Goal: Task Accomplishment & Management: Manage account settings

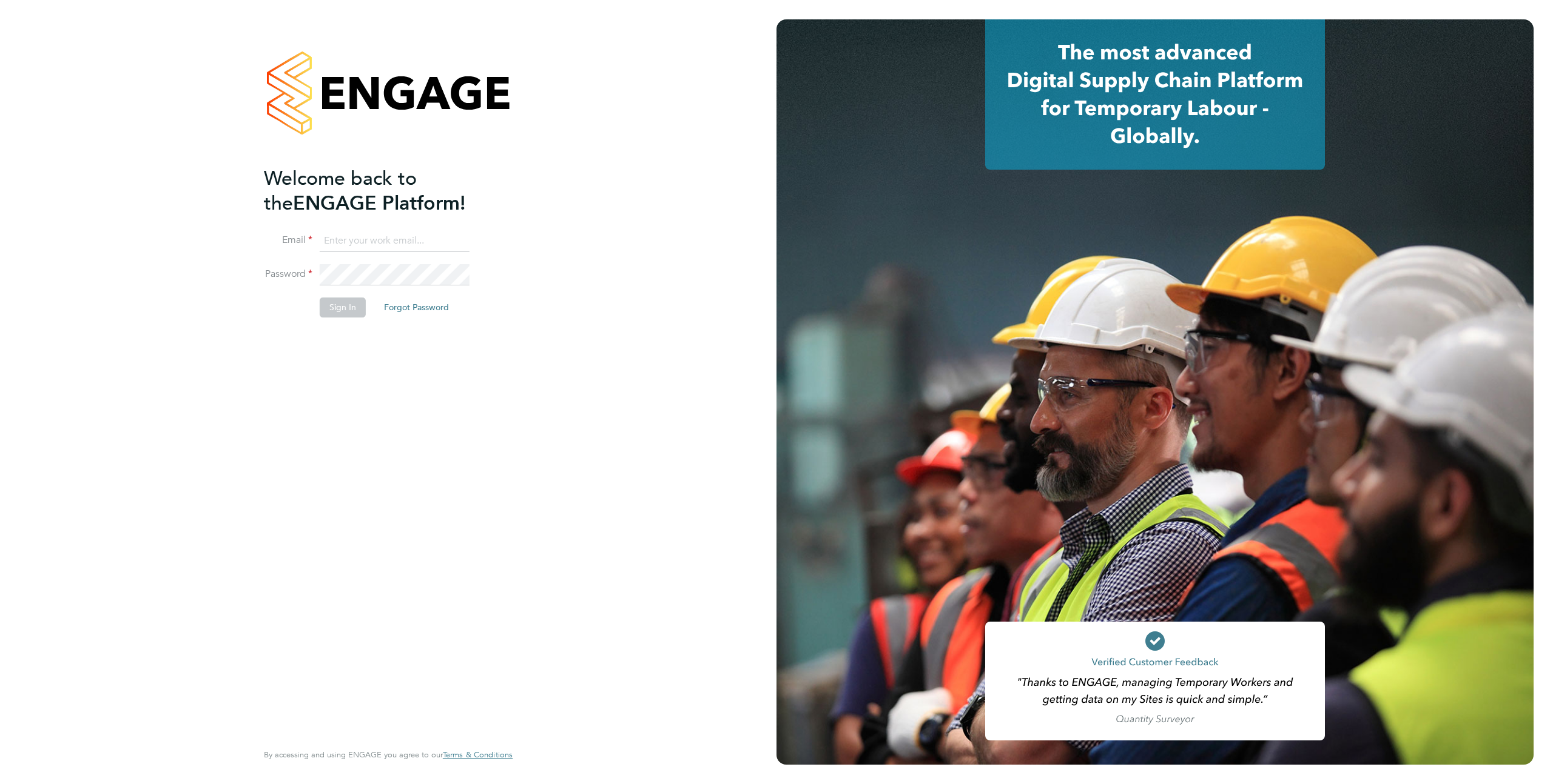
click at [391, 241] on input at bounding box center [394, 241] width 150 height 22
type input "supportuser4@engagetech.com"
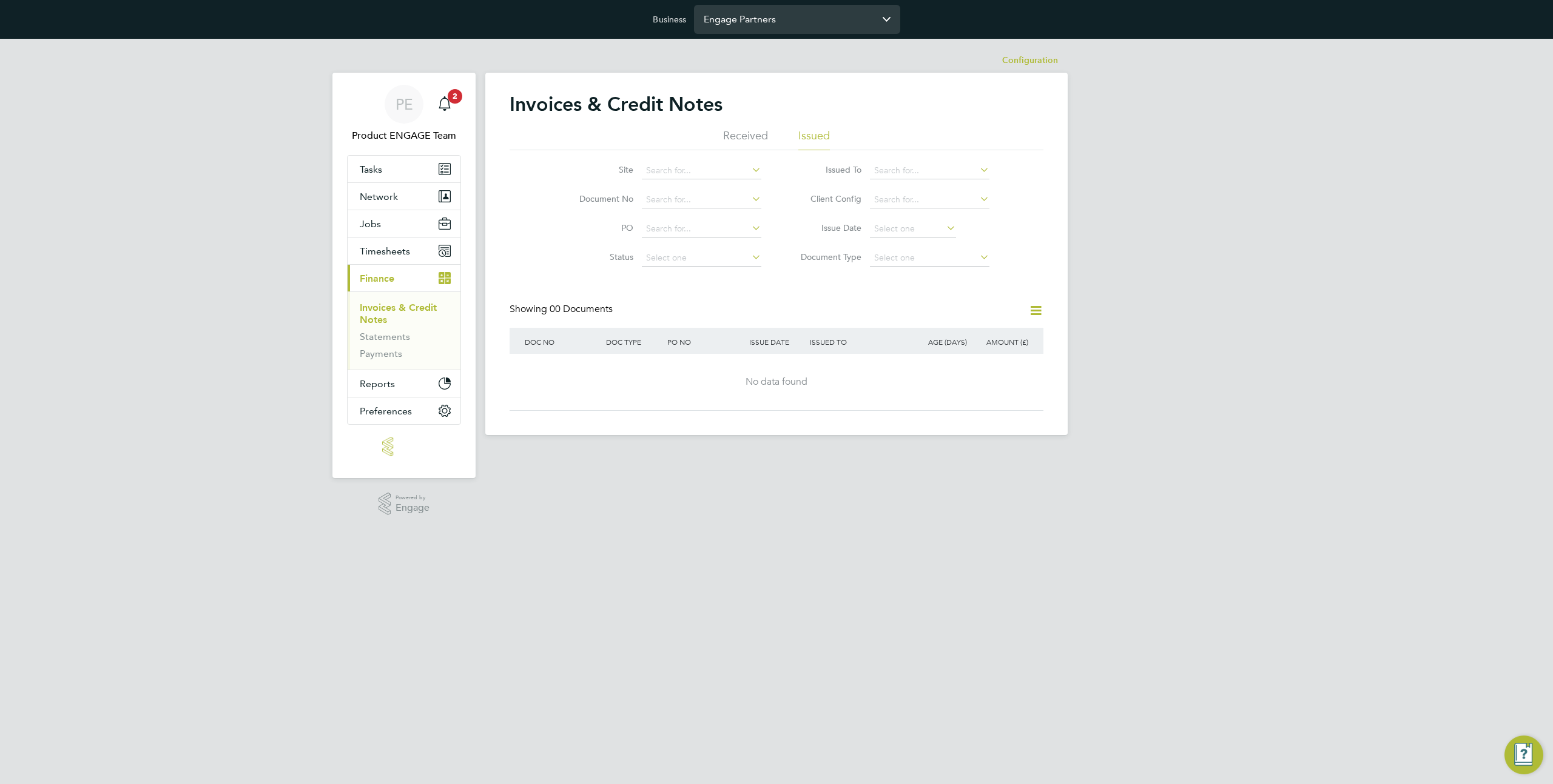
click at [731, 24] on input "Engage Partners" at bounding box center [797, 19] width 206 height 28
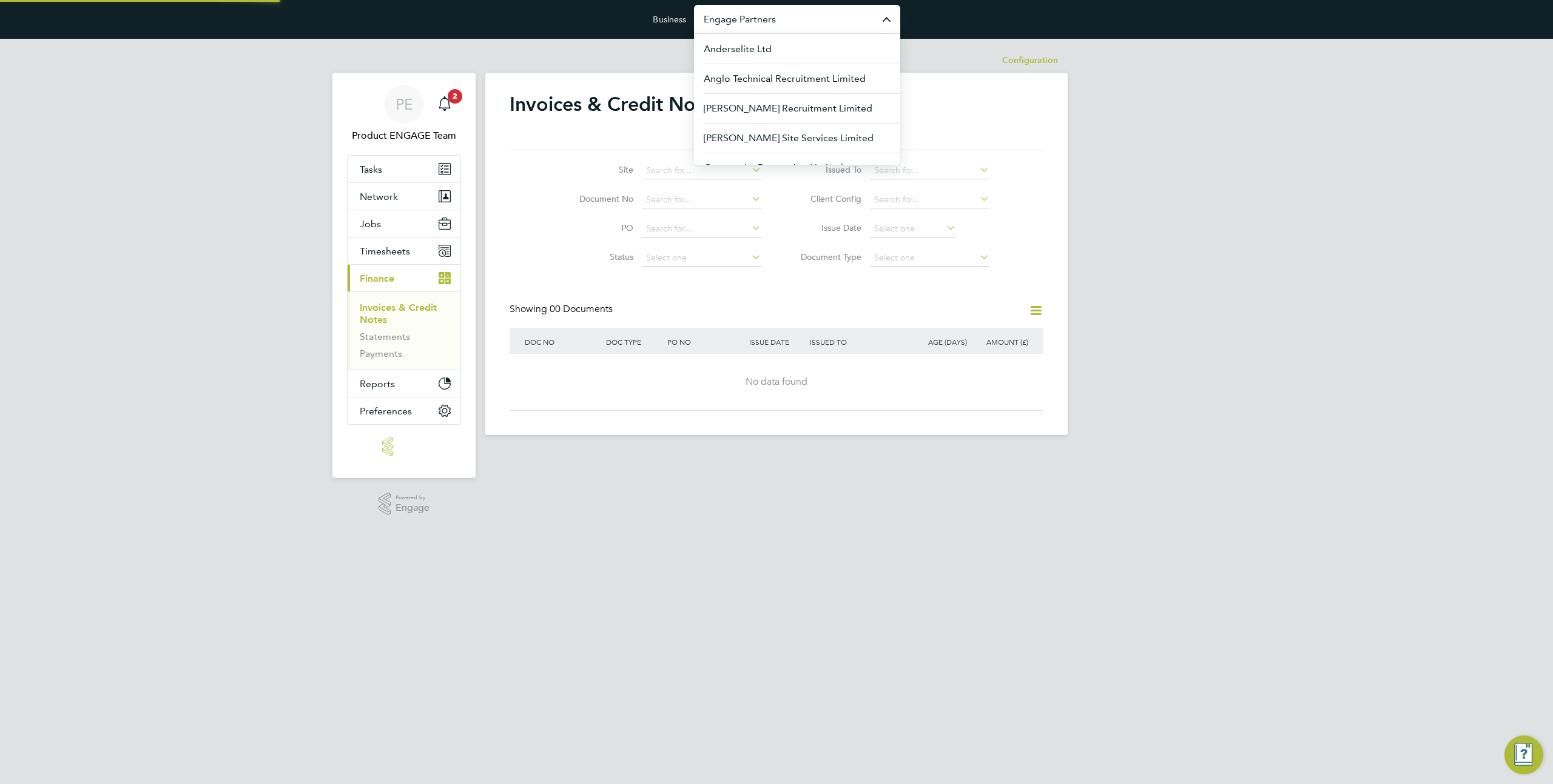
click at [731, 24] on input "Engage Partners" at bounding box center [797, 19] width 206 height 28
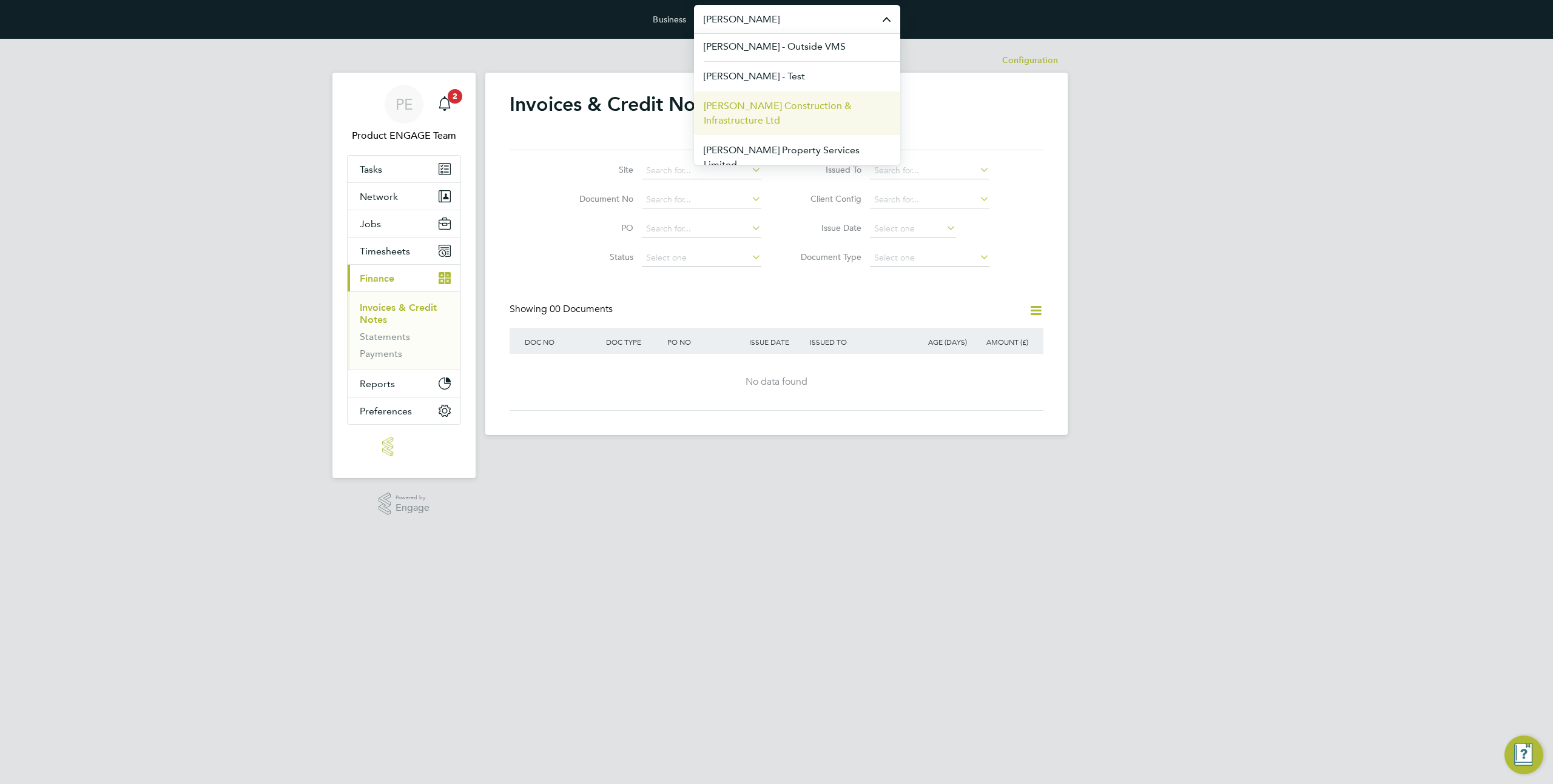
click at [784, 115] on span "Morgan Sindall Construction & Infrastructure Ltd" at bounding box center [797, 113] width 187 height 29
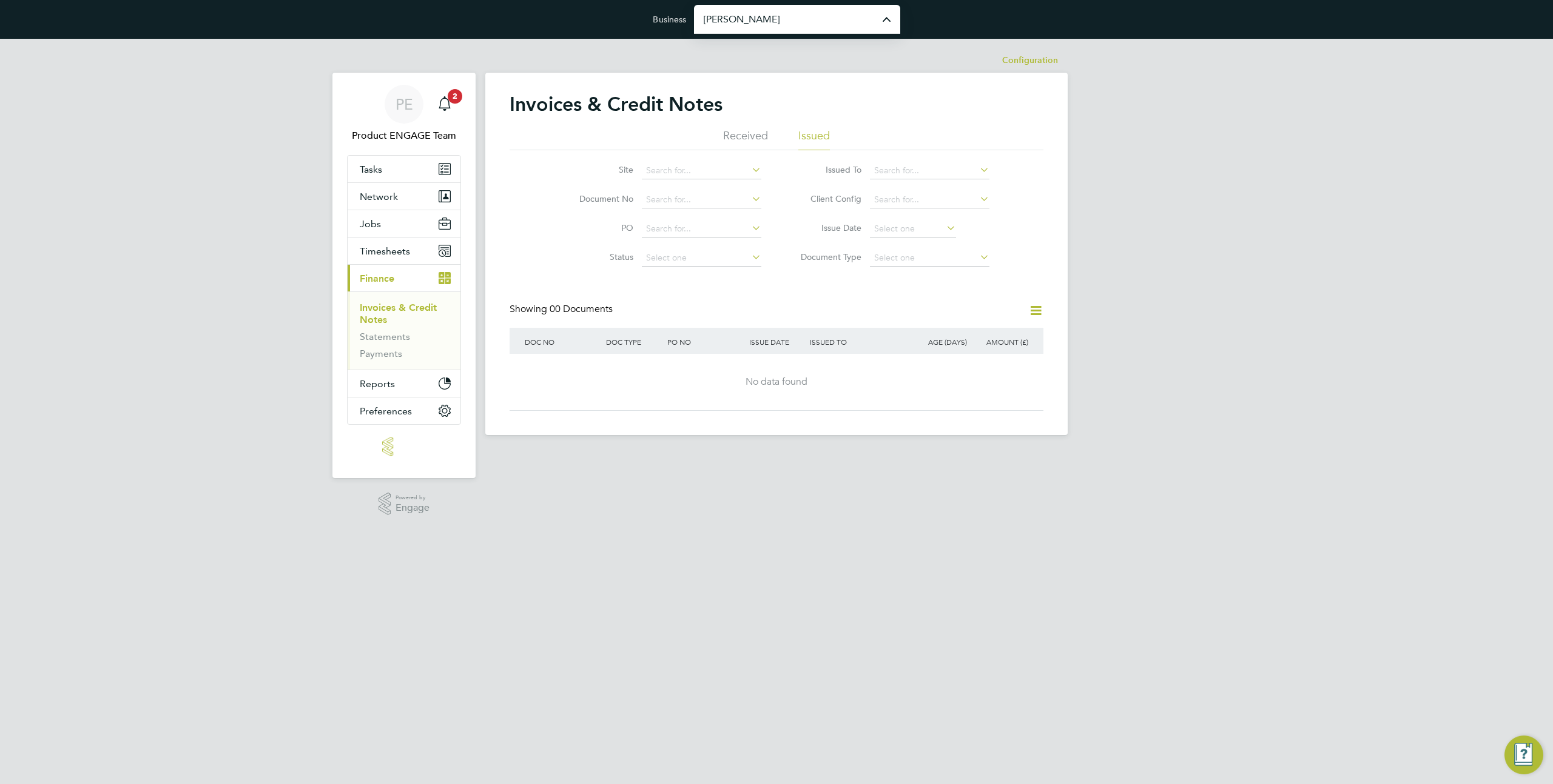
type input "Morgan Sindall Construction & Infrastructure Ltd"
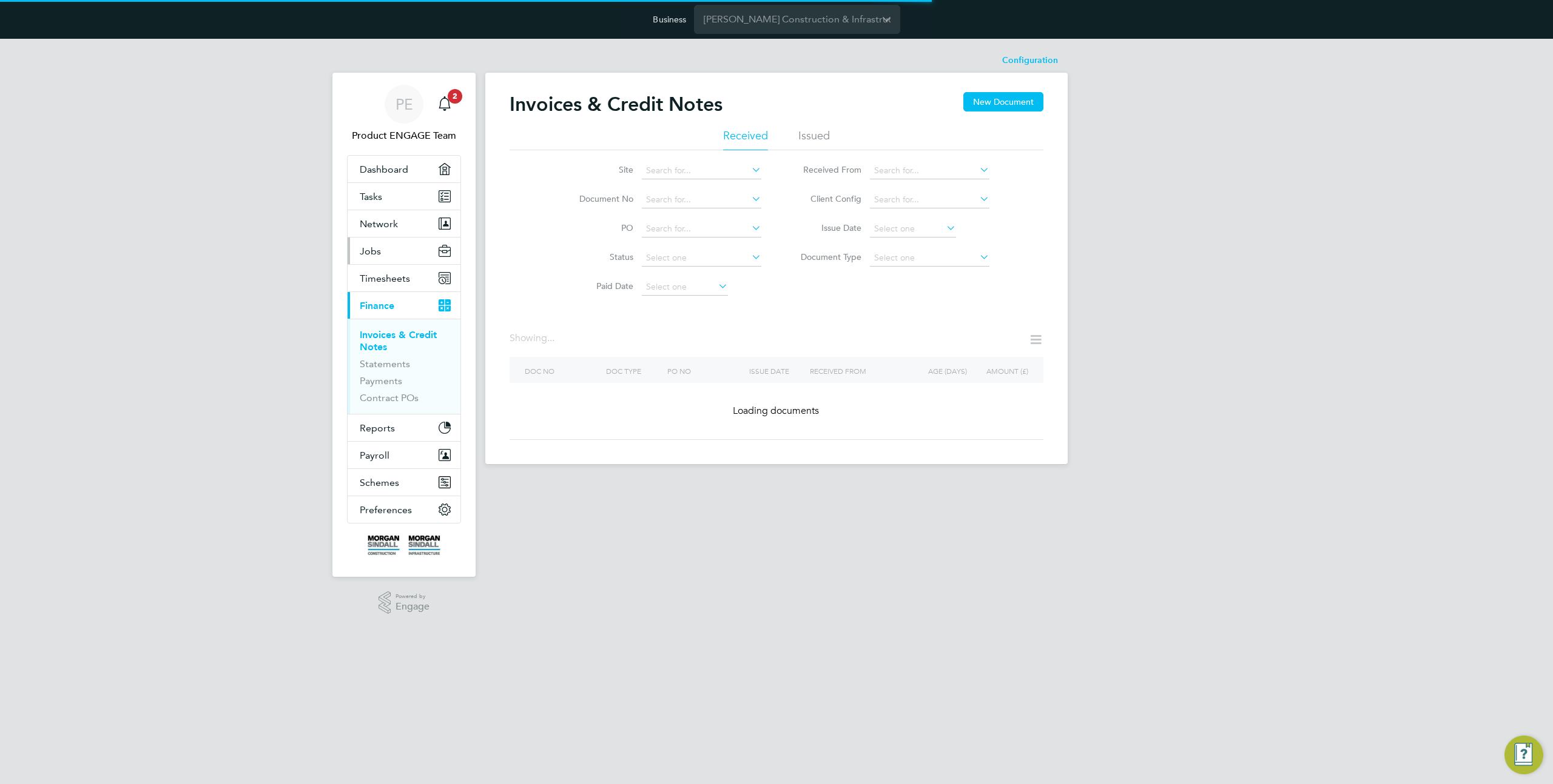
click at [388, 241] on button "Jobs" at bounding box center [403, 251] width 113 height 27
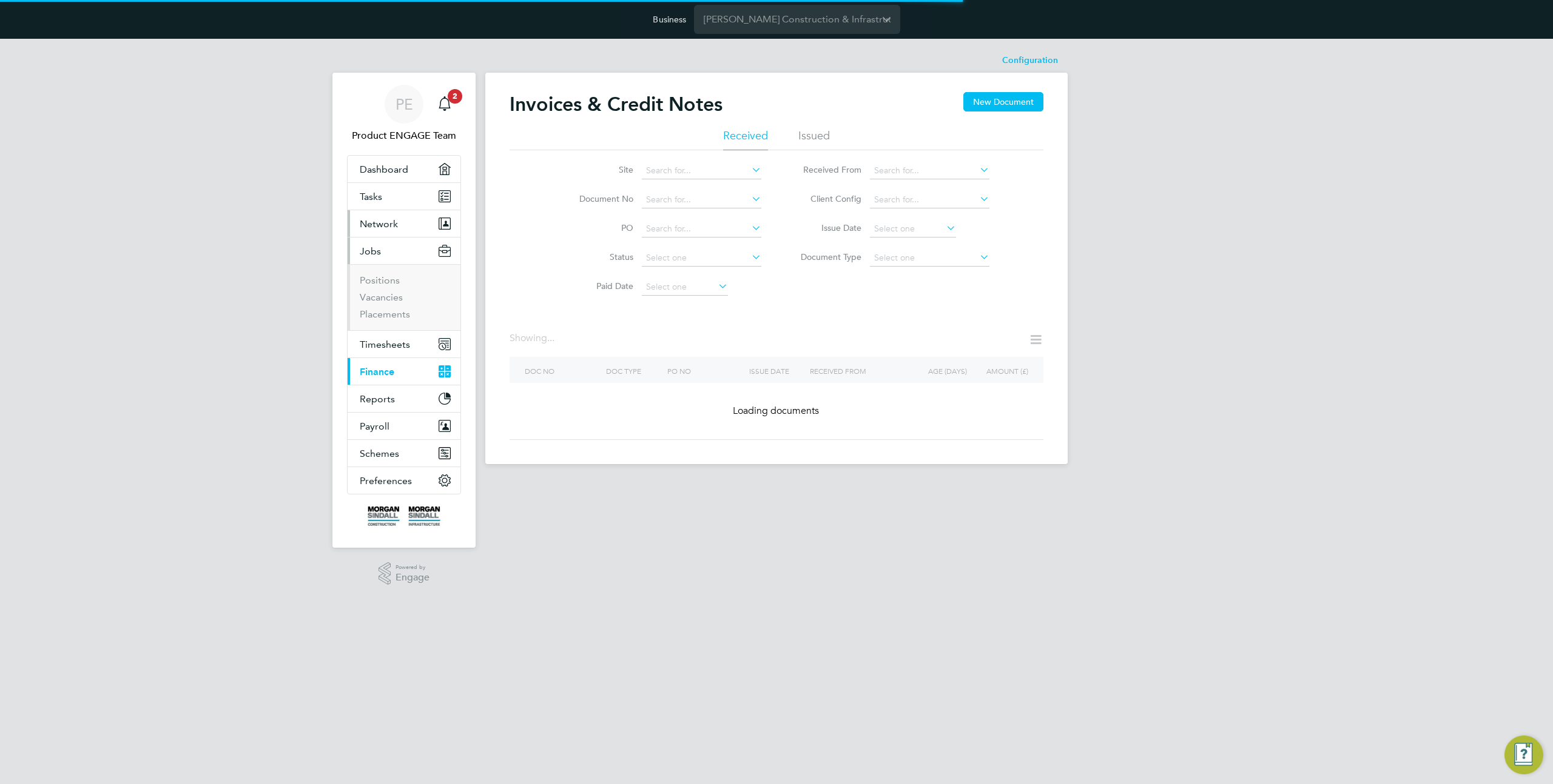
click at [379, 221] on span "Network" at bounding box center [378, 224] width 38 height 12
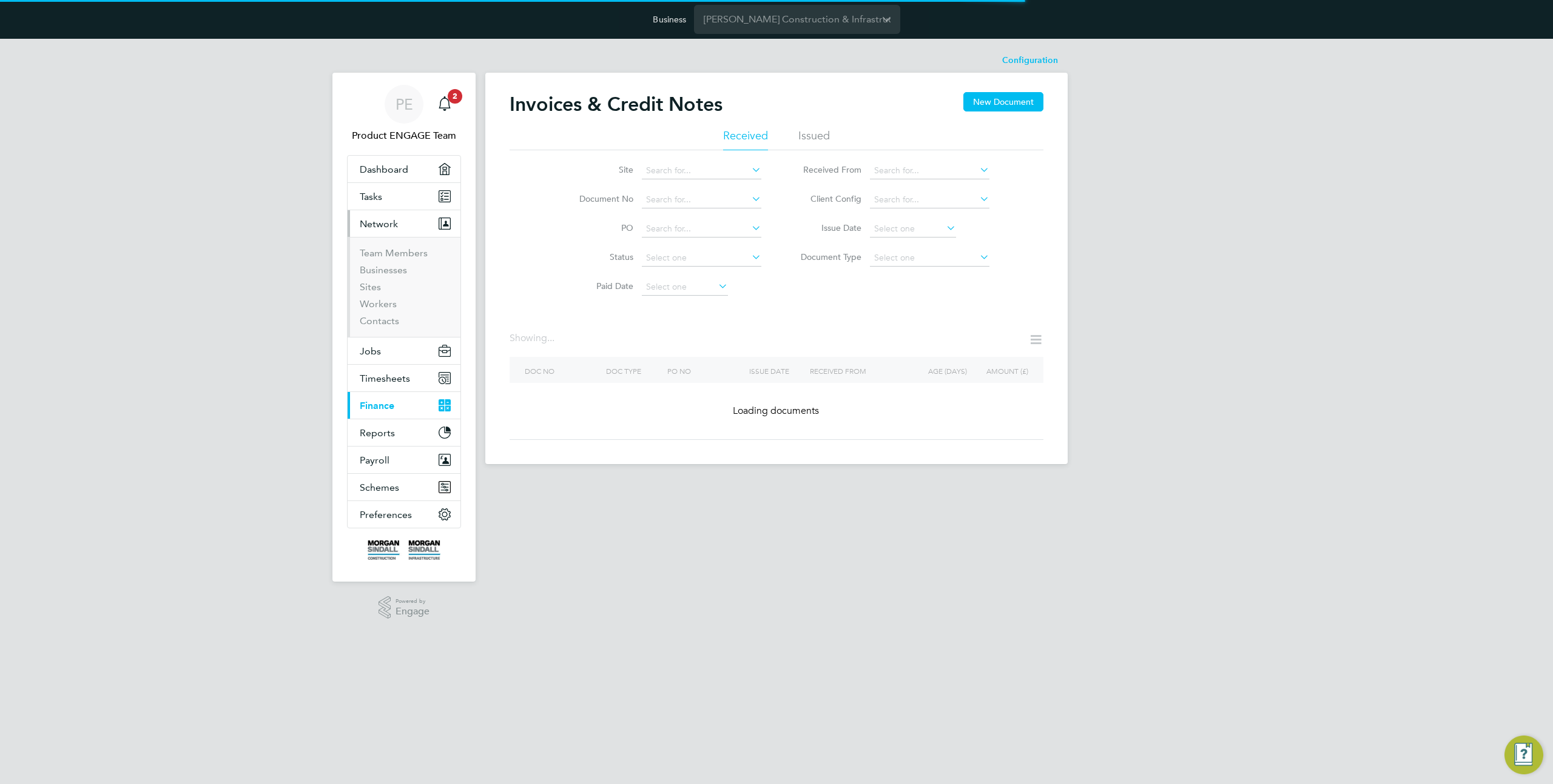
click at [386, 296] on li "Sites" at bounding box center [405, 289] width 91 height 17
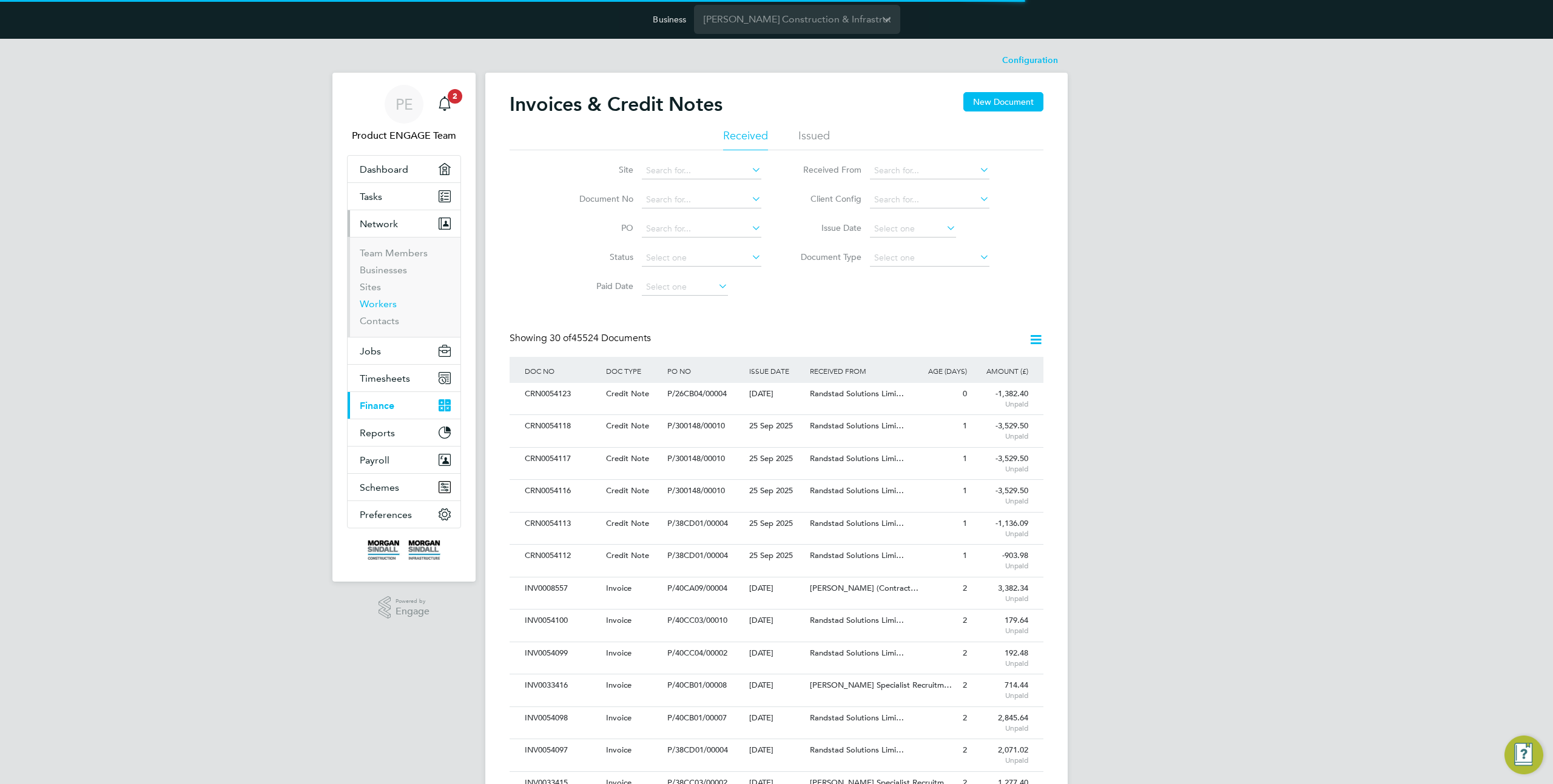
click at [383, 302] on link "Workers" at bounding box center [378, 304] width 37 height 12
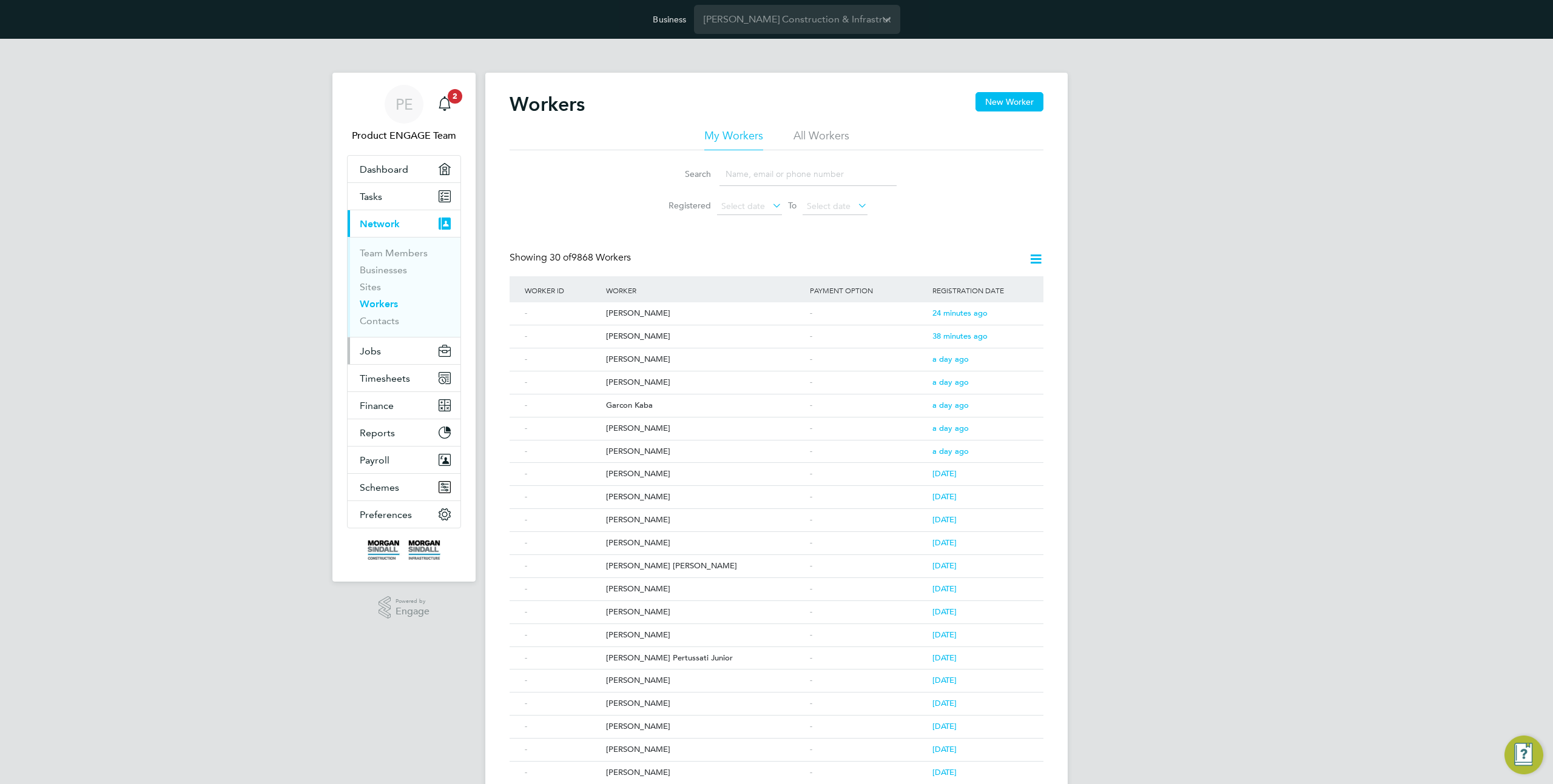
click at [386, 348] on button "Jobs" at bounding box center [403, 351] width 113 height 27
click at [394, 337] on button "Timesheets" at bounding box center [403, 344] width 113 height 27
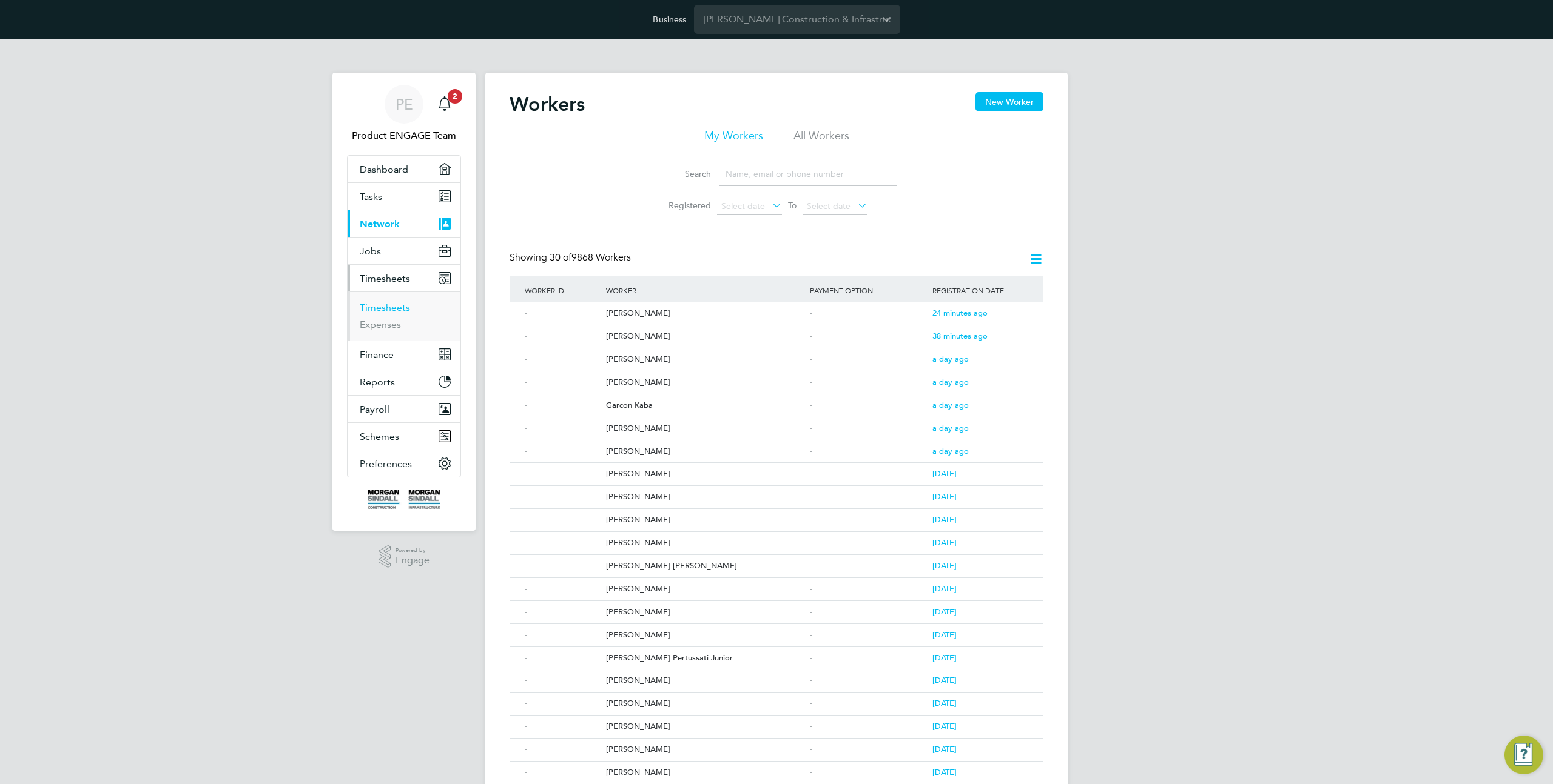
click at [384, 313] on link "Timesheets" at bounding box center [385, 307] width 51 height 12
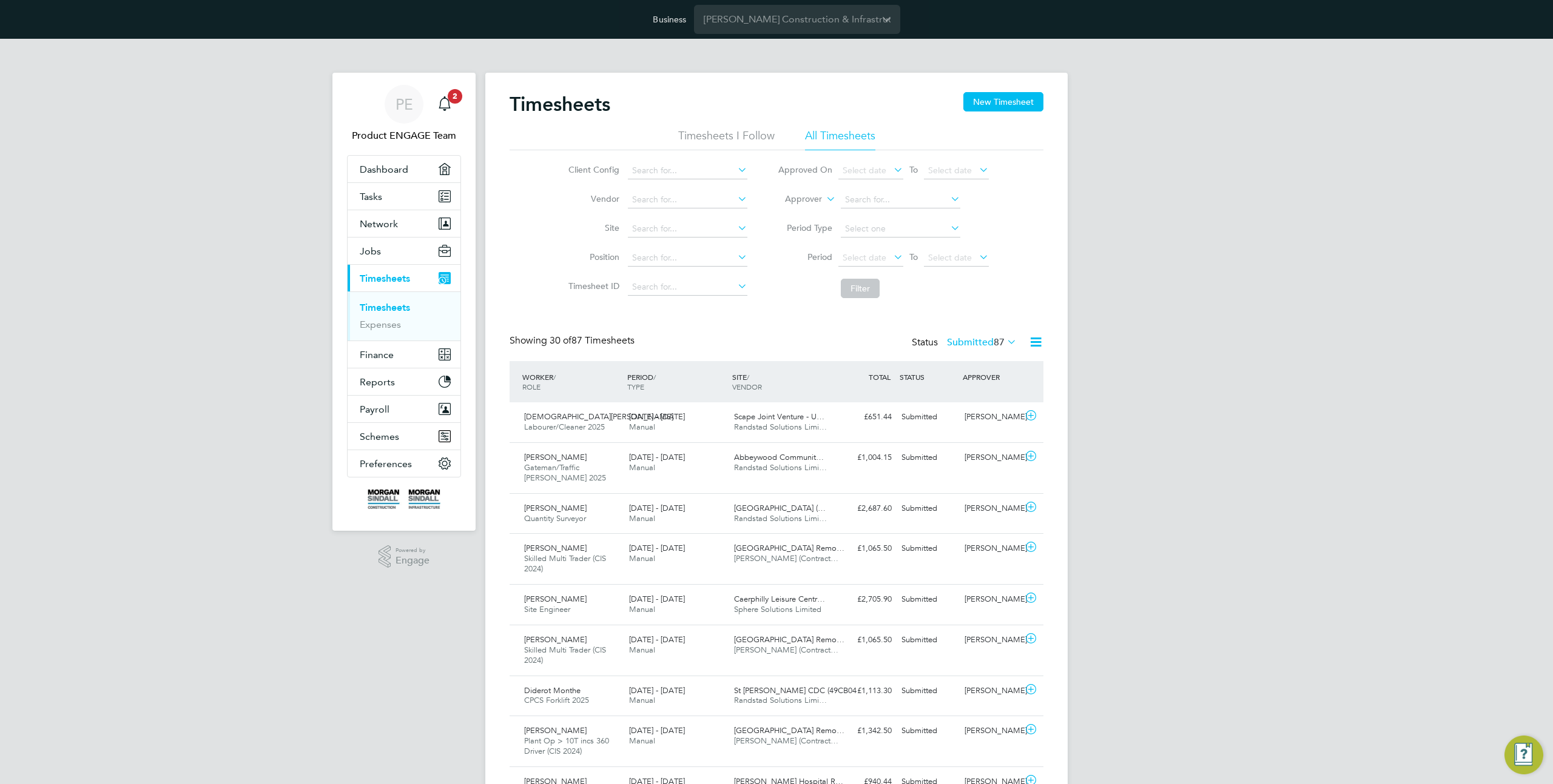
click at [824, 200] on icon at bounding box center [824, 195] width 0 height 11
click at [799, 211] on li "Worker" at bounding box center [792, 213] width 60 height 16
click at [855, 199] on input at bounding box center [900, 200] width 120 height 17
type input "a"
click at [948, 198] on icon at bounding box center [948, 198] width 0 height 17
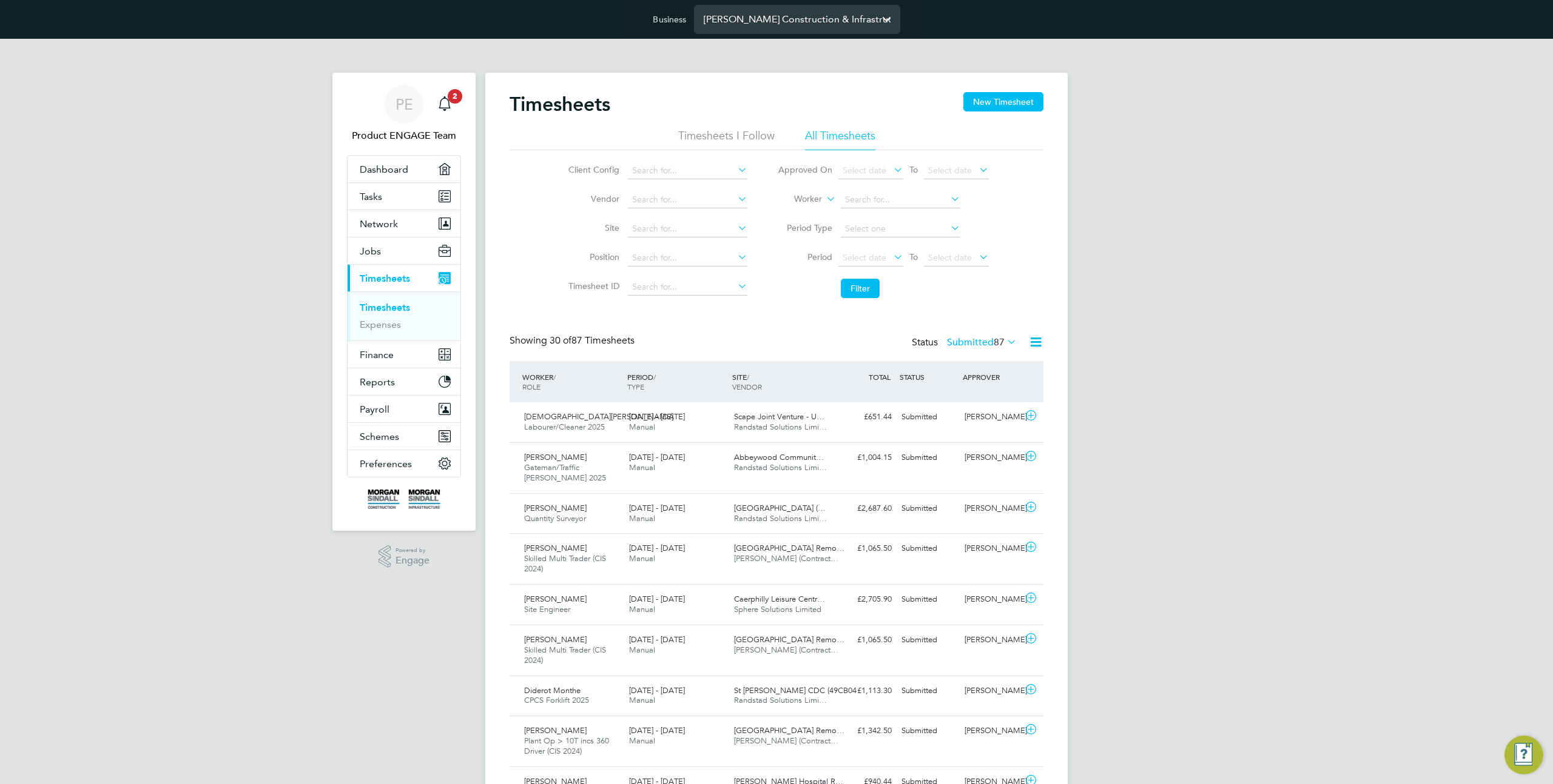
click at [827, 15] on input "[PERSON_NAME] Construction & Infrastructure Ltd" at bounding box center [797, 19] width 206 height 28
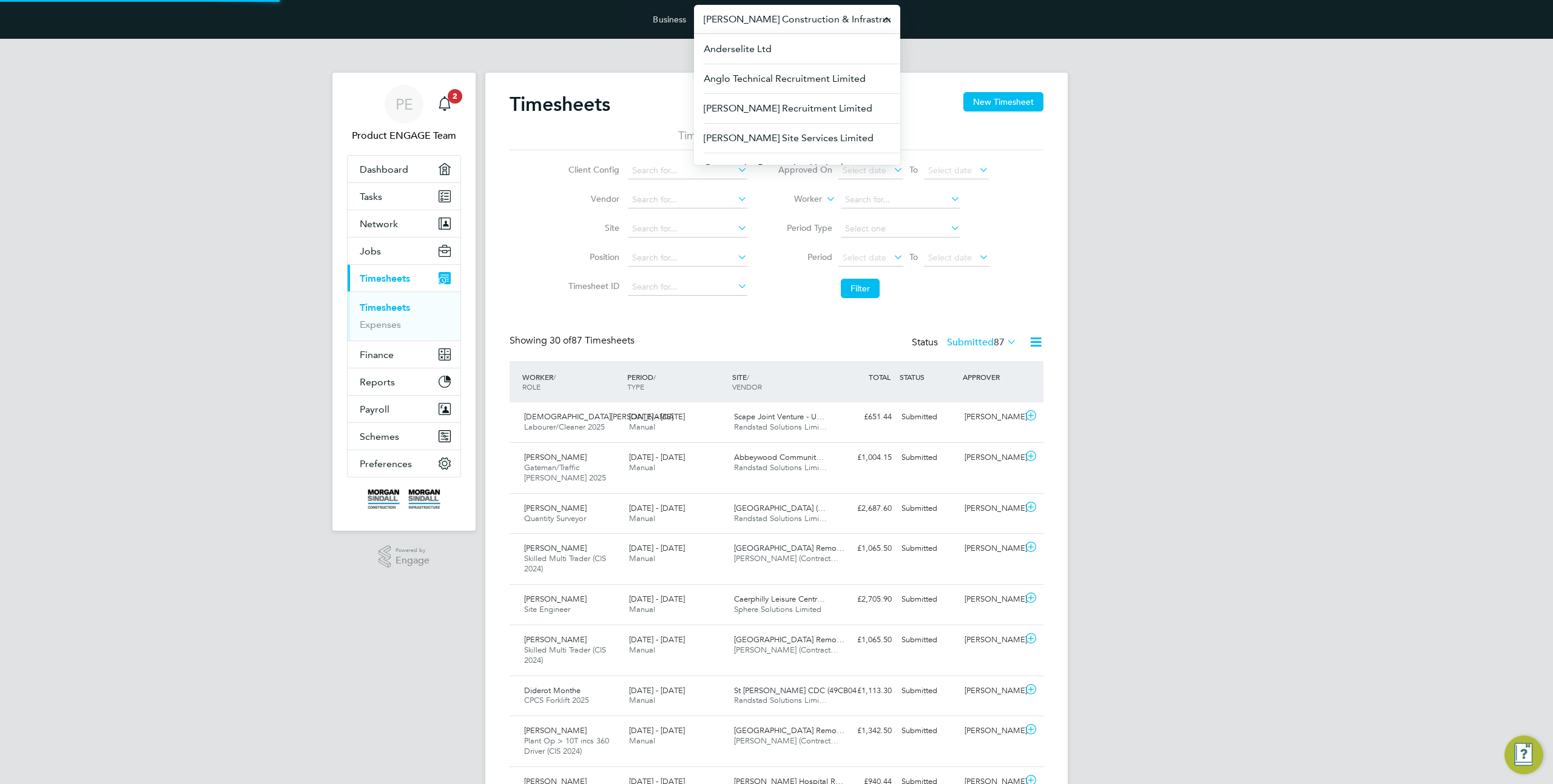
click at [827, 15] on input "[PERSON_NAME] Construction & Infrastructure Ltd" at bounding box center [797, 19] width 206 height 28
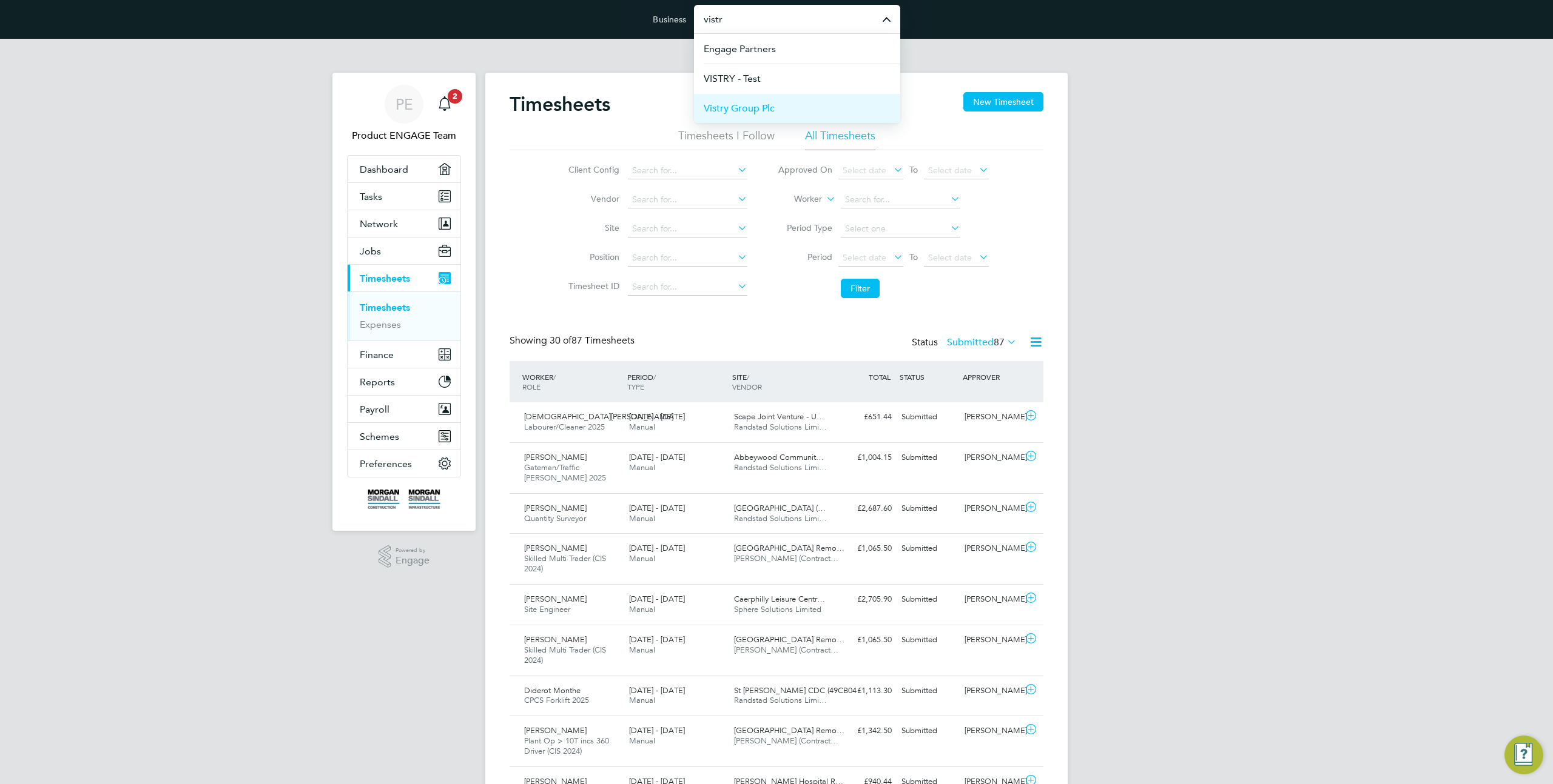
click at [806, 109] on li "Vistry Group Plc" at bounding box center [797, 107] width 206 height 29
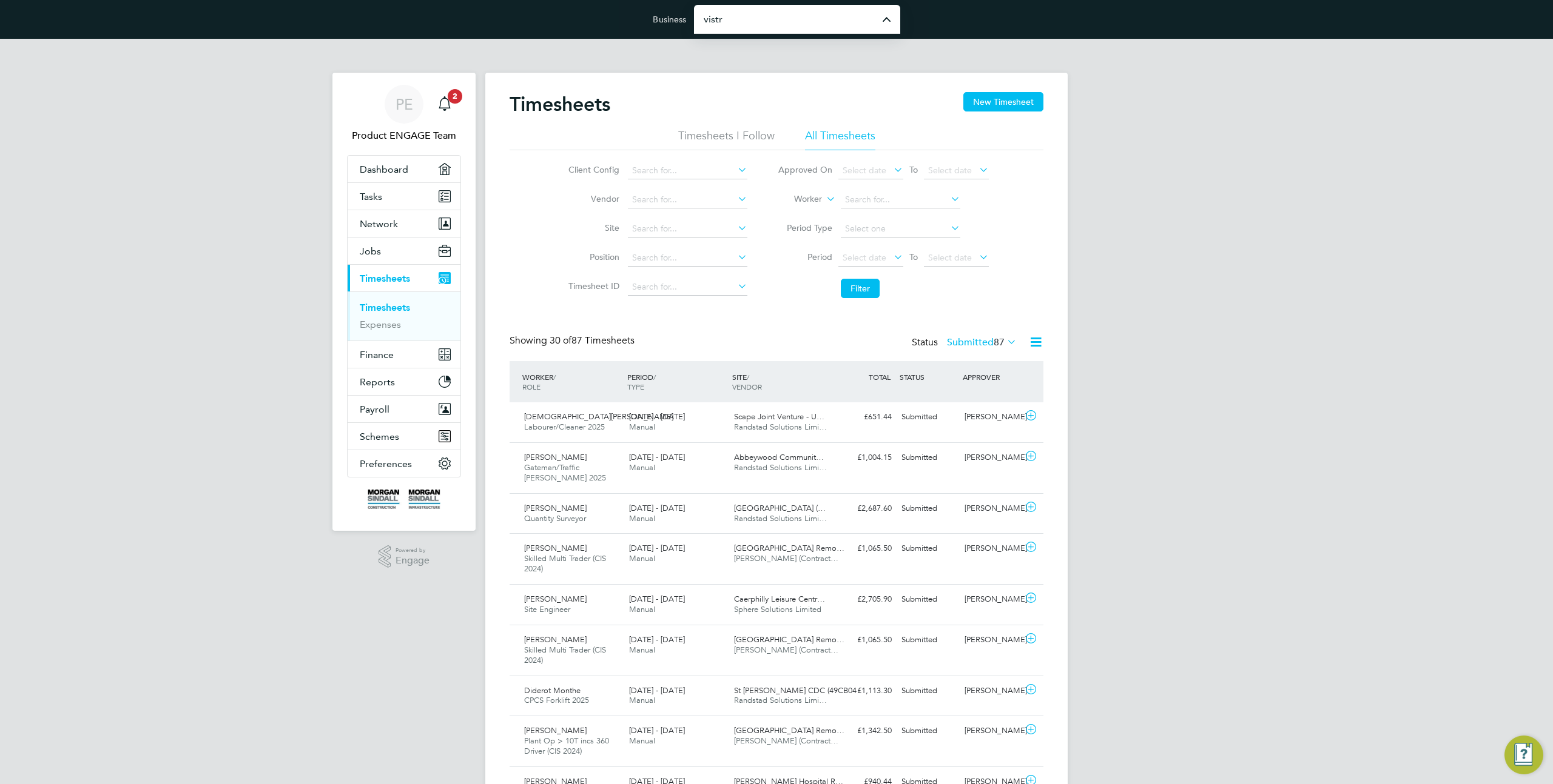
type input "Vistry Group Plc"
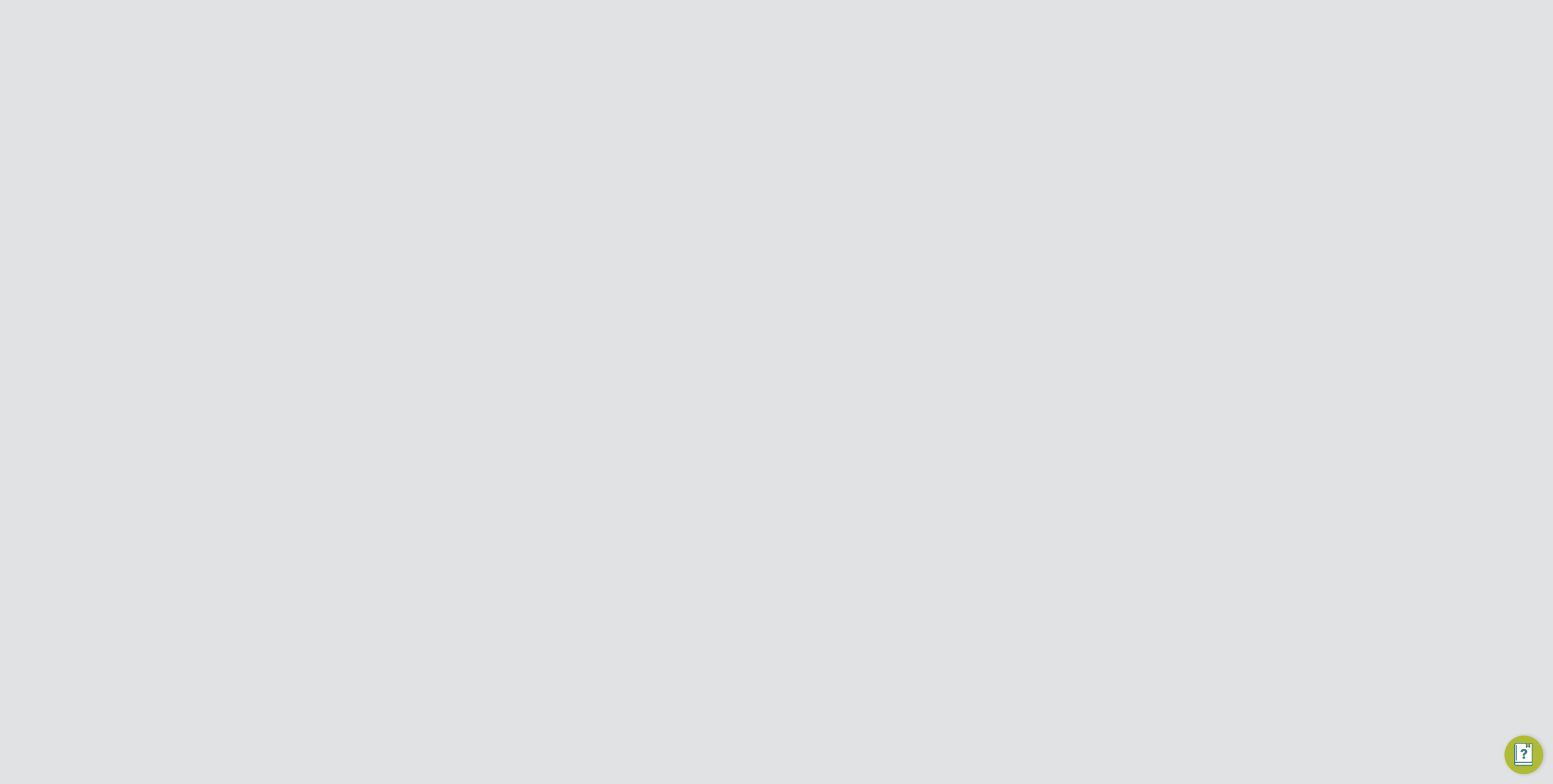
click at [405, 349] on button "Finance" at bounding box center [403, 354] width 113 height 27
click at [392, 332] on link "Invoices & Credit Notes" at bounding box center [397, 341] width 76 height 24
click at [886, 223] on input at bounding box center [912, 229] width 86 height 17
click at [982, 317] on span "19" at bounding box center [982, 314] width 23 height 23
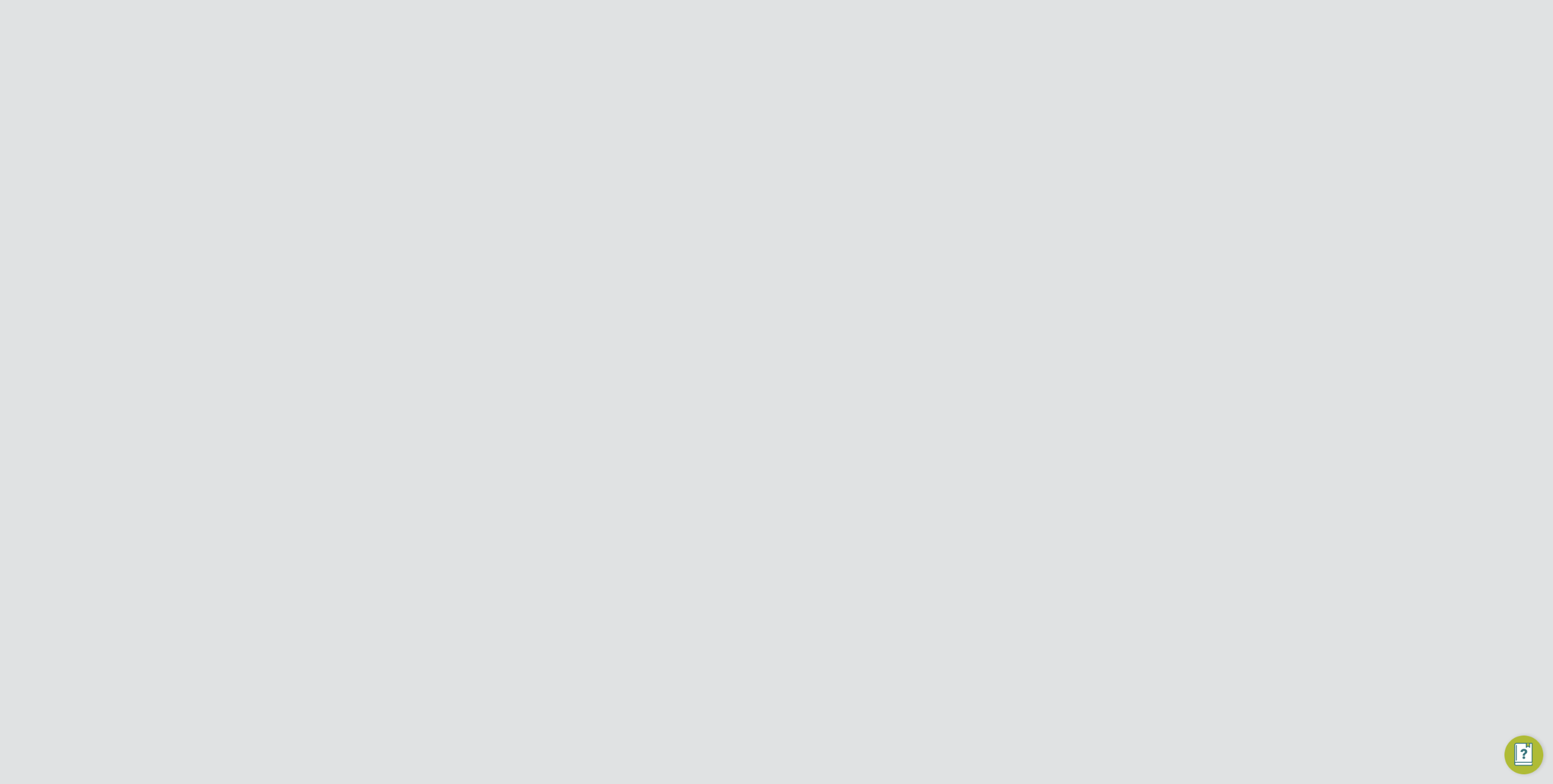
type input "19 Sep 2025"
click at [944, 226] on icon at bounding box center [944, 227] width 0 height 17
click at [917, 229] on input at bounding box center [912, 229] width 86 height 17
click at [893, 289] on span "Sep 1" at bounding box center [890, 286] width 23 height 23
type input "01 Sep 2025"
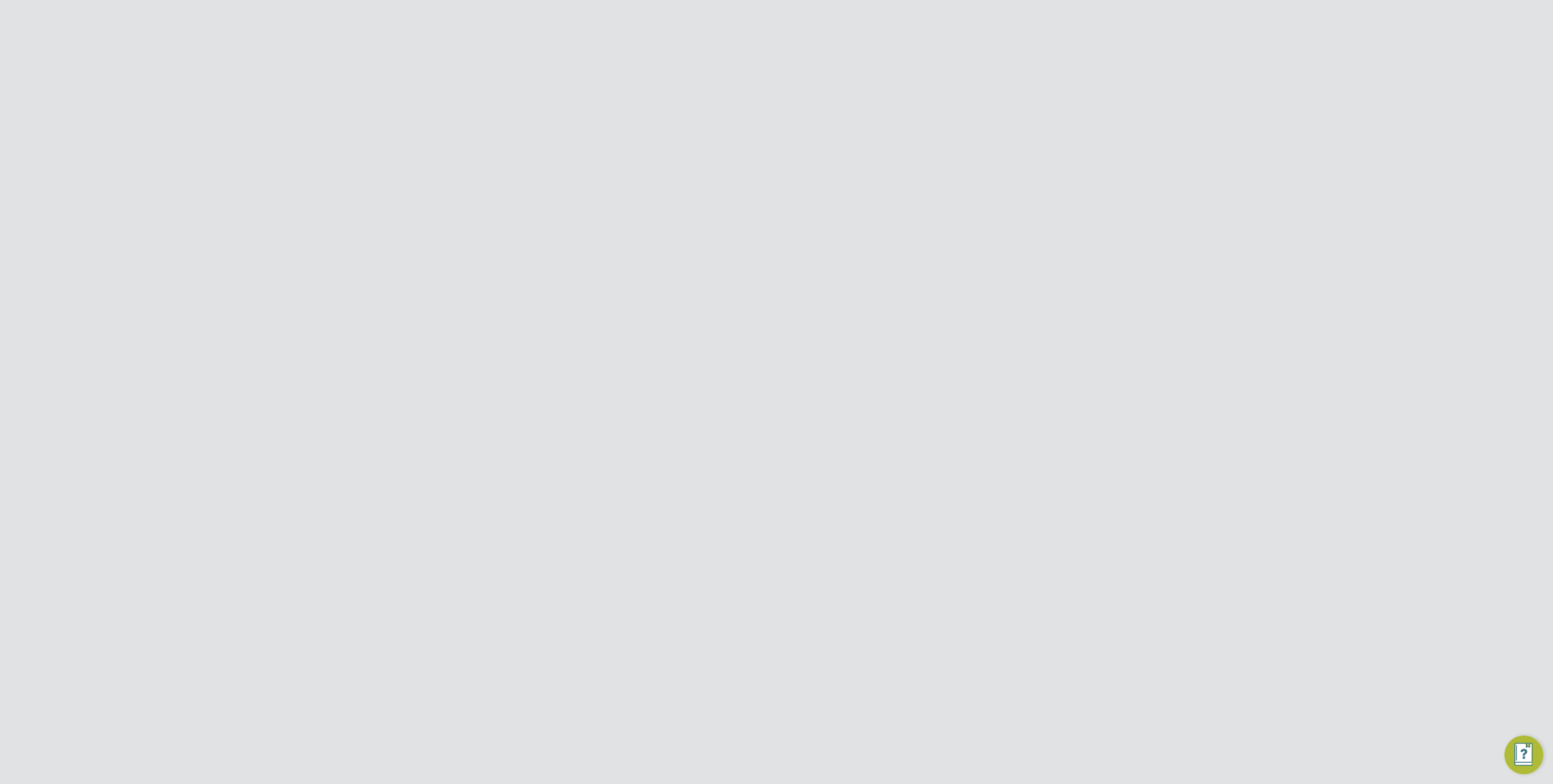
click at [1034, 313] on icon at bounding box center [1035, 310] width 15 height 15
click at [965, 342] on li "Download invoices" at bounding box center [968, 339] width 147 height 17
click at [1105, 472] on div "PE Product ENGAGE Team Notifications 2 Applications: Dashboard Tasks Network Te…" at bounding box center [776, 581] width 1553 height 1084
click at [393, 253] on button "Jobs" at bounding box center [403, 251] width 113 height 27
click at [381, 297] on link "Vacancies" at bounding box center [381, 297] width 43 height 12
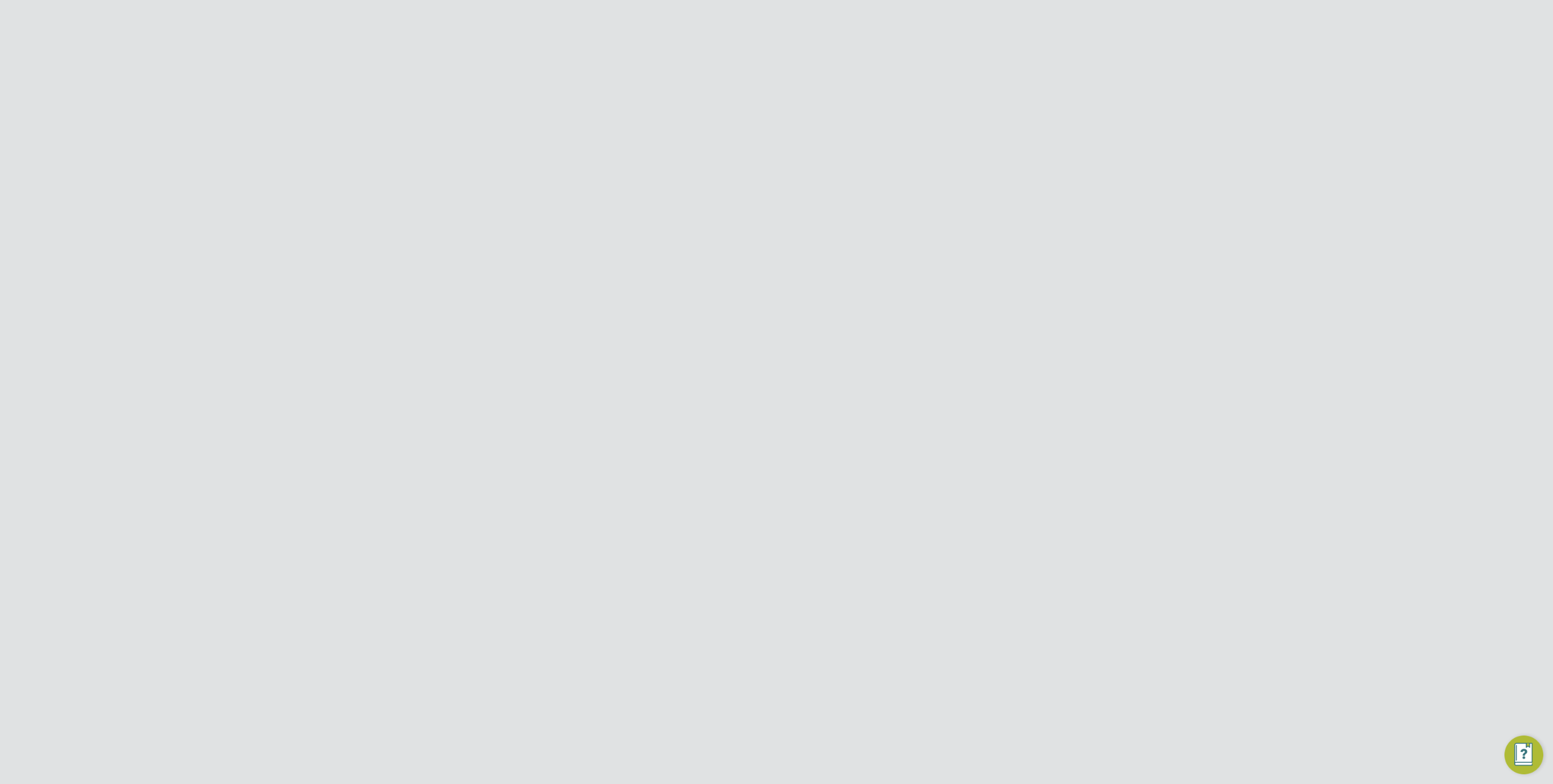
click at [1037, 313] on icon at bounding box center [1035, 310] width 15 height 15
click at [974, 341] on li "Download Vacancies Report" at bounding box center [980, 339] width 123 height 17
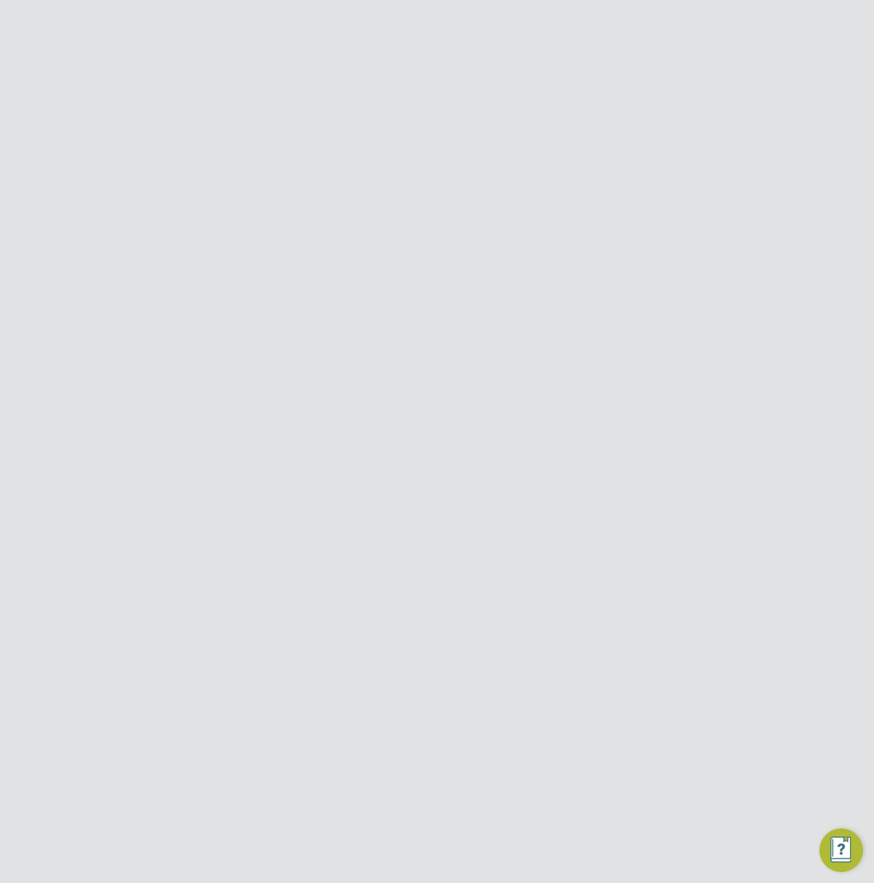
scroll to position [302, 377]
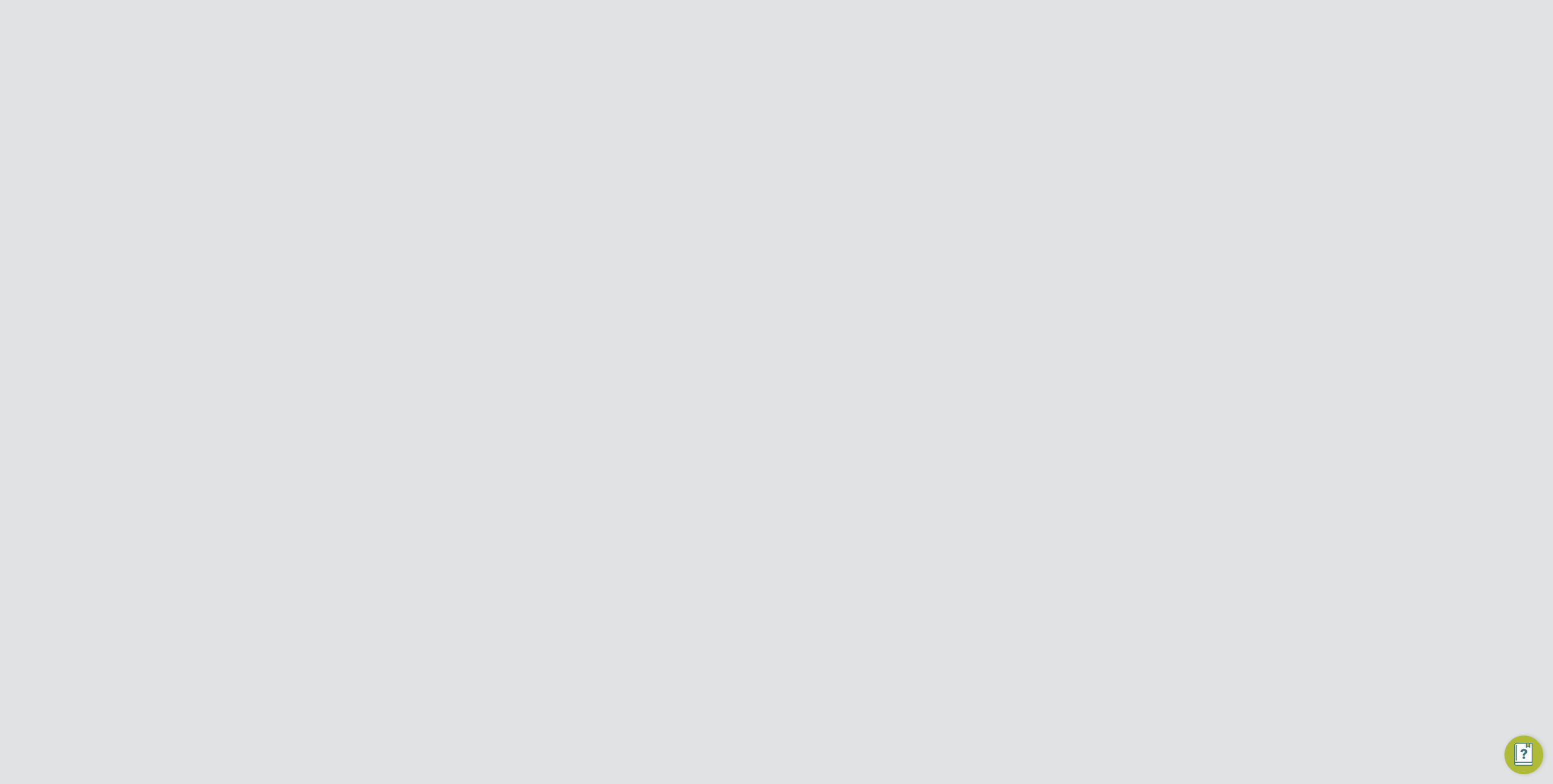
click at [777, 20] on input "Vistry Group Plc" at bounding box center [797, 19] width 206 height 28
type input "Demo ENGAGE End Hirer"
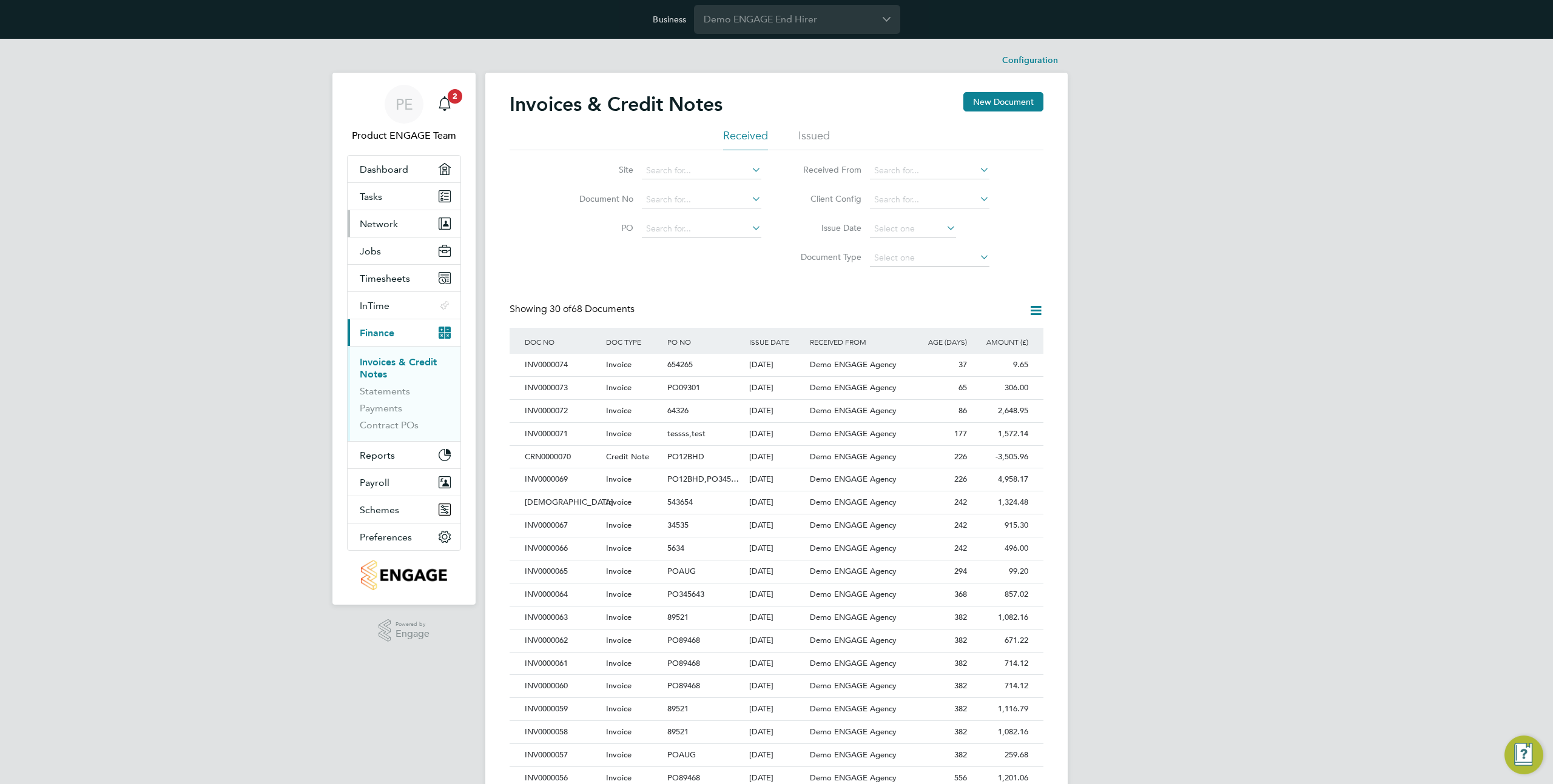
click at [378, 222] on span "Network" at bounding box center [378, 224] width 38 height 12
click at [389, 361] on button "Jobs" at bounding box center [403, 351] width 113 height 27
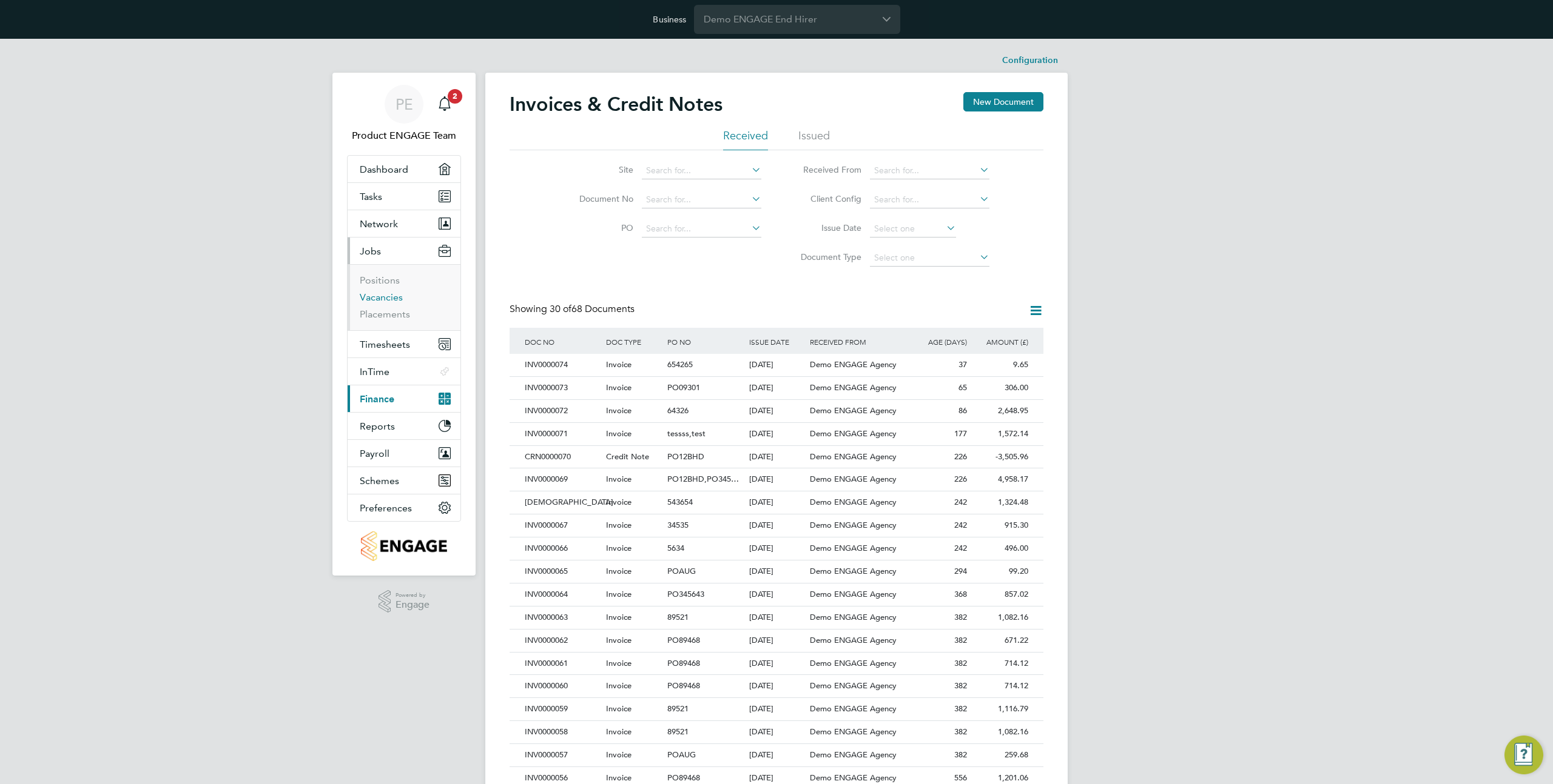
click at [385, 297] on link "Vacancies" at bounding box center [381, 297] width 43 height 12
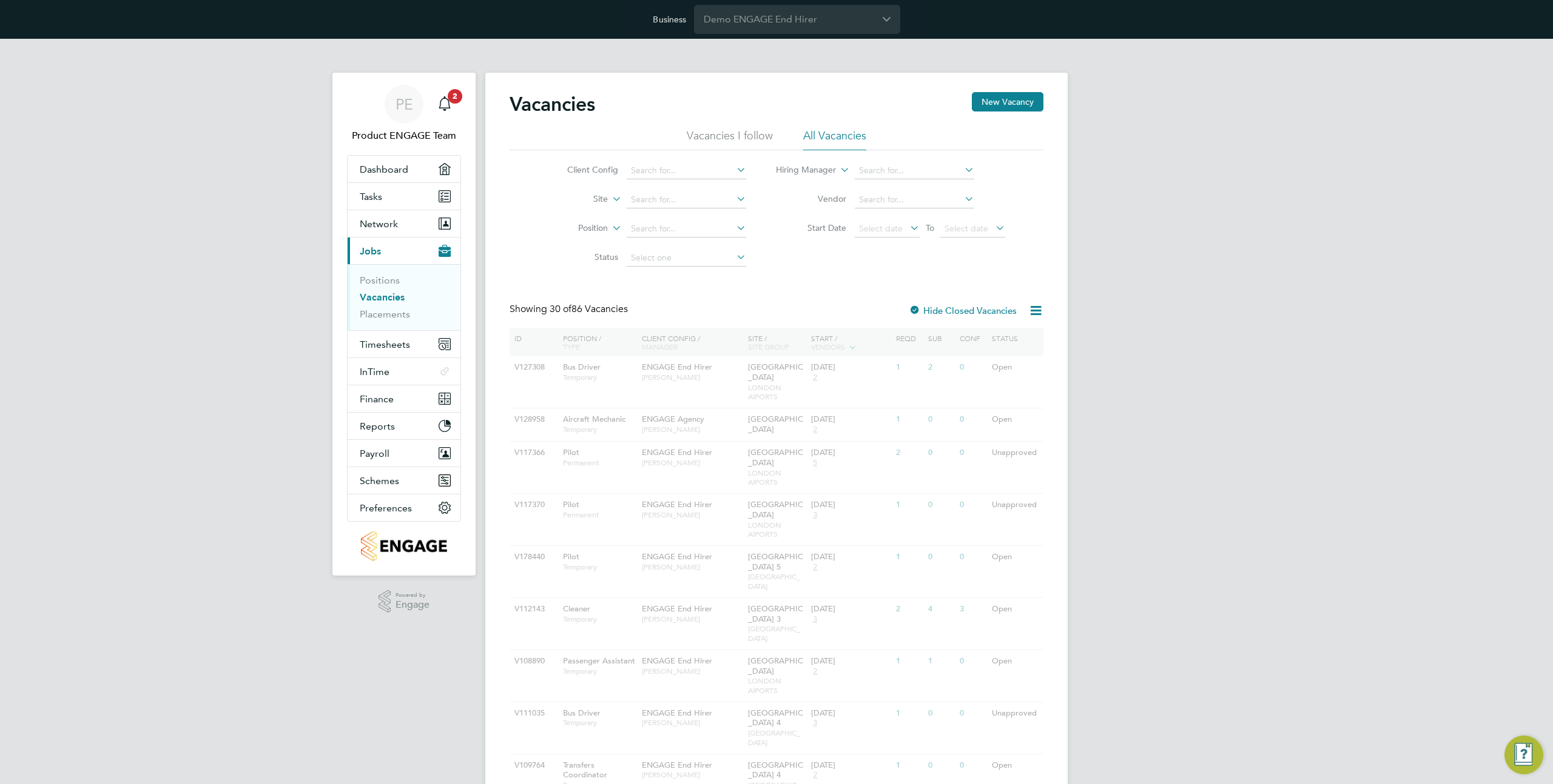
click at [609, 202] on icon at bounding box center [609, 195] width 0 height 11
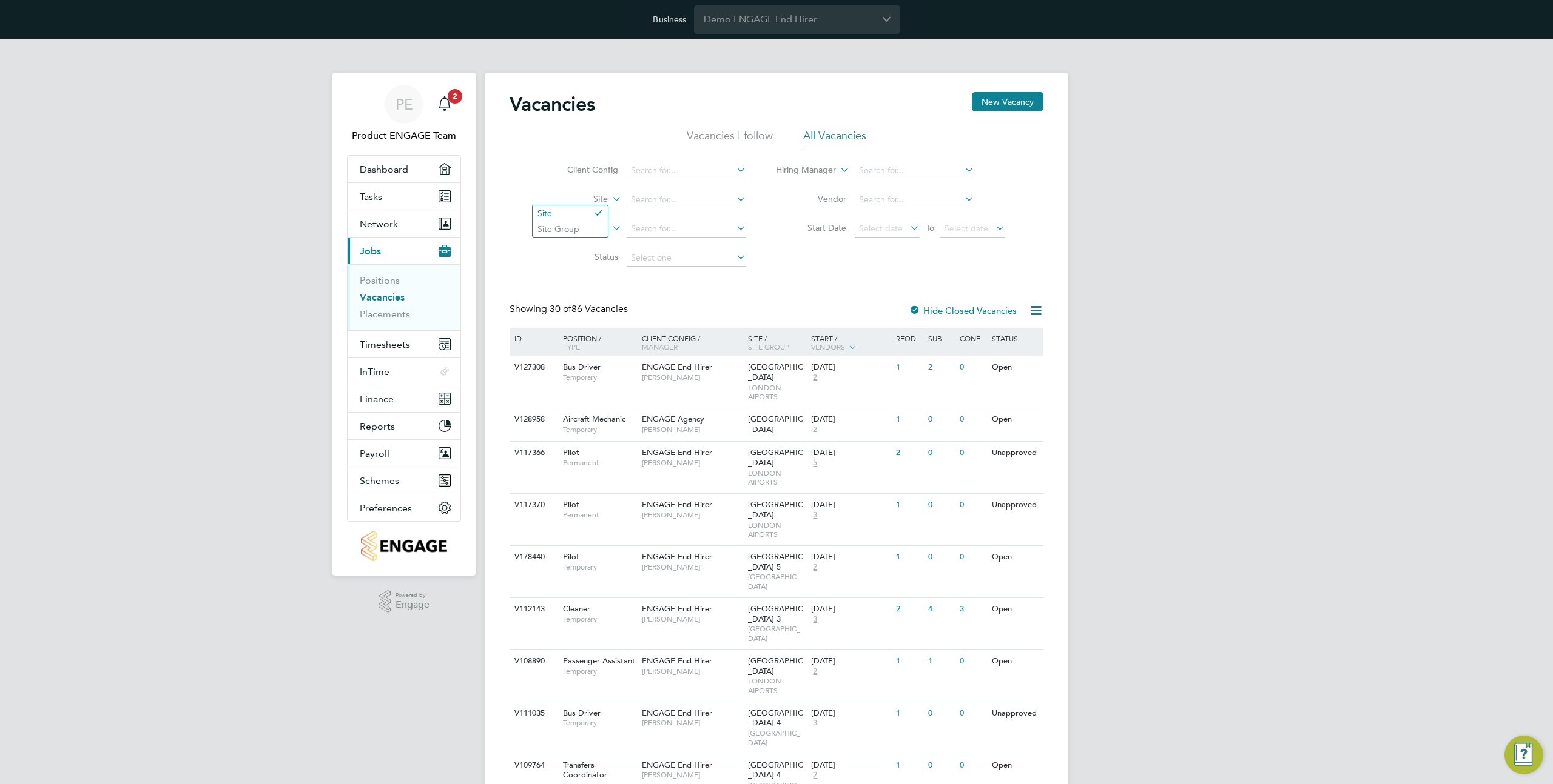
click at [779, 16] on input "Demo ENGAGE End Hirer" at bounding box center [797, 19] width 206 height 28
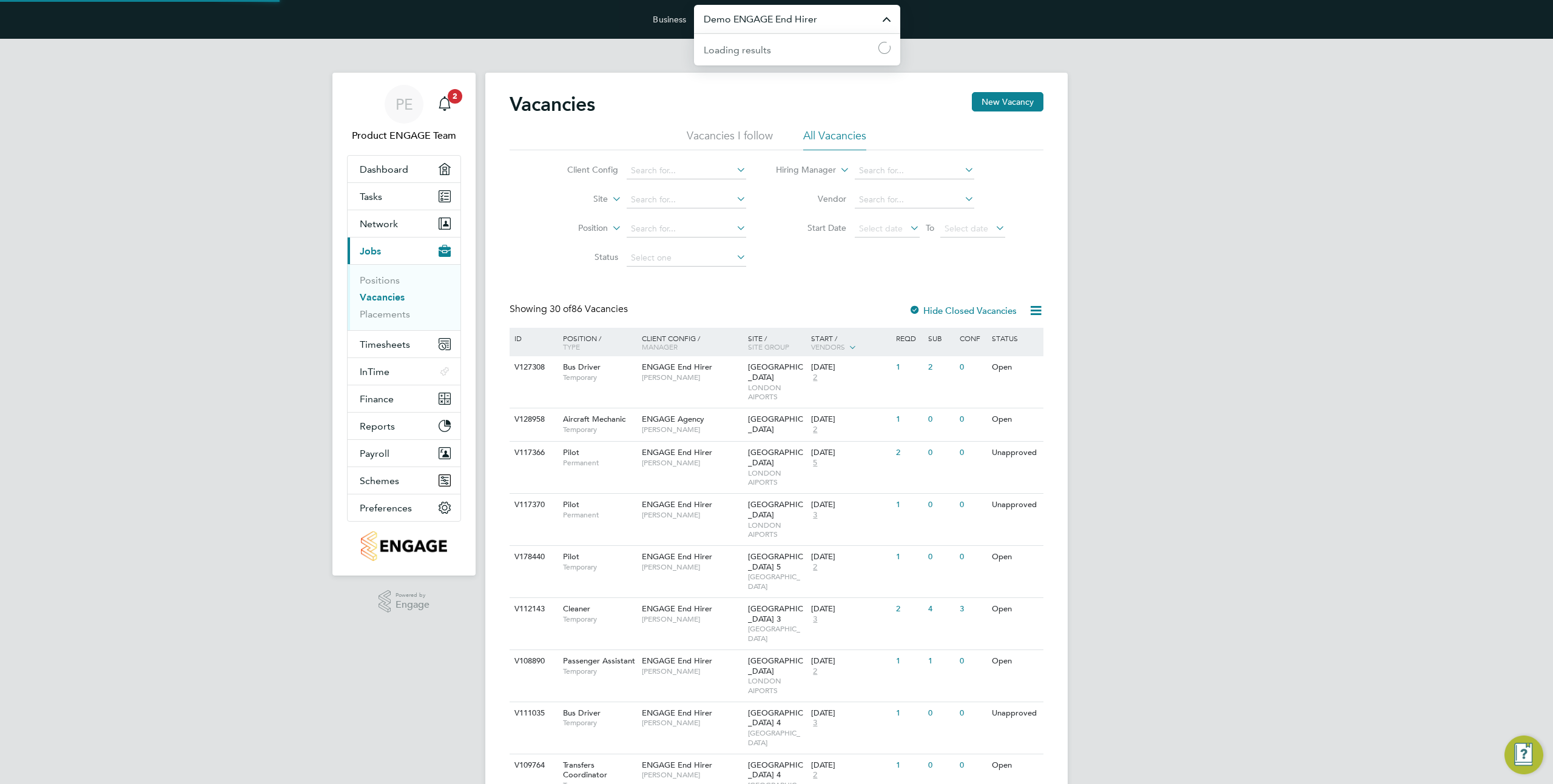
click at [779, 16] on input "Demo ENGAGE End Hirer" at bounding box center [797, 19] width 206 height 28
click at [762, 22] on input "morg" at bounding box center [797, 19] width 206 height 28
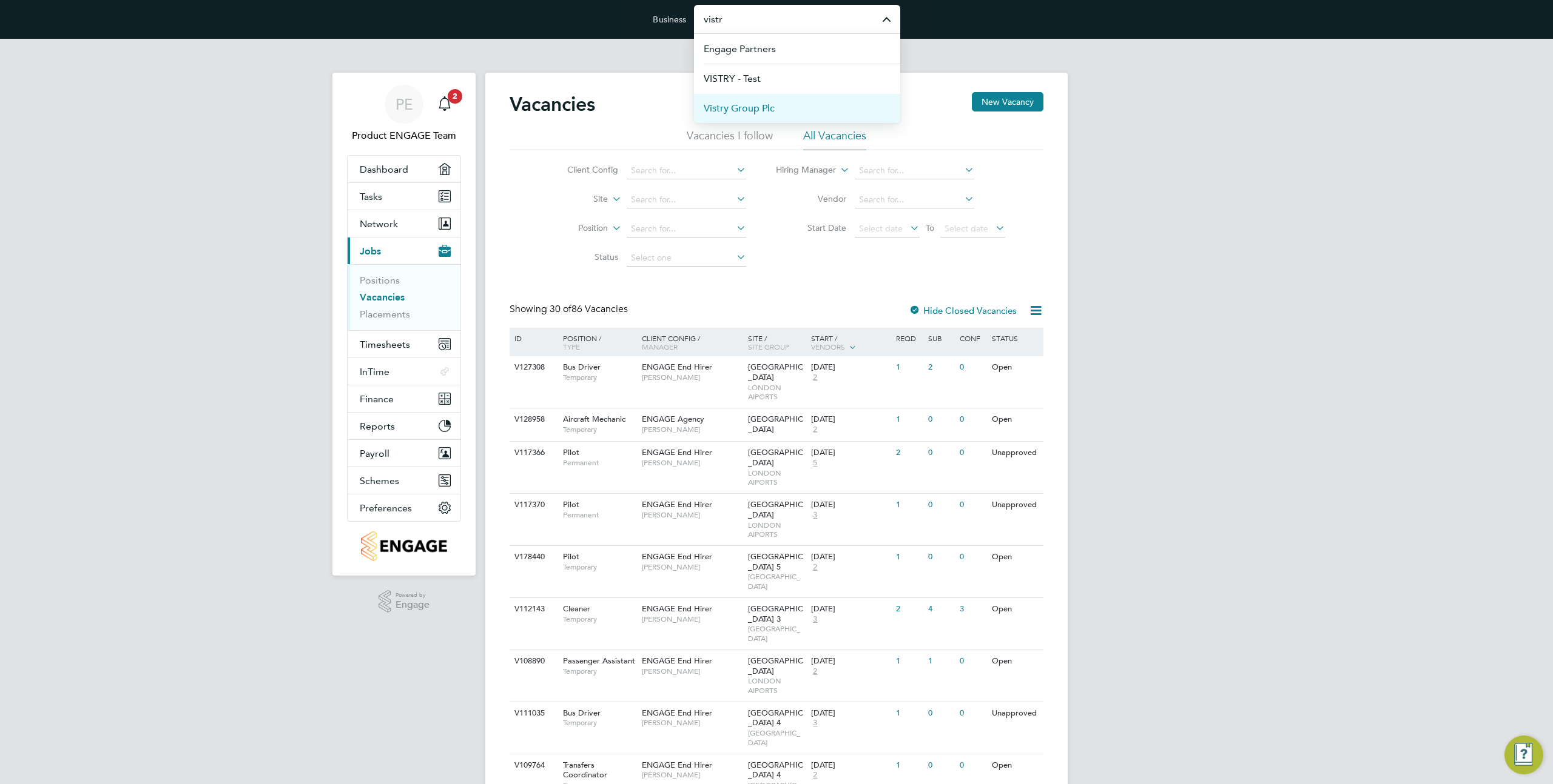
click at [766, 112] on span "Vistry Group Plc" at bounding box center [739, 108] width 71 height 14
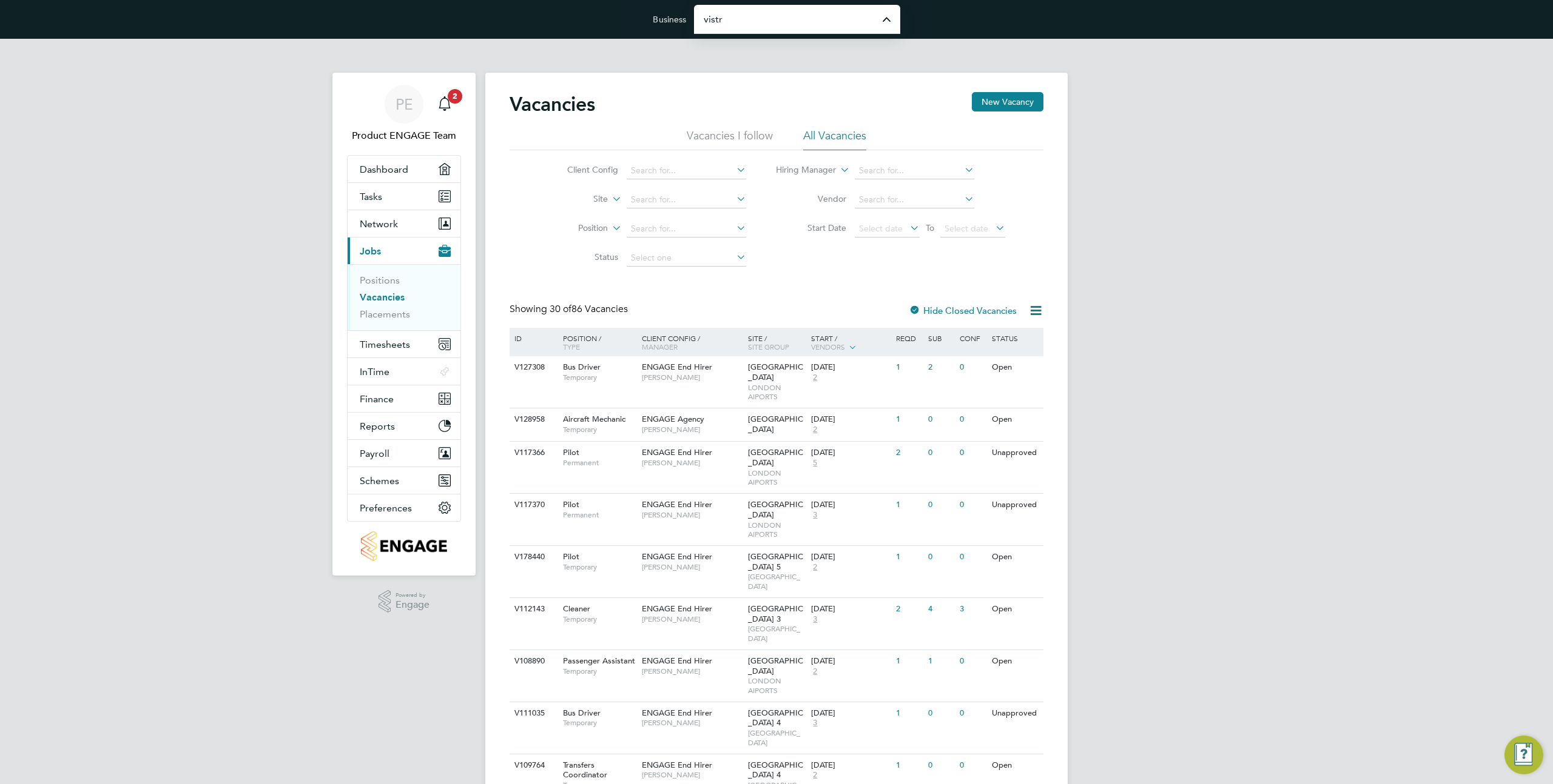
type input "Vistry Group Plc"
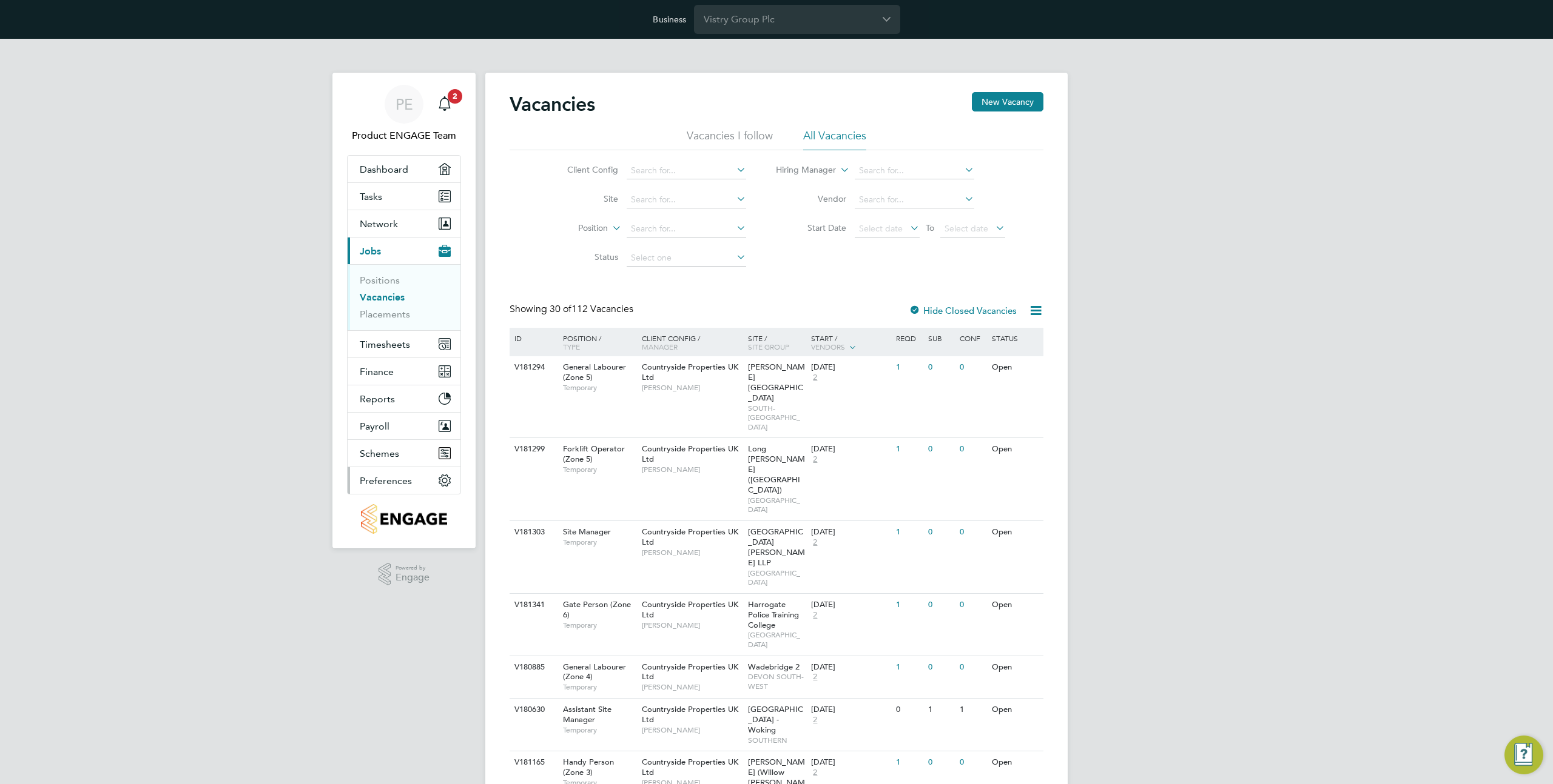
click at [393, 484] on span "Preferences" at bounding box center [386, 480] width 52 height 12
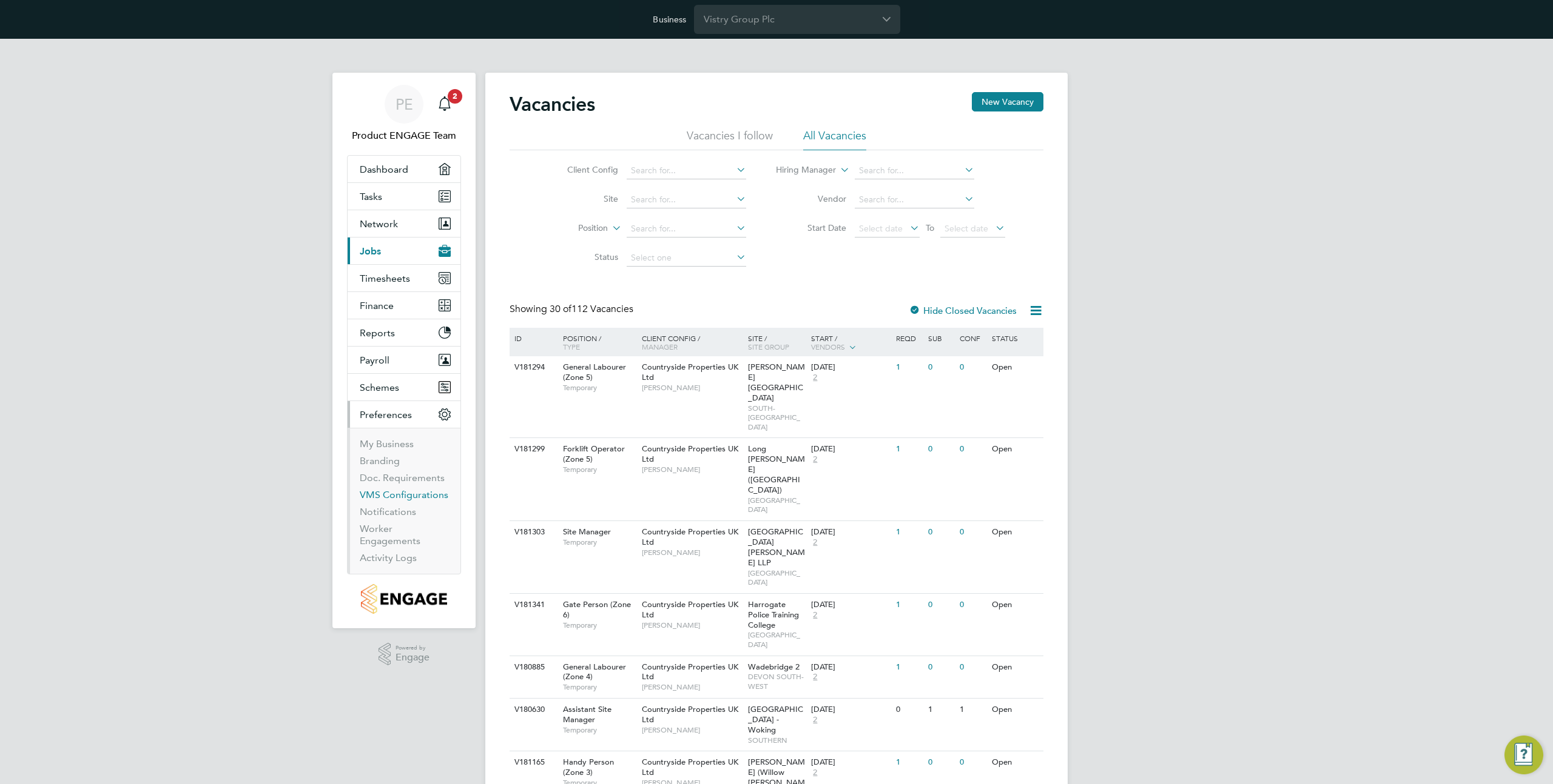
click at [401, 494] on link "VMS Configurations" at bounding box center [404, 495] width 89 height 12
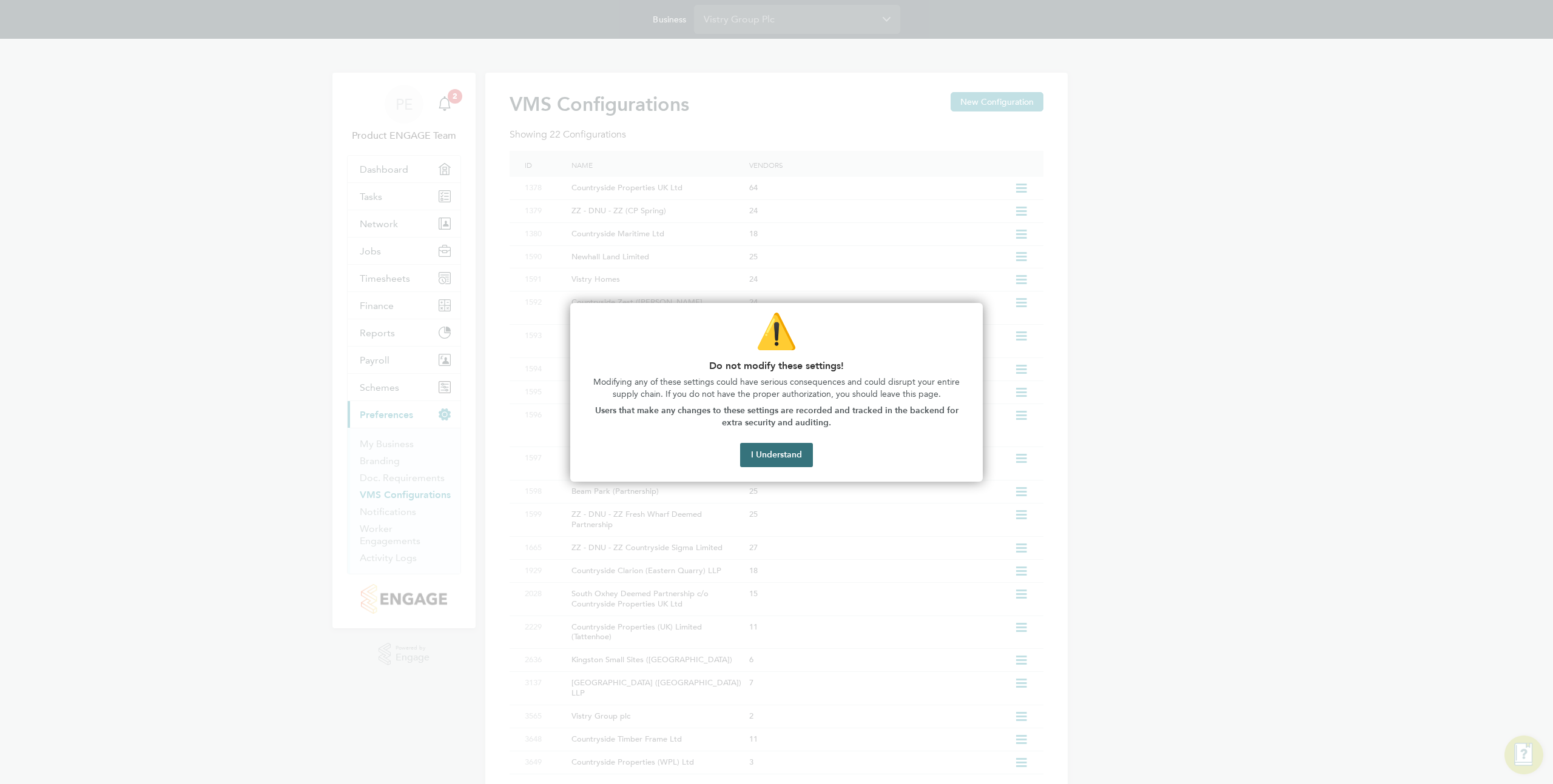
click at [780, 460] on button "I Understand" at bounding box center [776, 455] width 73 height 24
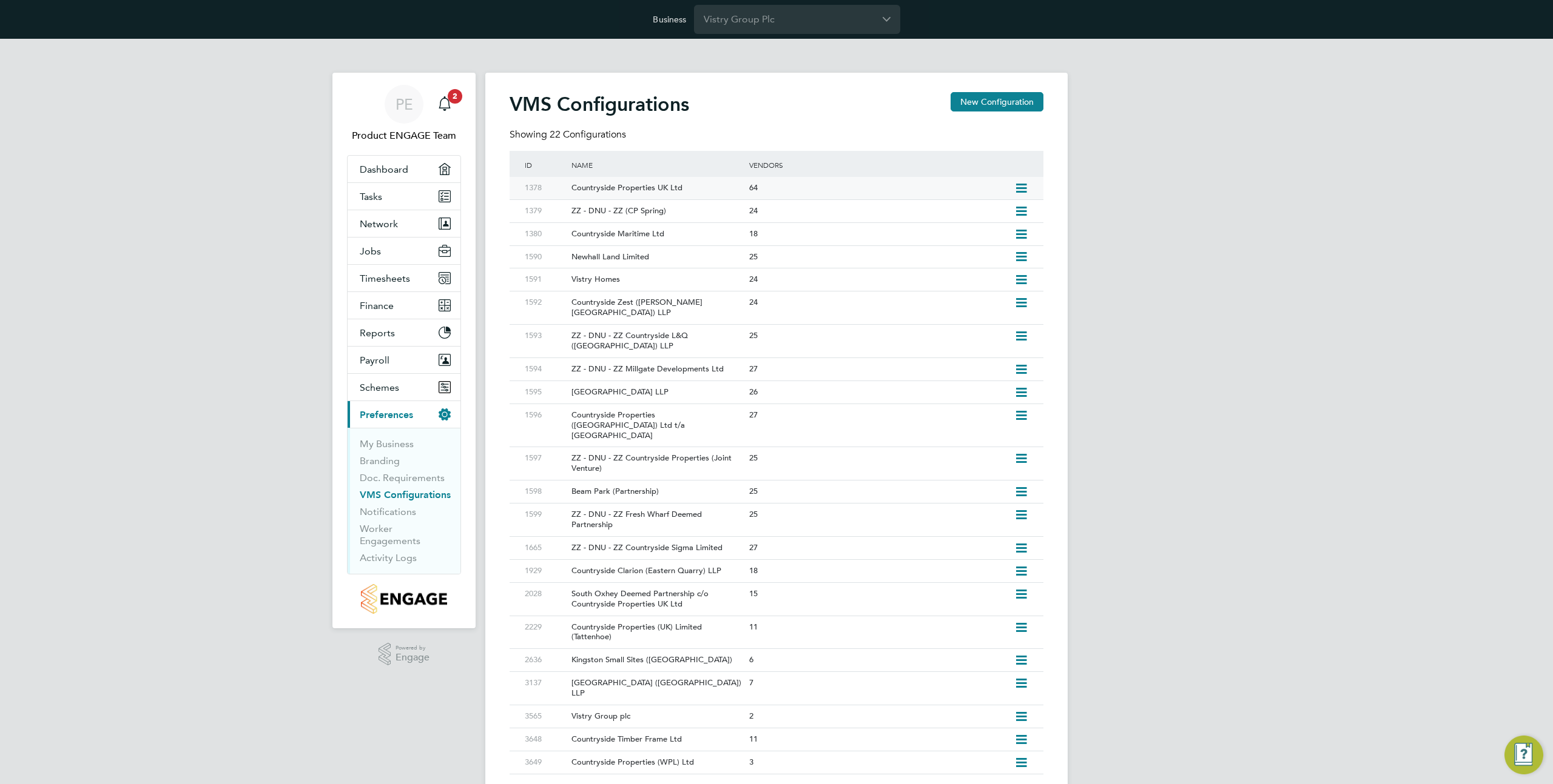
click at [672, 188] on div "Countryside Properties UK Ltd" at bounding box center [654, 187] width 183 height 22
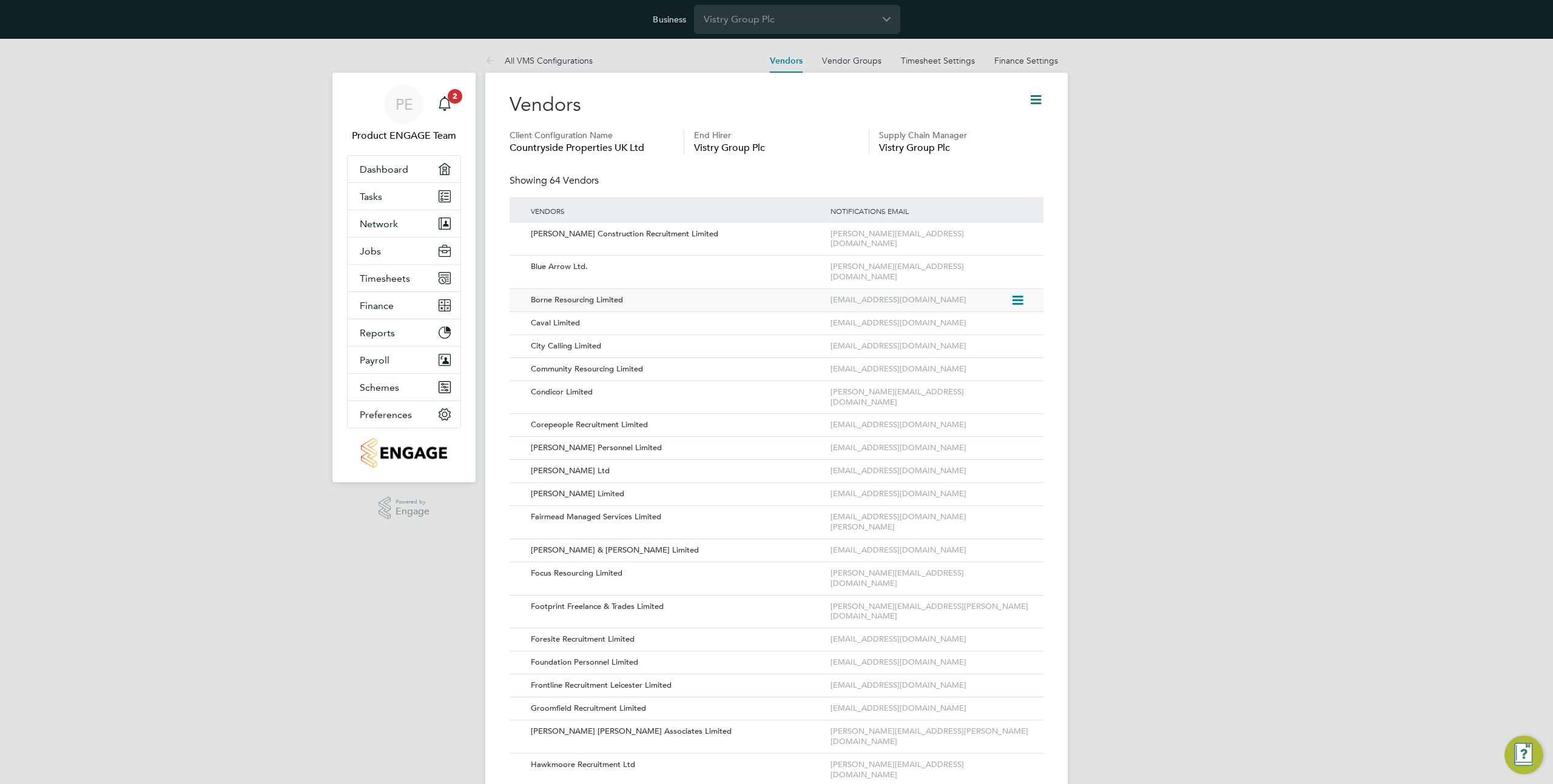
click at [1020, 293] on icon at bounding box center [1016, 300] width 12 height 14
click at [981, 306] on li "Edit Vendor" at bounding box center [984, 308] width 77 height 17
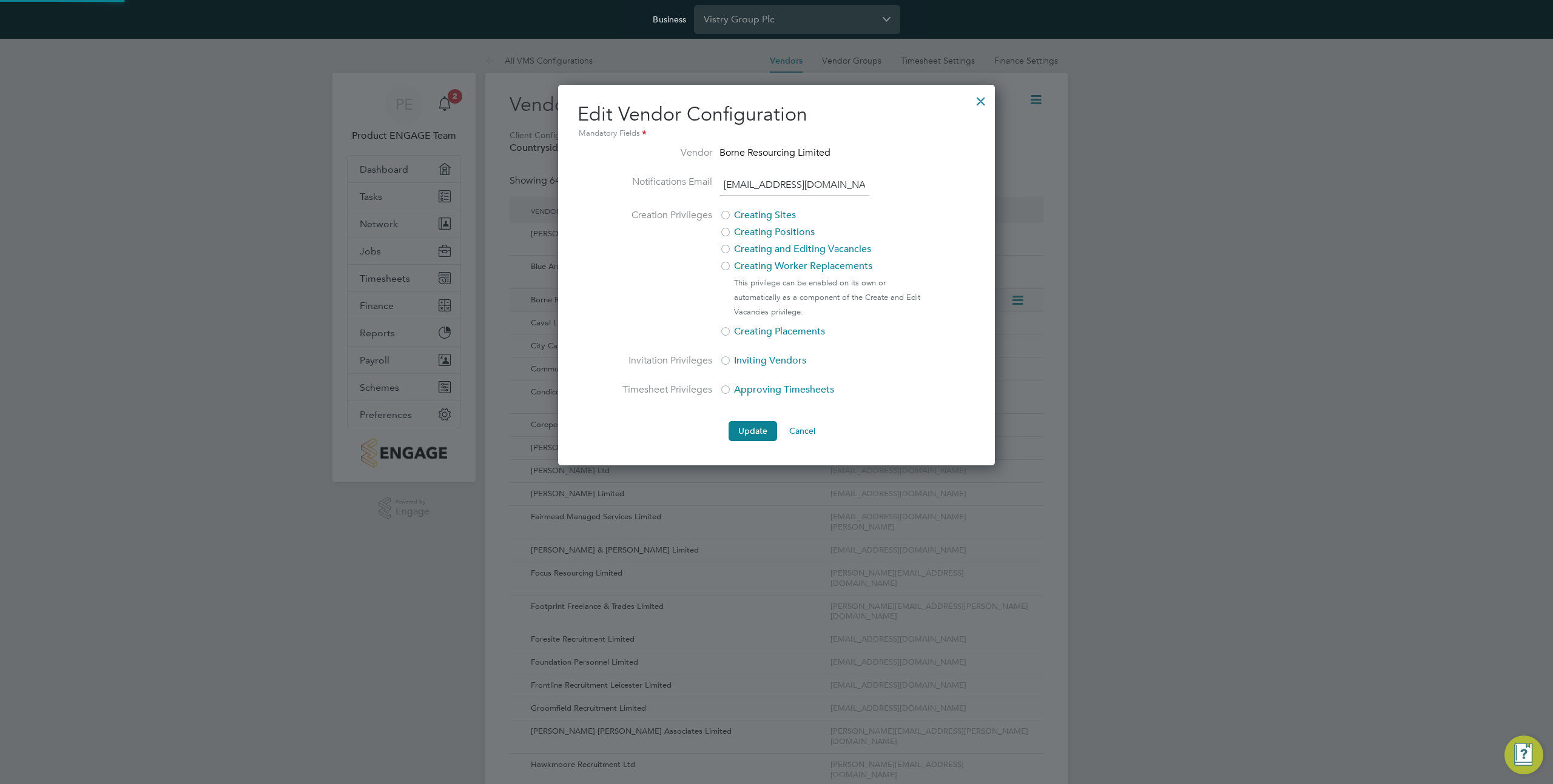
scroll to position [381, 437]
click at [981, 97] on div at bounding box center [981, 98] width 22 height 22
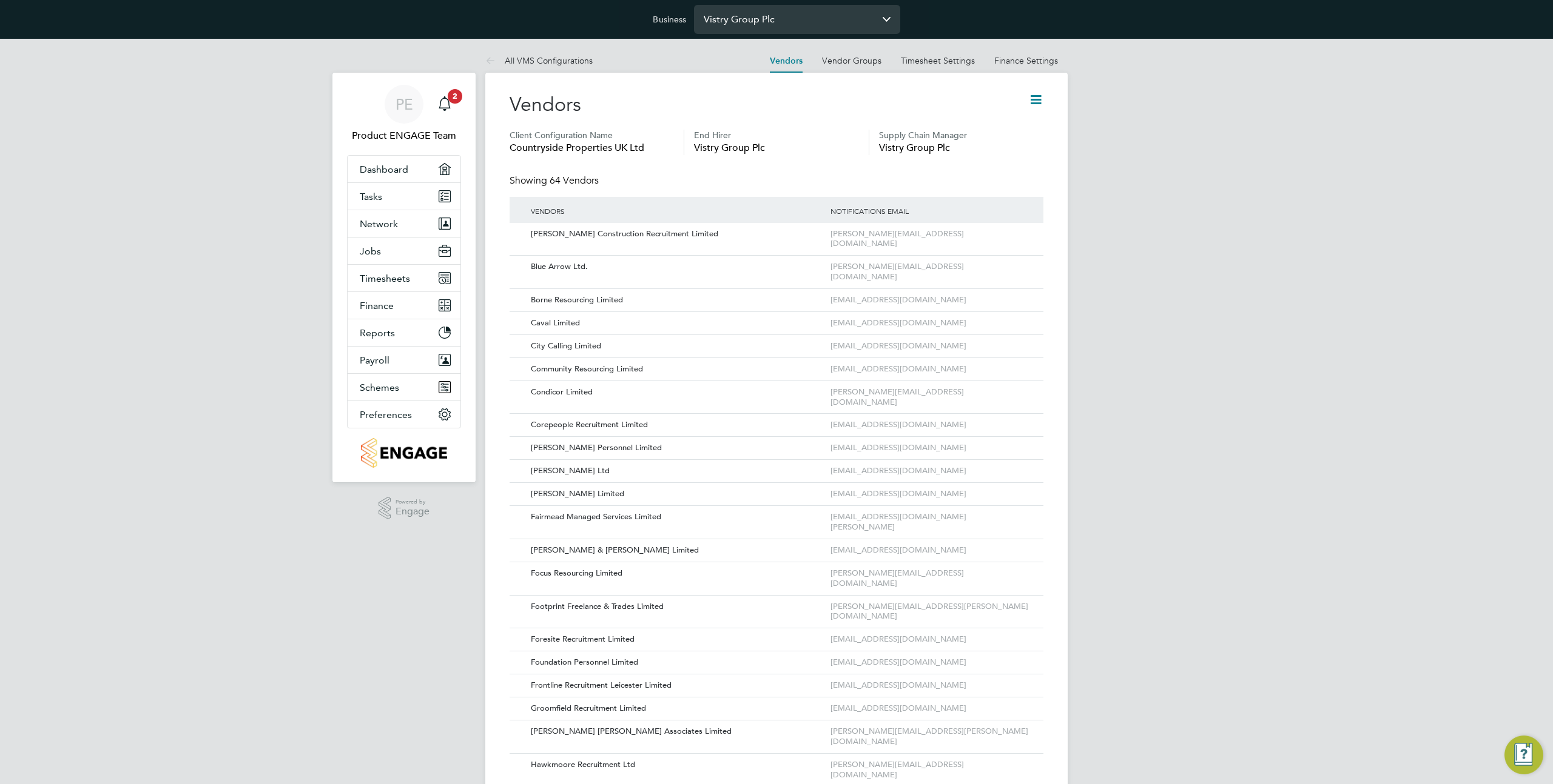
click at [818, 16] on input "Vistry Group Plc" at bounding box center [797, 19] width 206 height 28
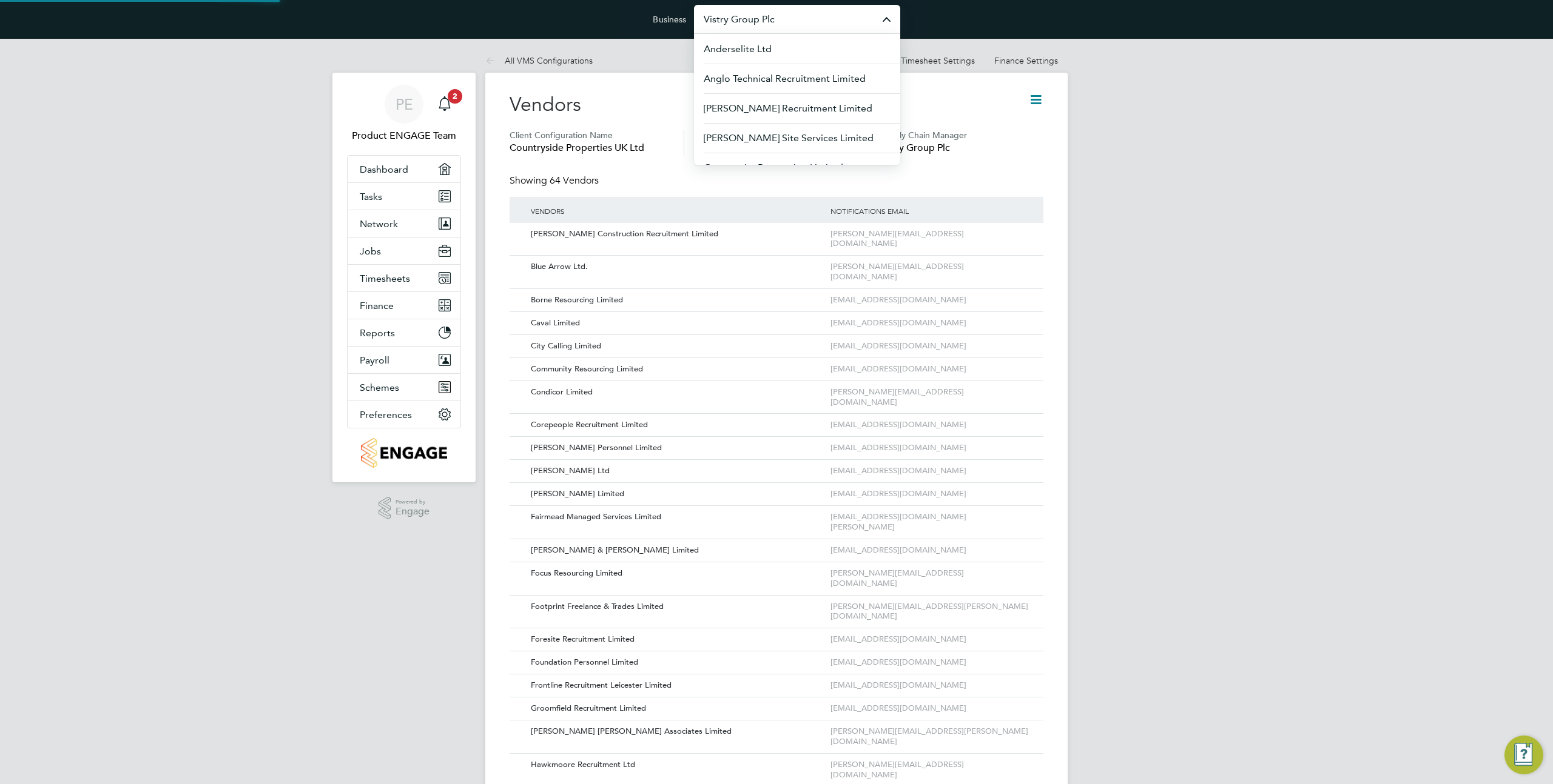
click at [818, 16] on input "Vistry Group Plc" at bounding box center [797, 19] width 206 height 28
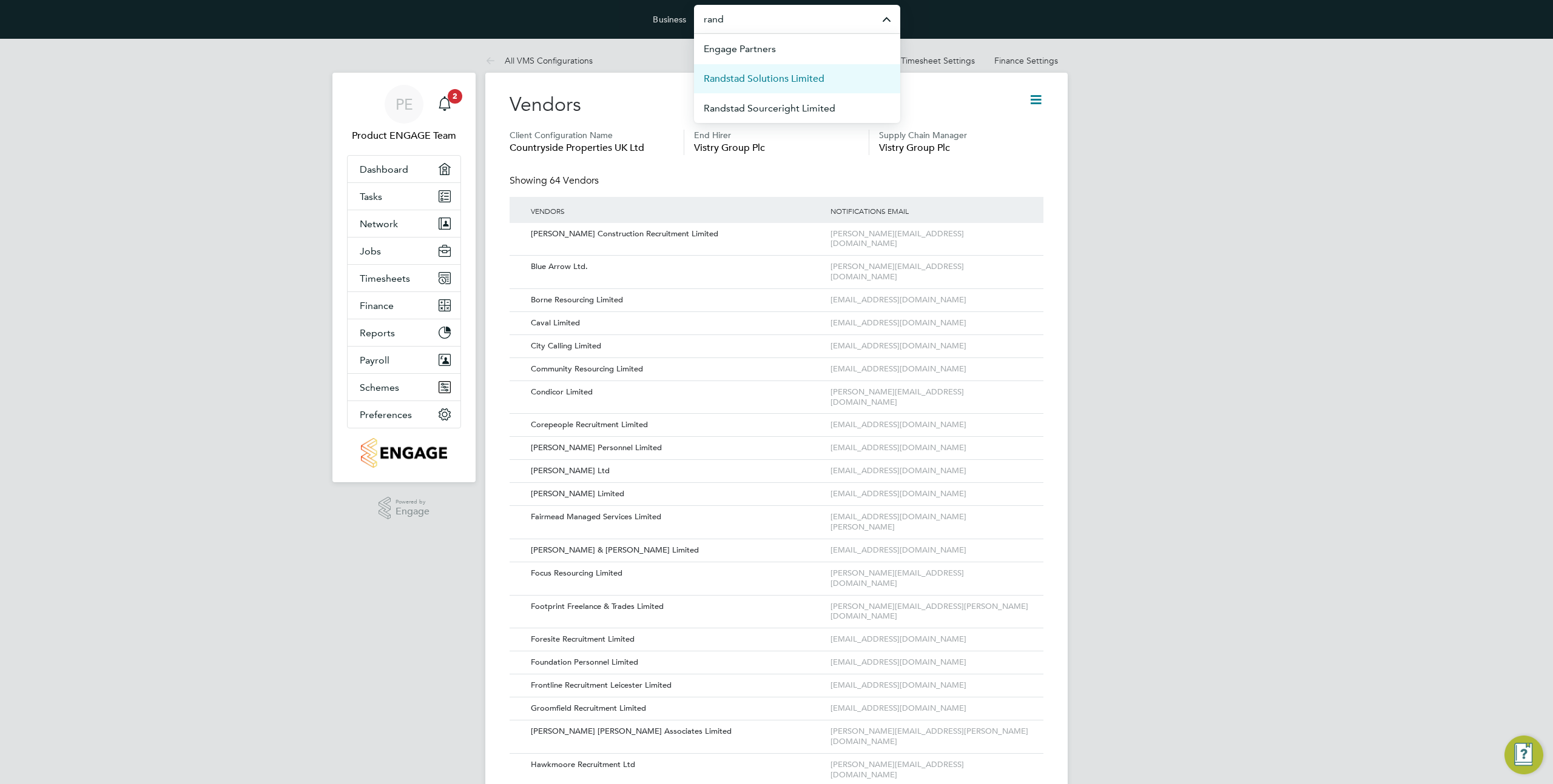
click at [766, 85] on span "Randstad Solutions Limited" at bounding box center [764, 79] width 121 height 14
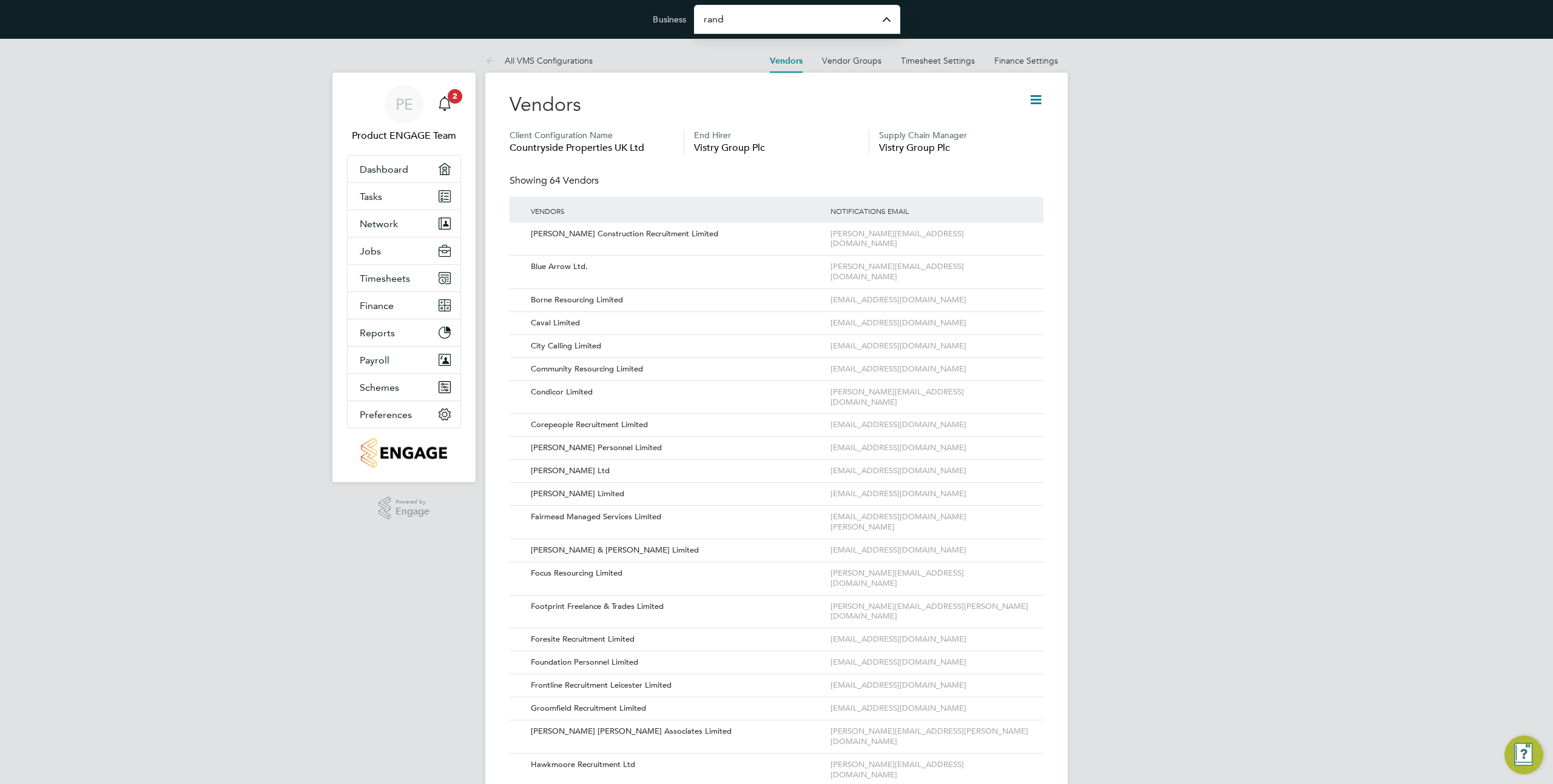
type input "Randstad Solutions Limited"
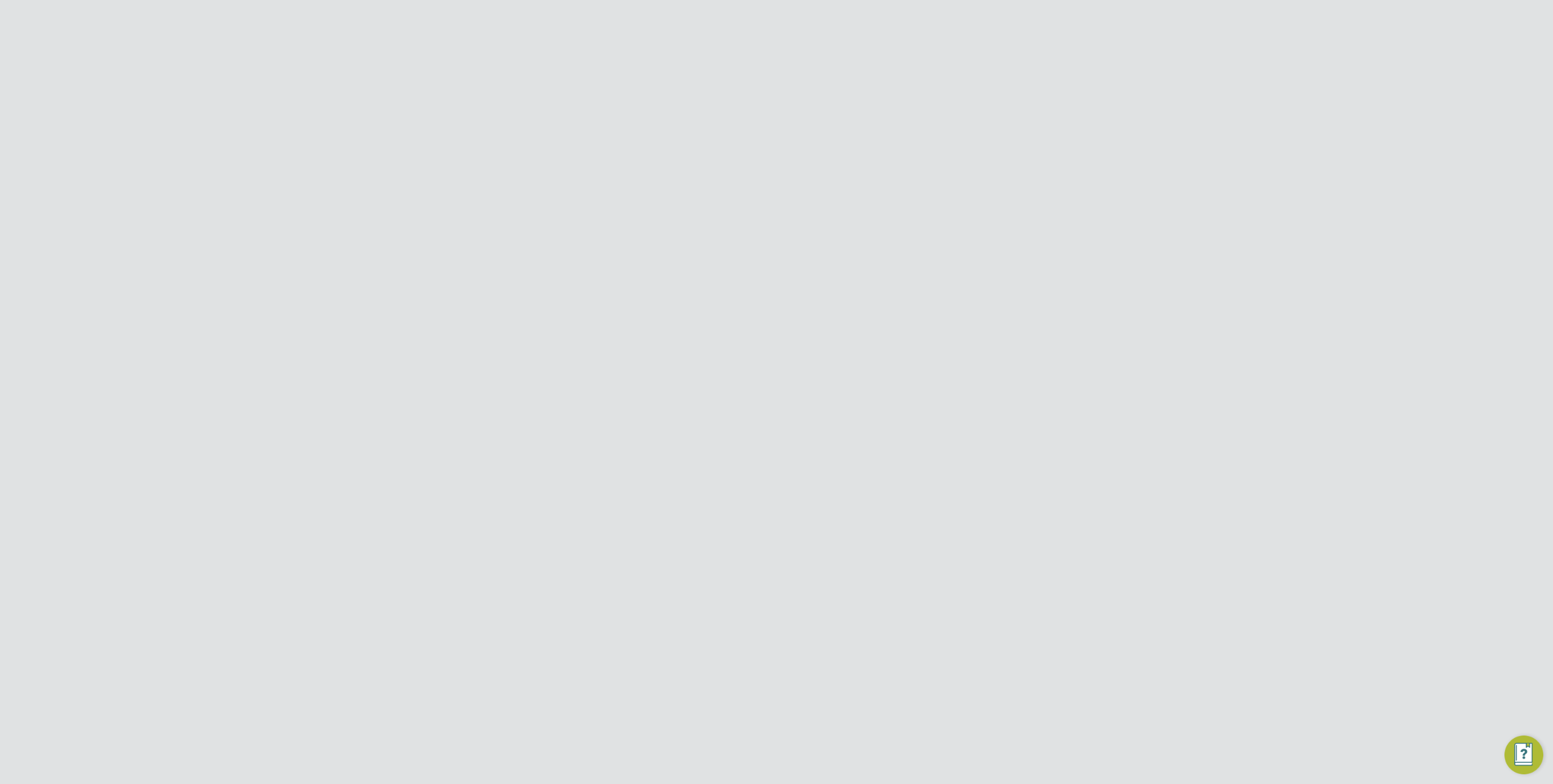
click at [641, 186] on div "Error while Loading Client Details You are not allowed to access this client co…" at bounding box center [776, 392] width 1553 height 784
click at [394, 221] on span "Network" at bounding box center [378, 224] width 38 height 12
click at [381, 250] on button "Jobs" at bounding box center [403, 251] width 113 height 27
click at [386, 297] on link "Vacancies" at bounding box center [381, 297] width 43 height 12
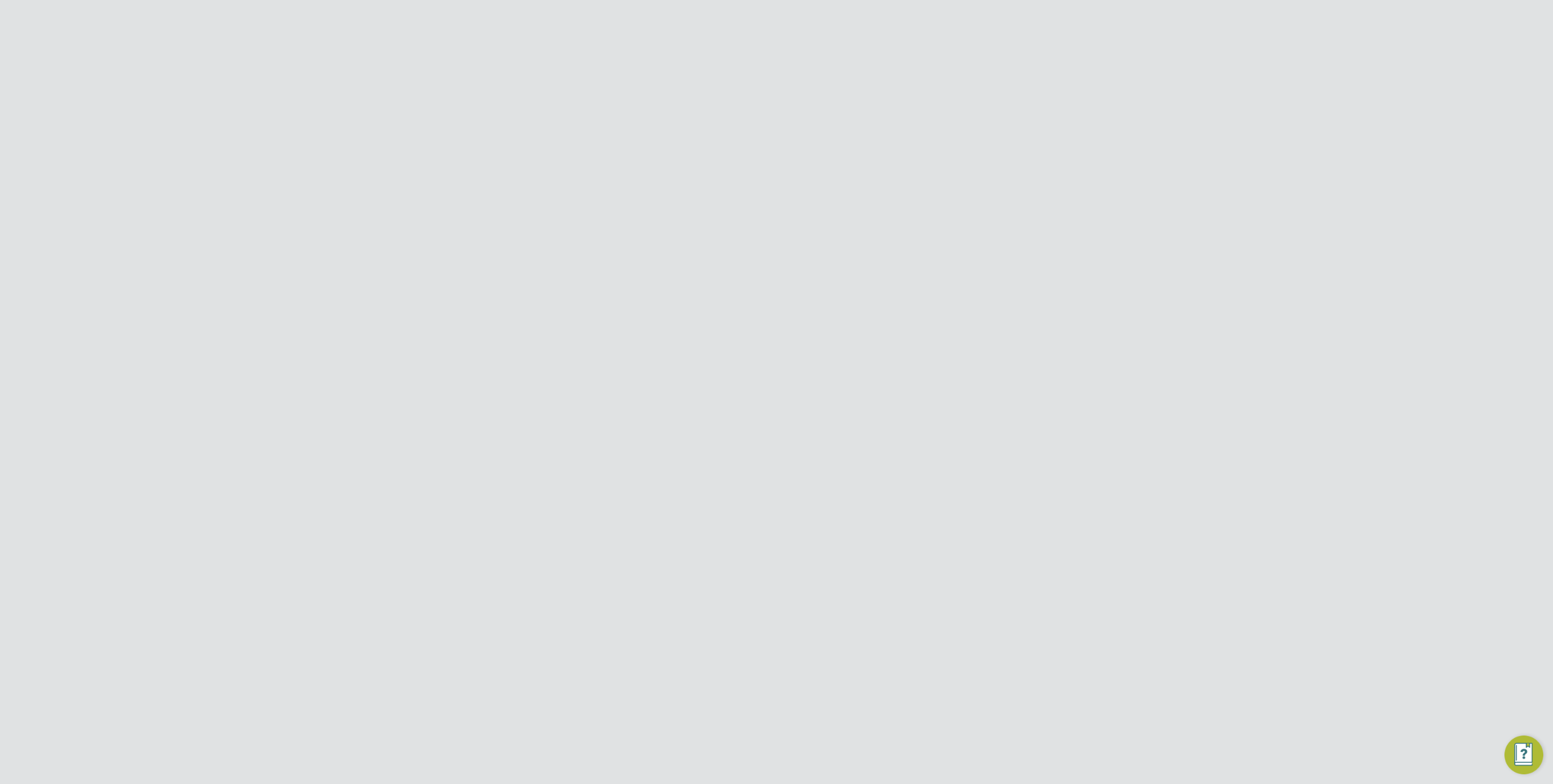
click at [666, 535] on span "Paul Woods" at bounding box center [691, 540] width 100 height 10
click at [773, 20] on input "Randstad Solutions Limited" at bounding box center [797, 19] width 206 height 28
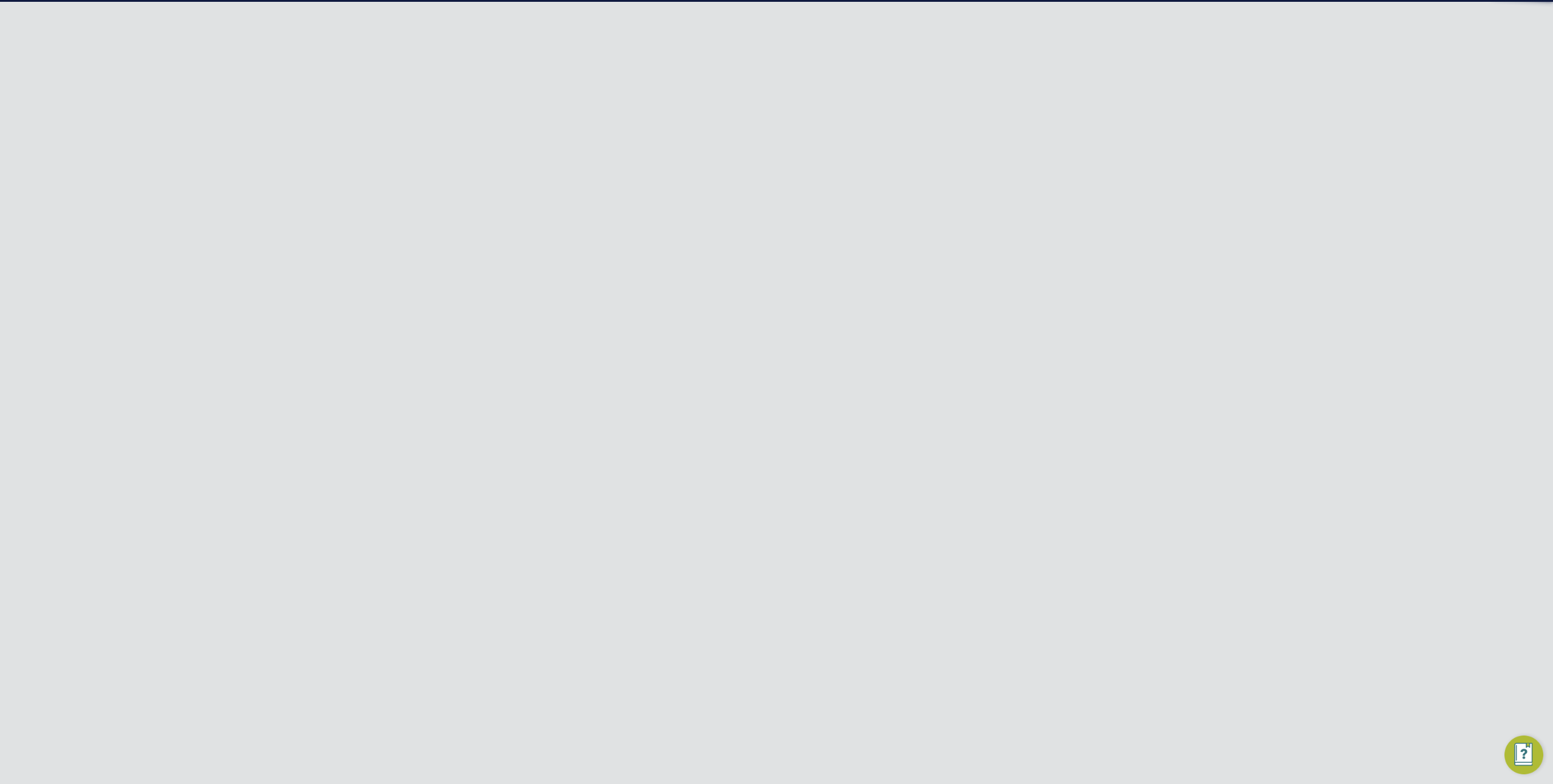
click at [773, 20] on input "Randstad Solutions Limited" at bounding box center [797, 19] width 206 height 28
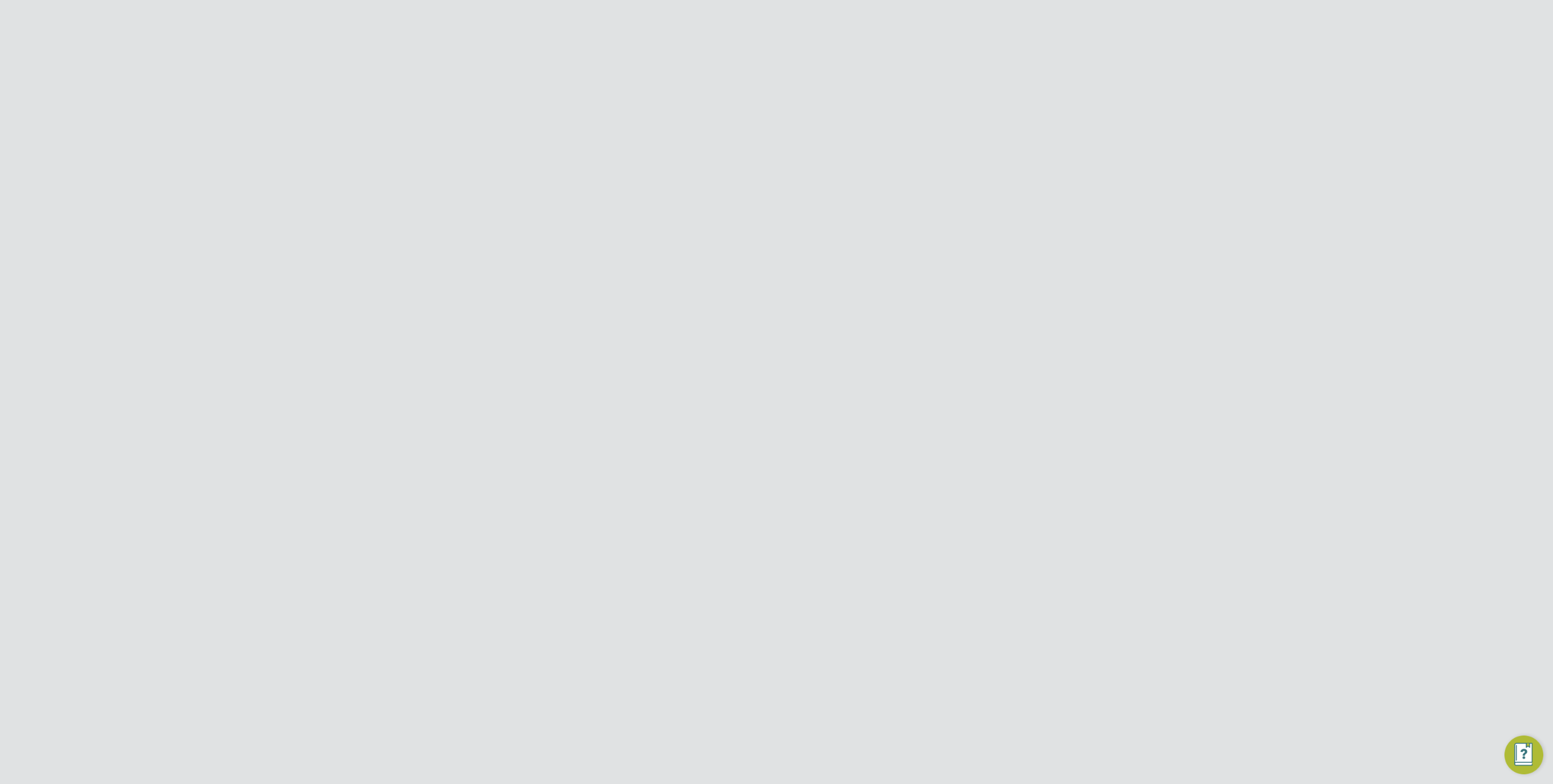
click at [773, 20] on input "Randstad Solutions Limited" at bounding box center [797, 19] width 206 height 28
click at [774, 110] on span "Vistry Group Plc" at bounding box center [739, 108] width 71 height 14
type input "Vistry Group Plc"
click at [1039, 97] on icon at bounding box center [1035, 99] width 15 height 15
click at [1026, 147] on li "Update Status" at bounding box center [1006, 145] width 70 height 17
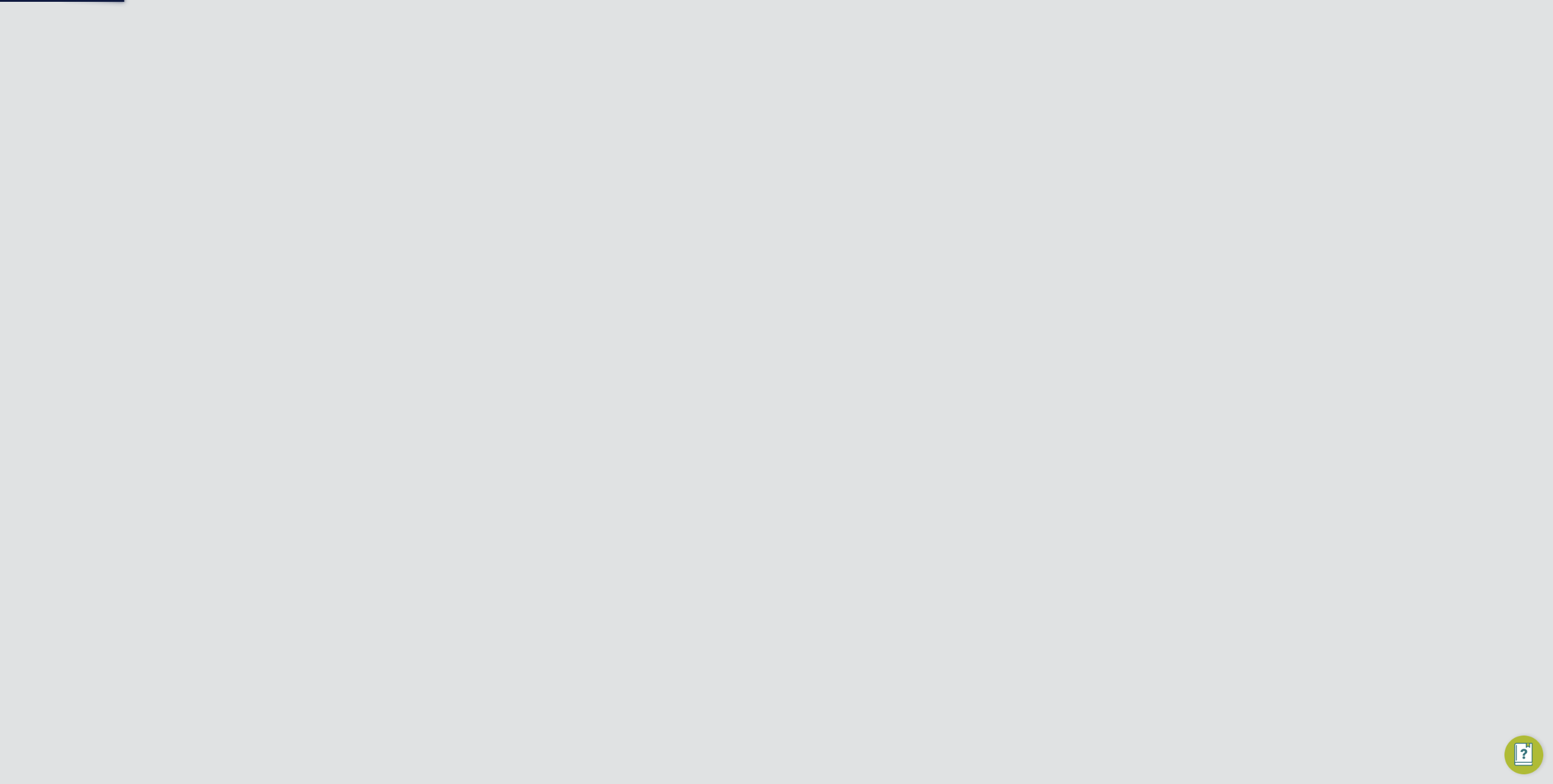
scroll to position [289, 511]
click at [993, 102] on div at bounding box center [982, 98] width 22 height 22
click at [1040, 99] on icon at bounding box center [1035, 99] width 15 height 15
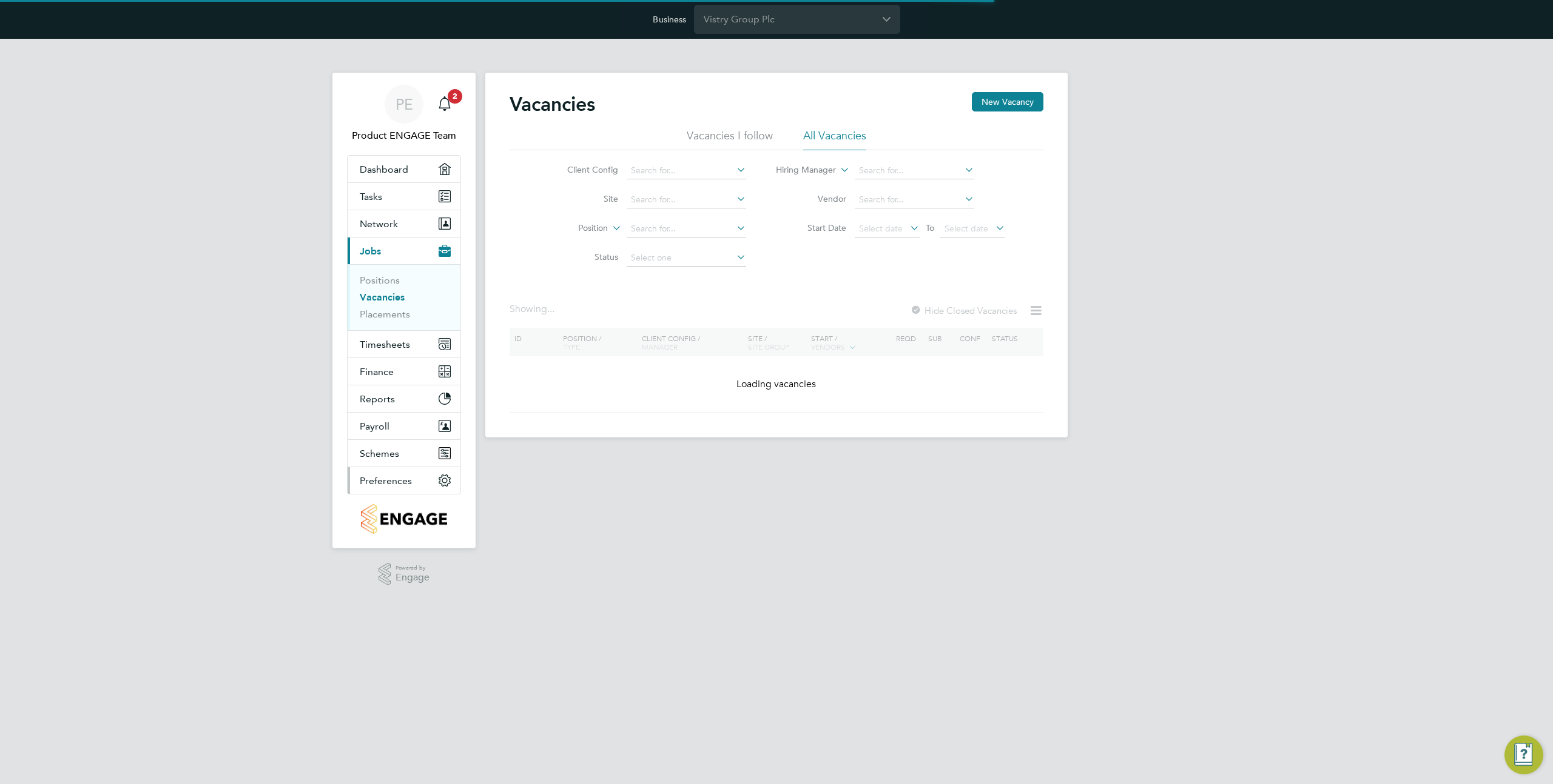
click at [399, 485] on span "Preferences" at bounding box center [386, 480] width 52 height 12
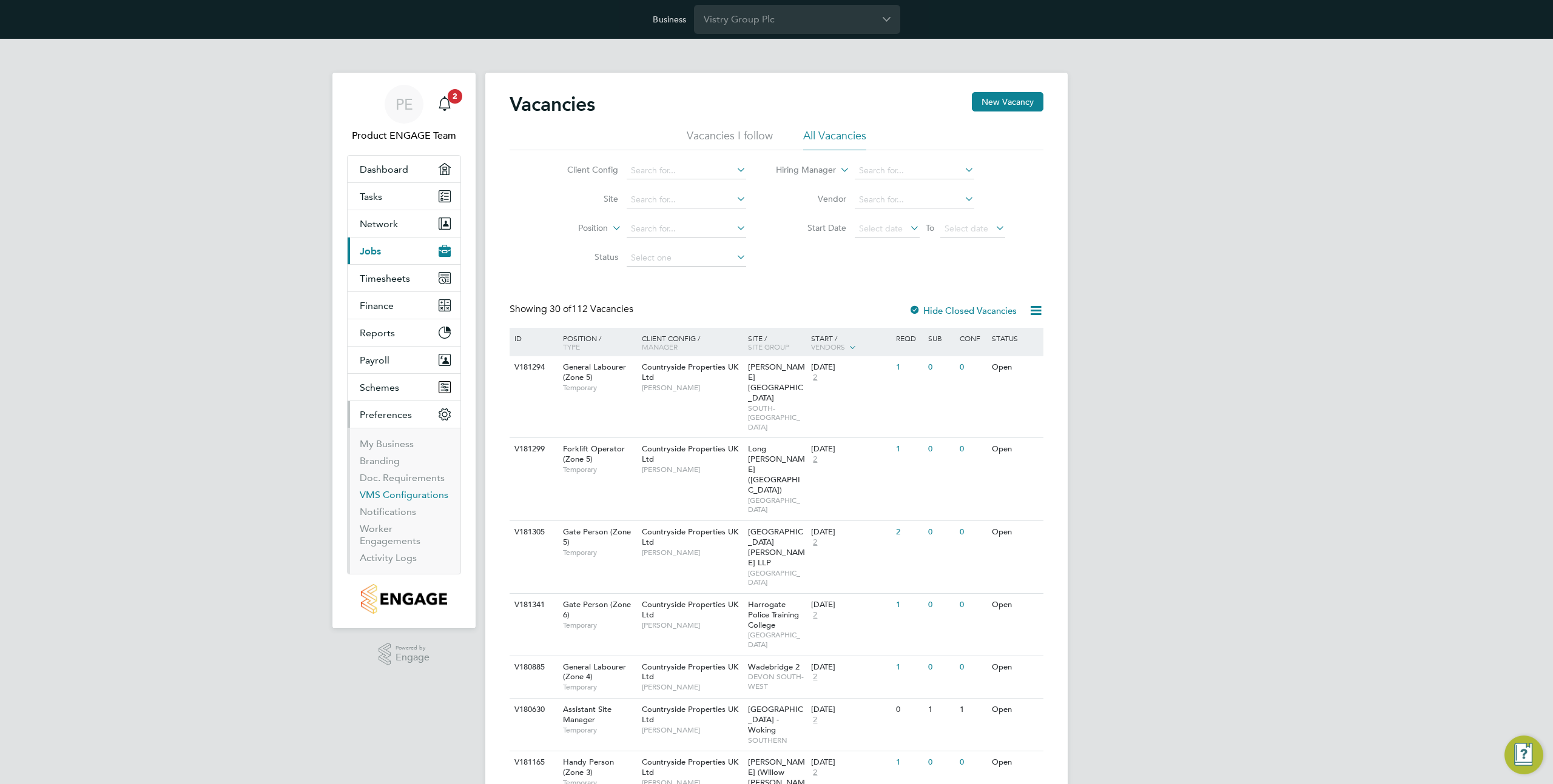
click at [404, 492] on link "VMS Configurations" at bounding box center [404, 495] width 89 height 12
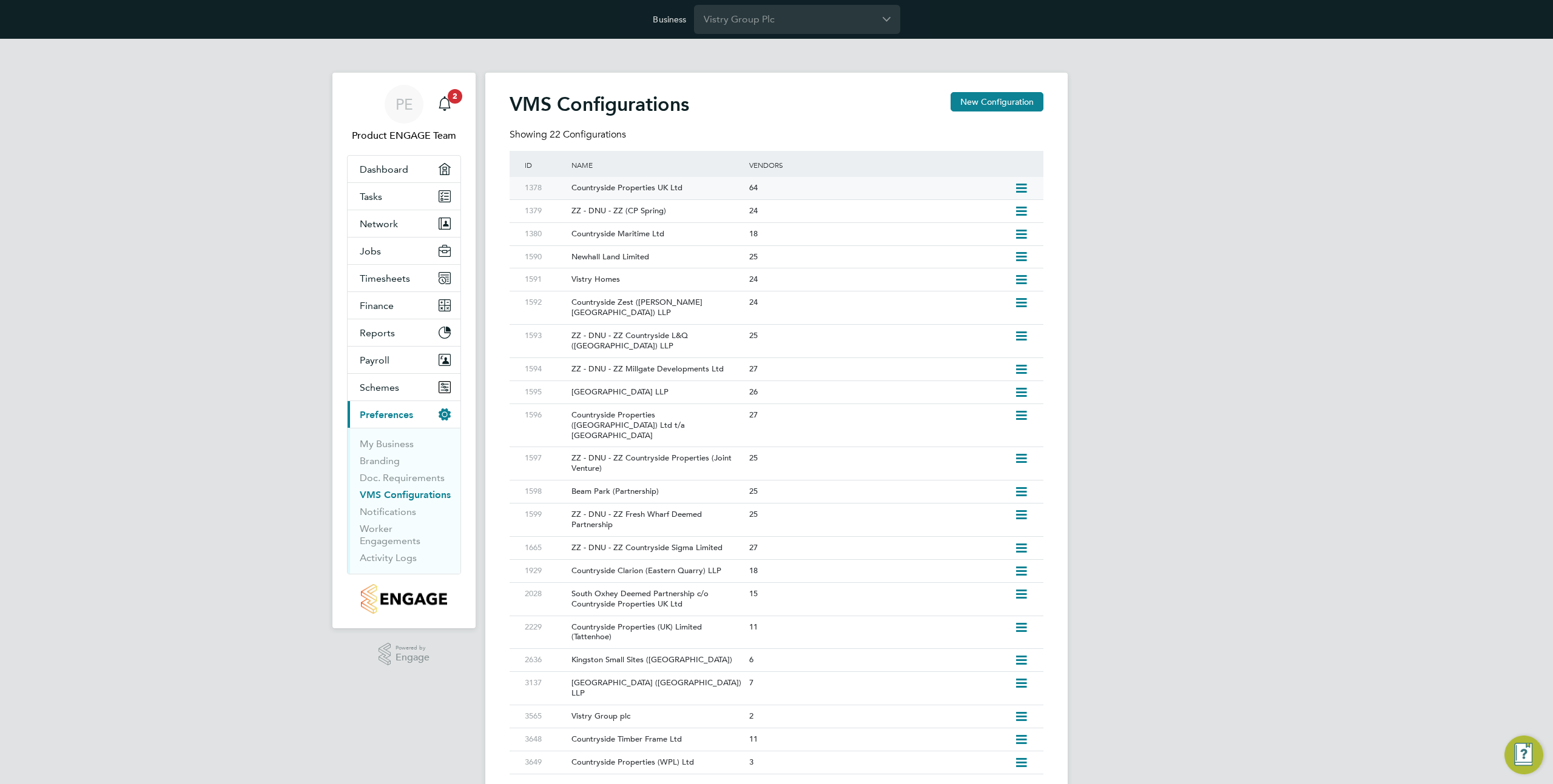
click at [819, 188] on div "64" at bounding box center [879, 187] width 265 height 22
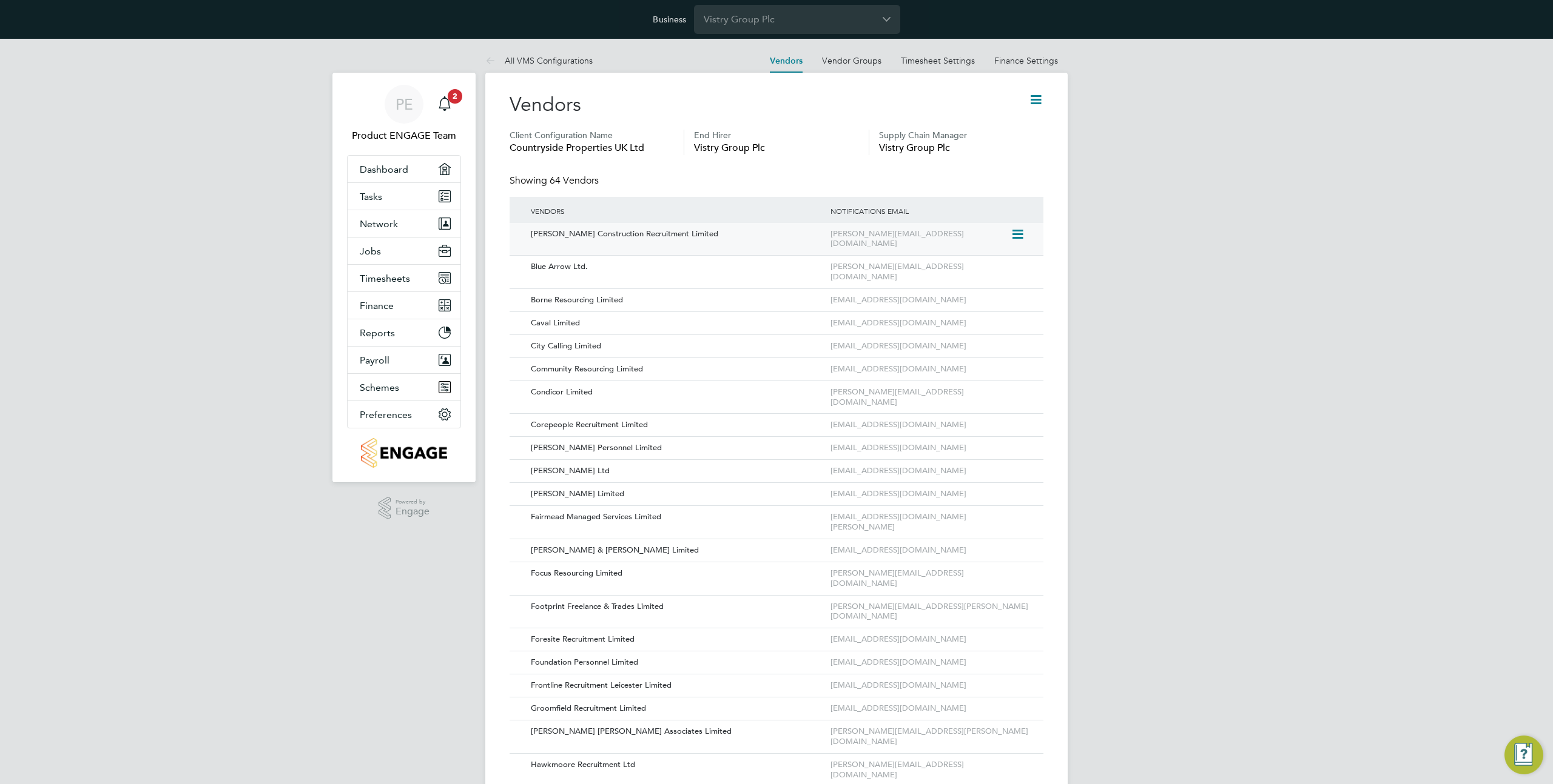
click at [1016, 229] on icon at bounding box center [1016, 234] width 12 height 14
click at [987, 260] on li "Edit Vendor" at bounding box center [984, 262] width 77 height 17
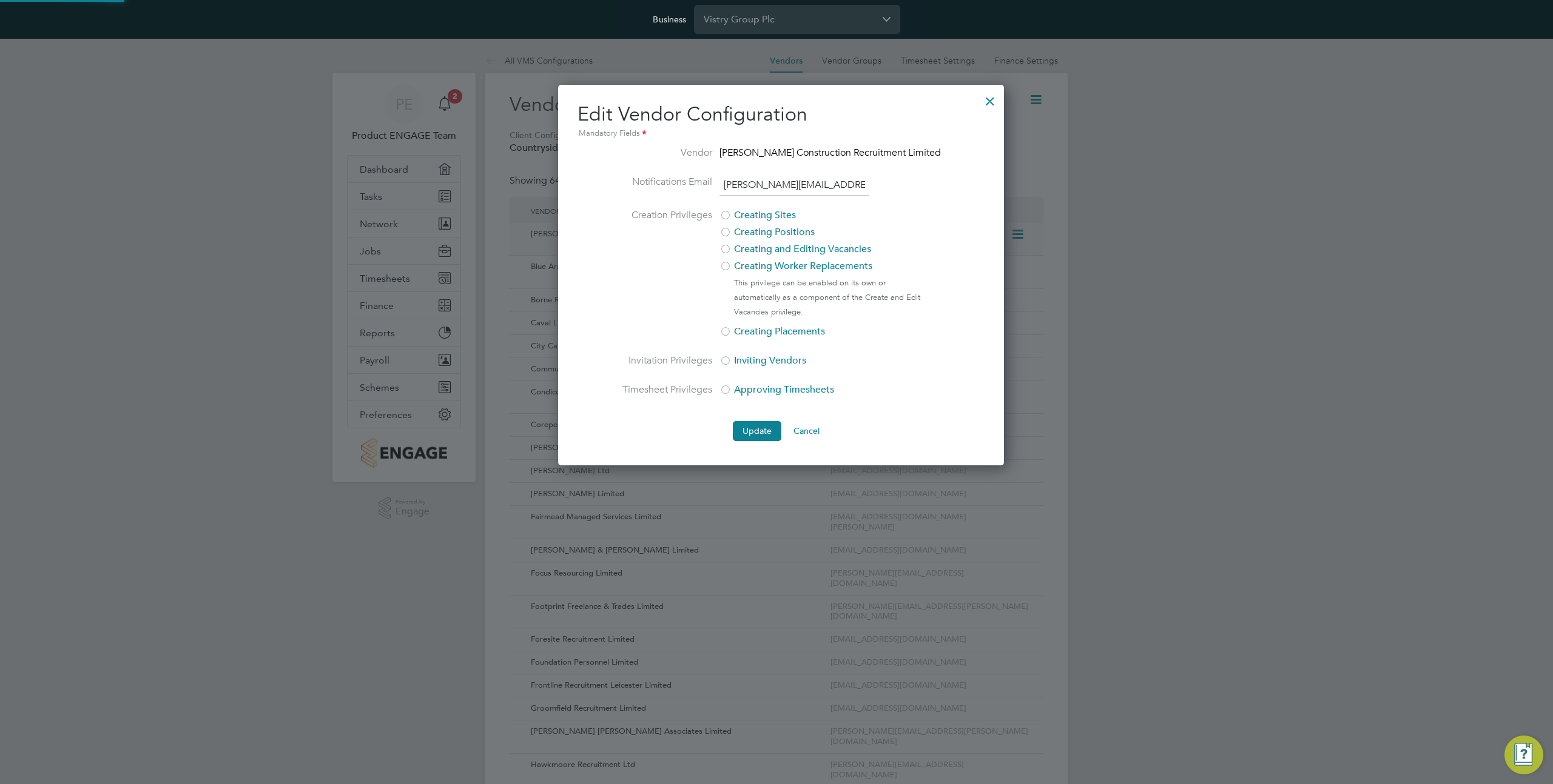
scroll to position [381, 437]
click at [980, 98] on div at bounding box center [990, 98] width 22 height 22
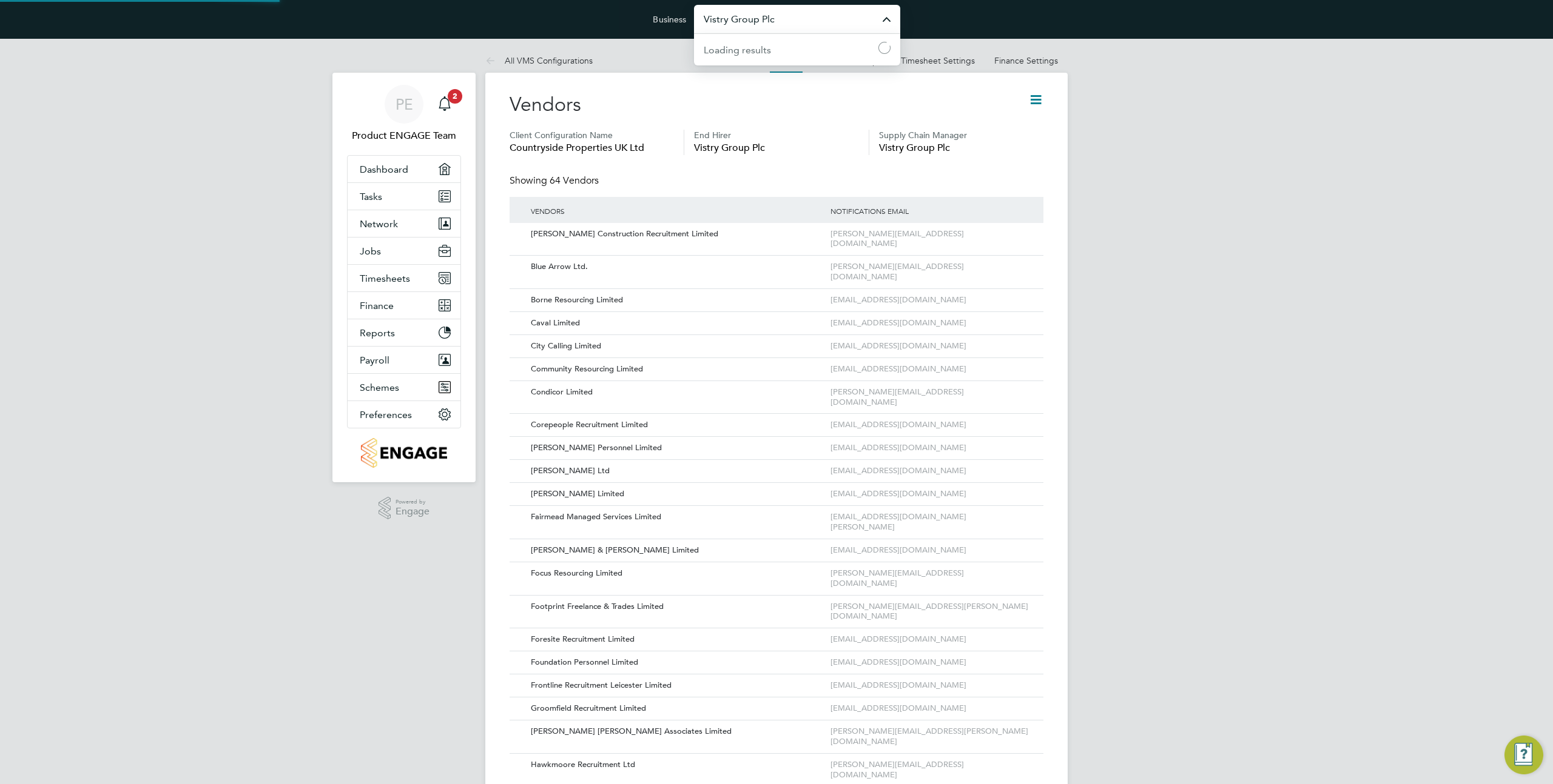
click at [796, 7] on input "Vistry Group Plc" at bounding box center [797, 19] width 206 height 28
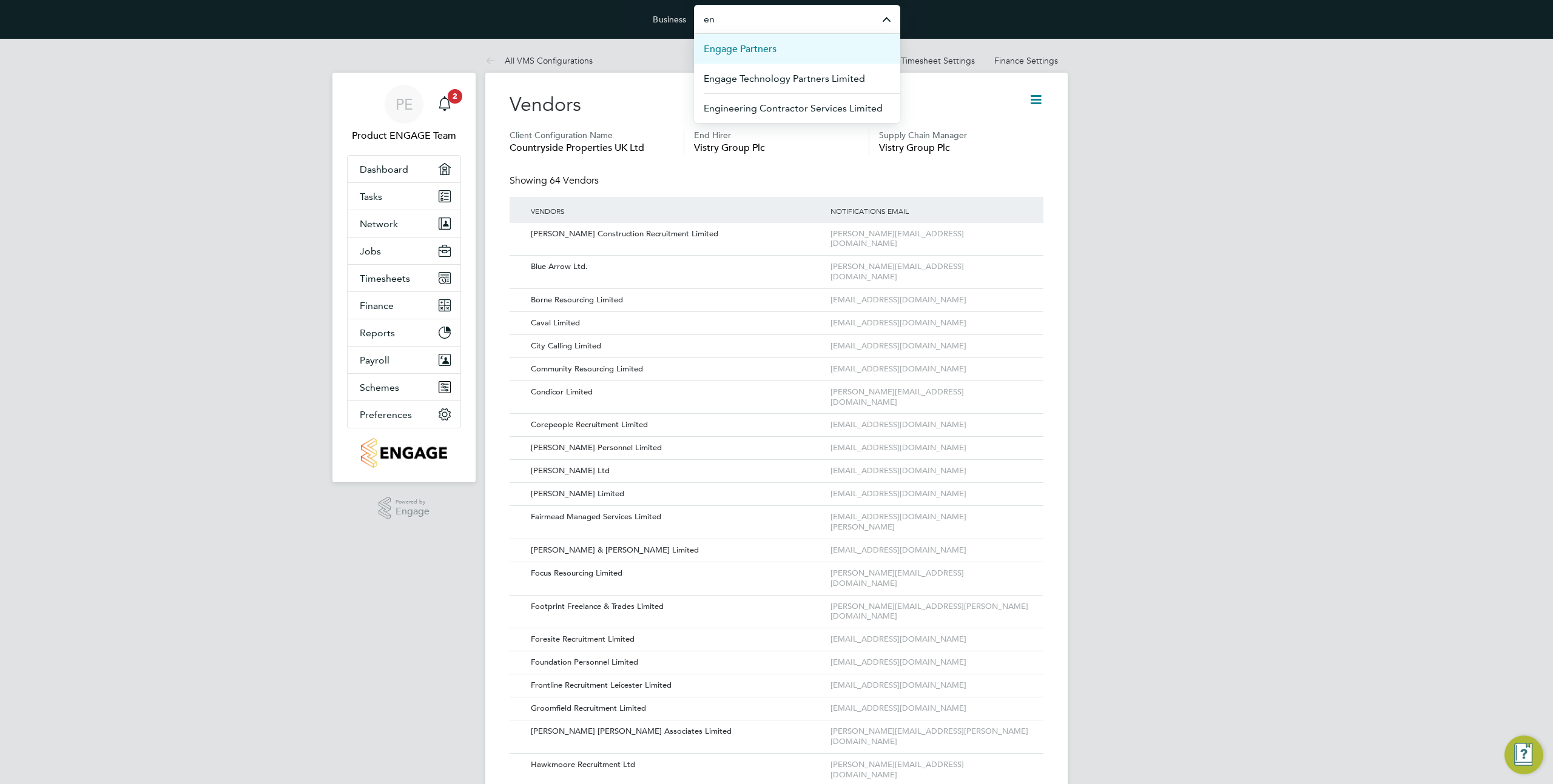
type input "e"
click at [829, 111] on li "Vistry Group Plc" at bounding box center [797, 107] width 206 height 29
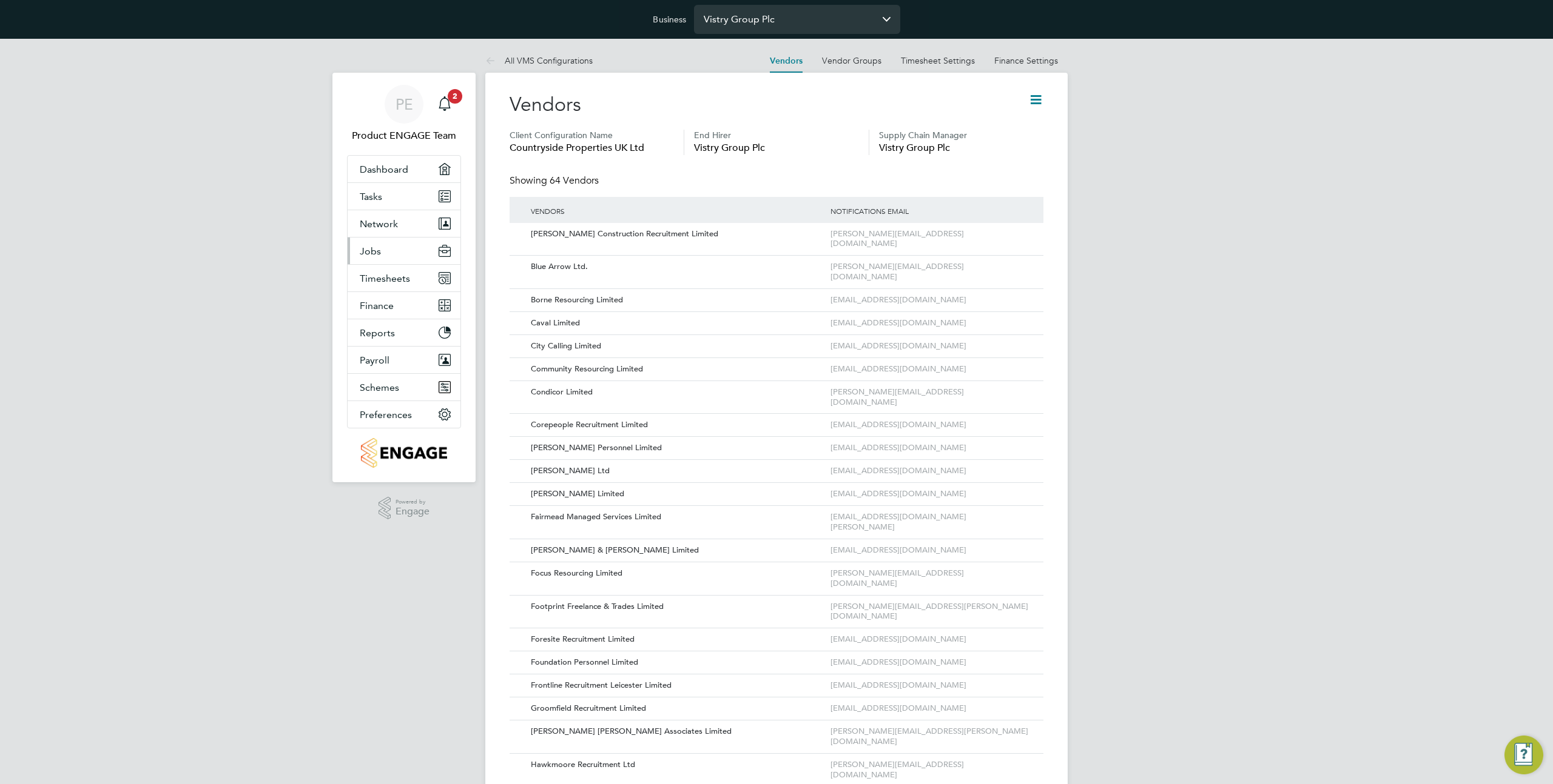
click at [381, 248] on button "Jobs" at bounding box center [403, 251] width 113 height 27
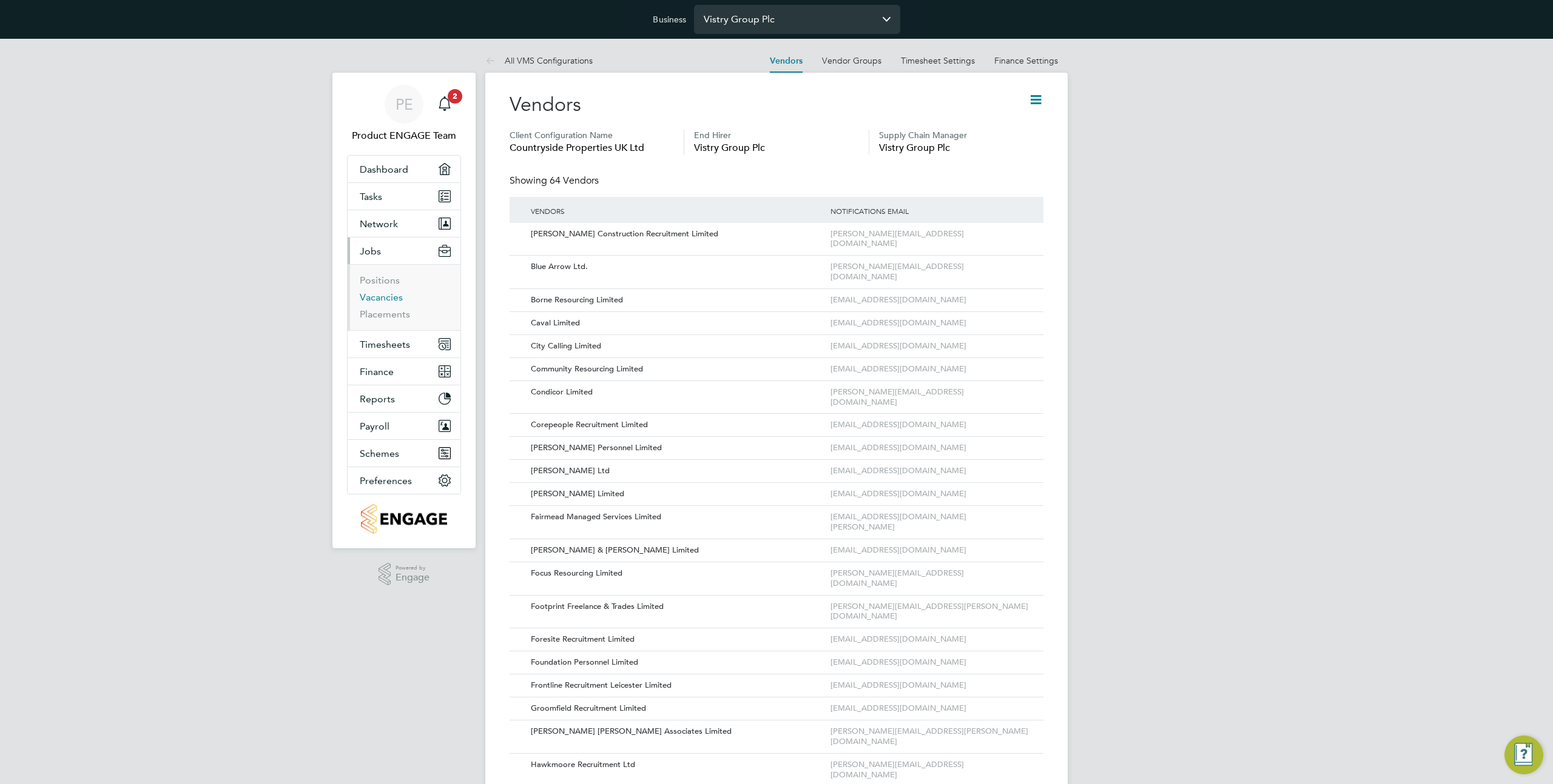
click at [387, 300] on link "Vacancies" at bounding box center [381, 297] width 43 height 12
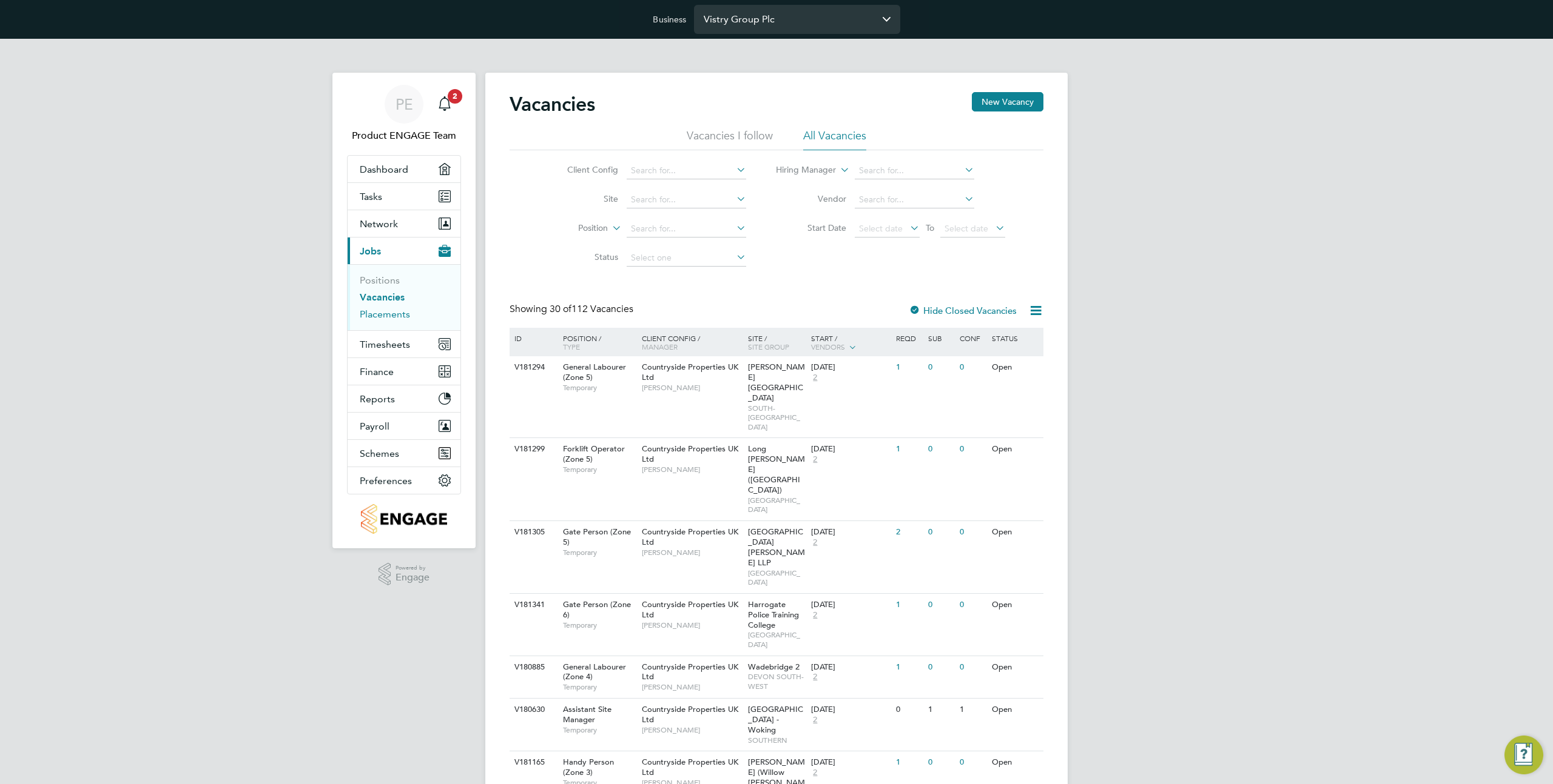
click at [392, 318] on link "Placements" at bounding box center [385, 314] width 51 height 12
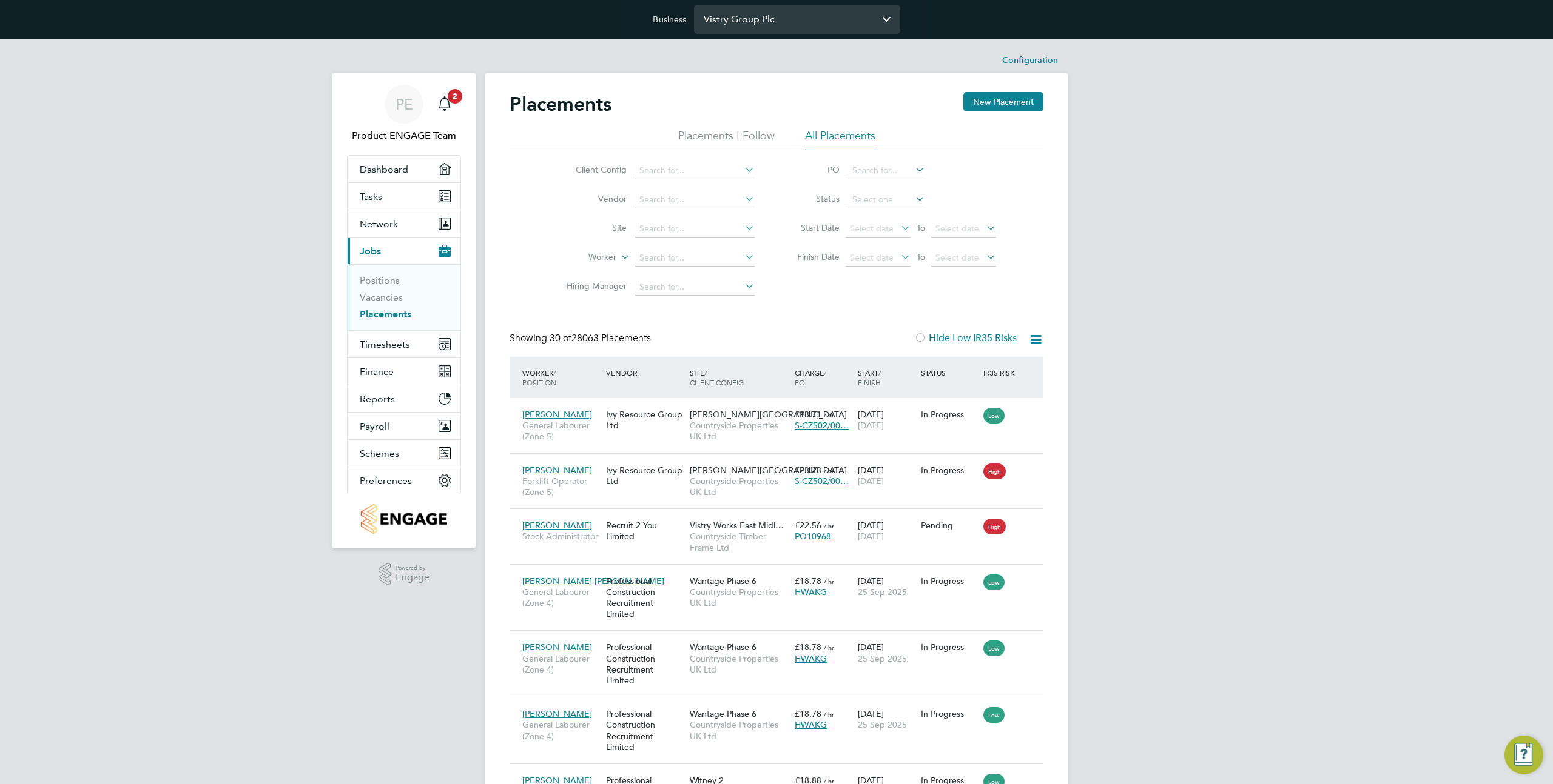
click at [722, 21] on input "Vistry Group Plc" at bounding box center [797, 19] width 206 height 28
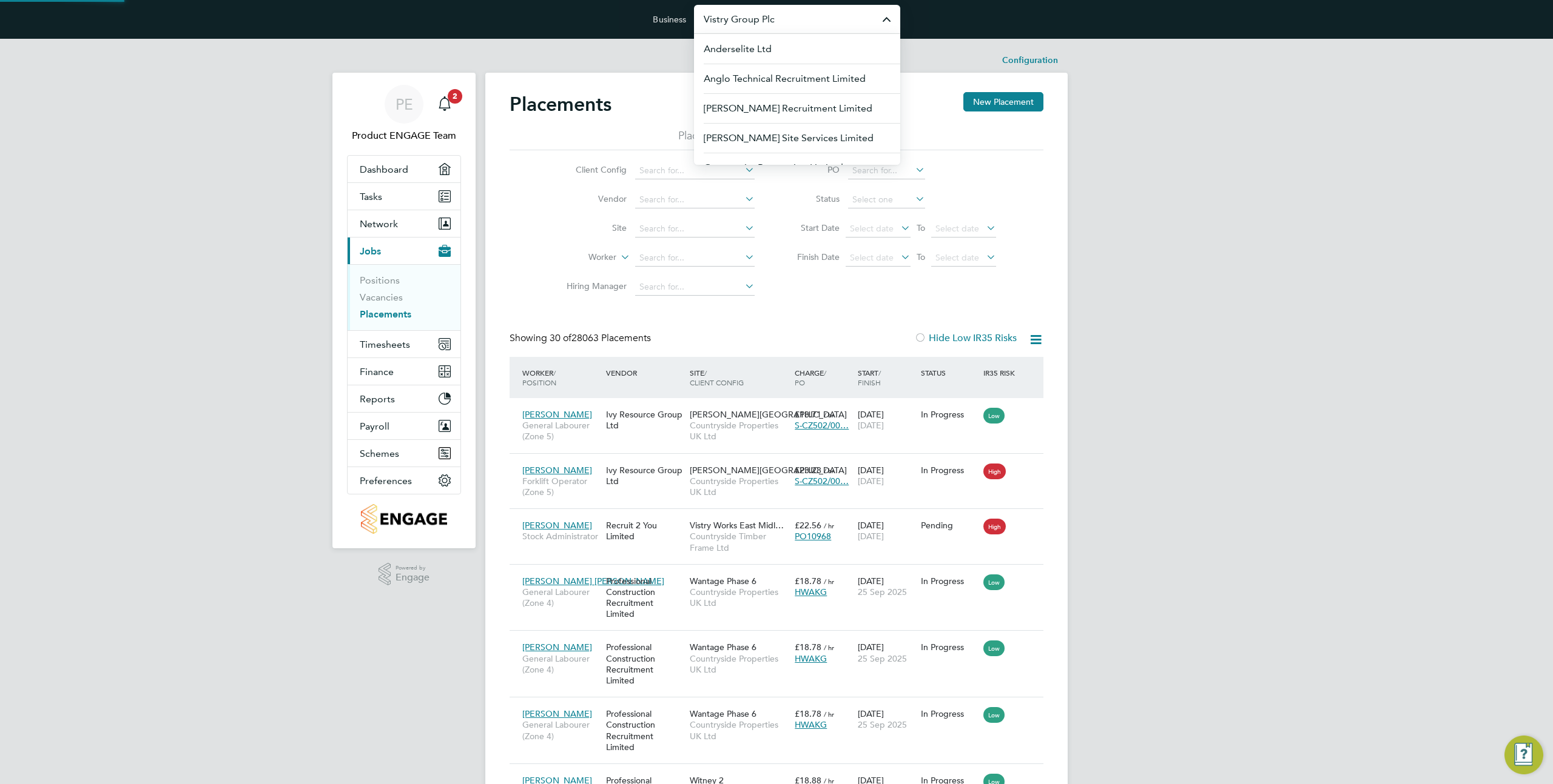
click at [722, 21] on input "Vistry Group Plc" at bounding box center [797, 19] width 206 height 28
type input "d"
click at [744, 51] on span "Engage Partners" at bounding box center [740, 49] width 73 height 14
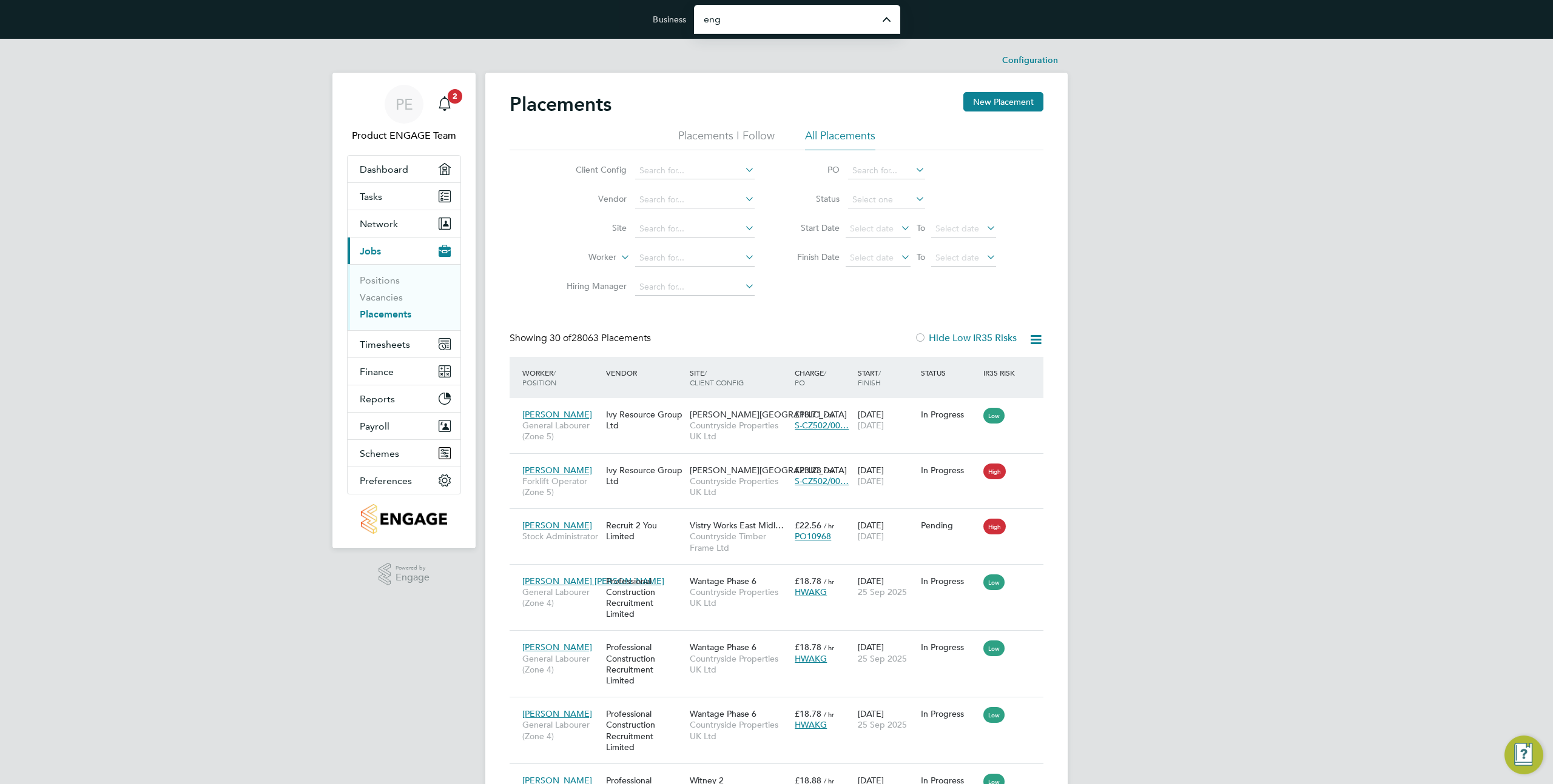
type input "Engage Partners"
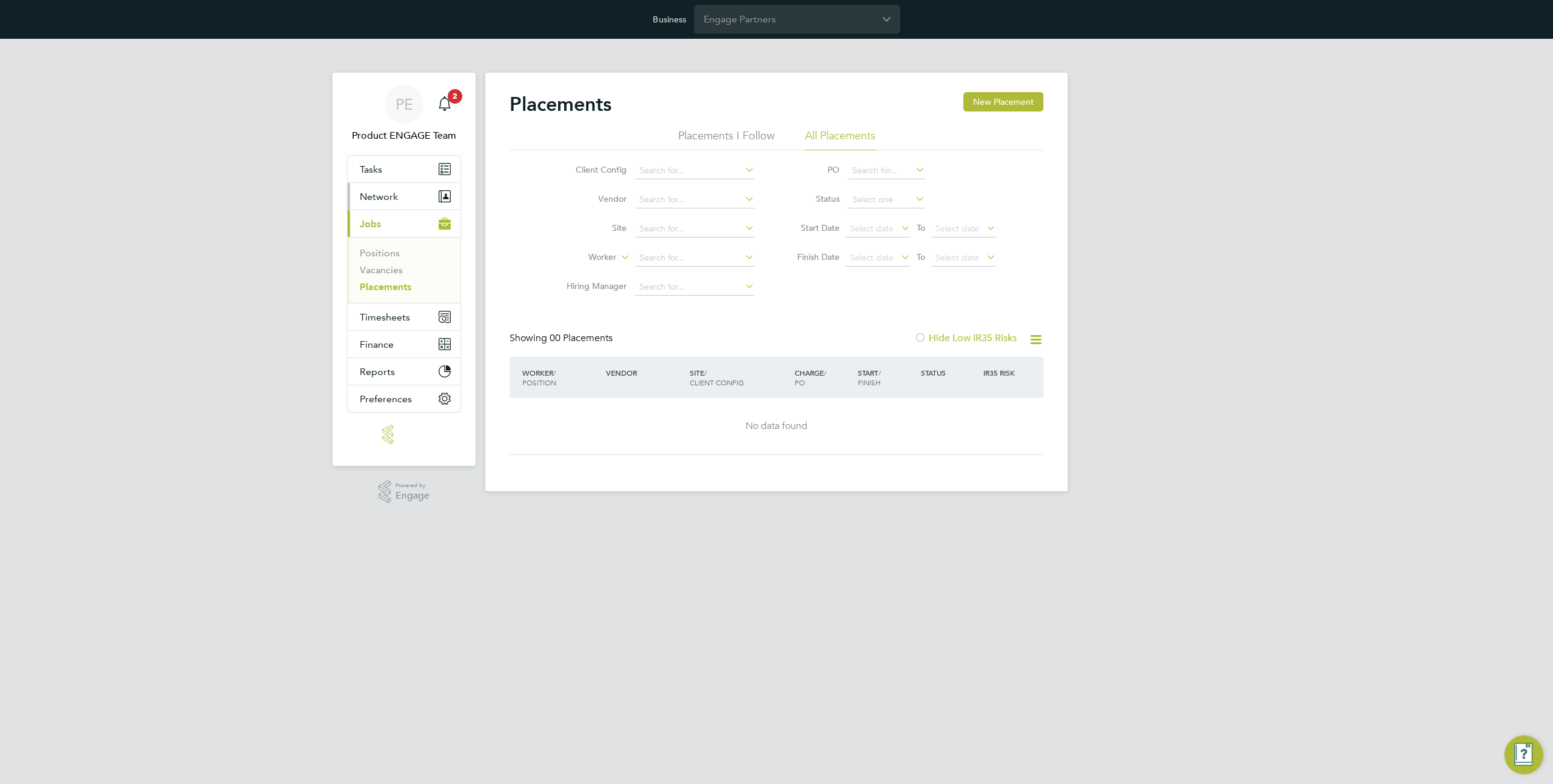
click at [386, 197] on span "Network" at bounding box center [378, 196] width 38 height 12
click at [387, 242] on link "Businesses" at bounding box center [383, 242] width 47 height 12
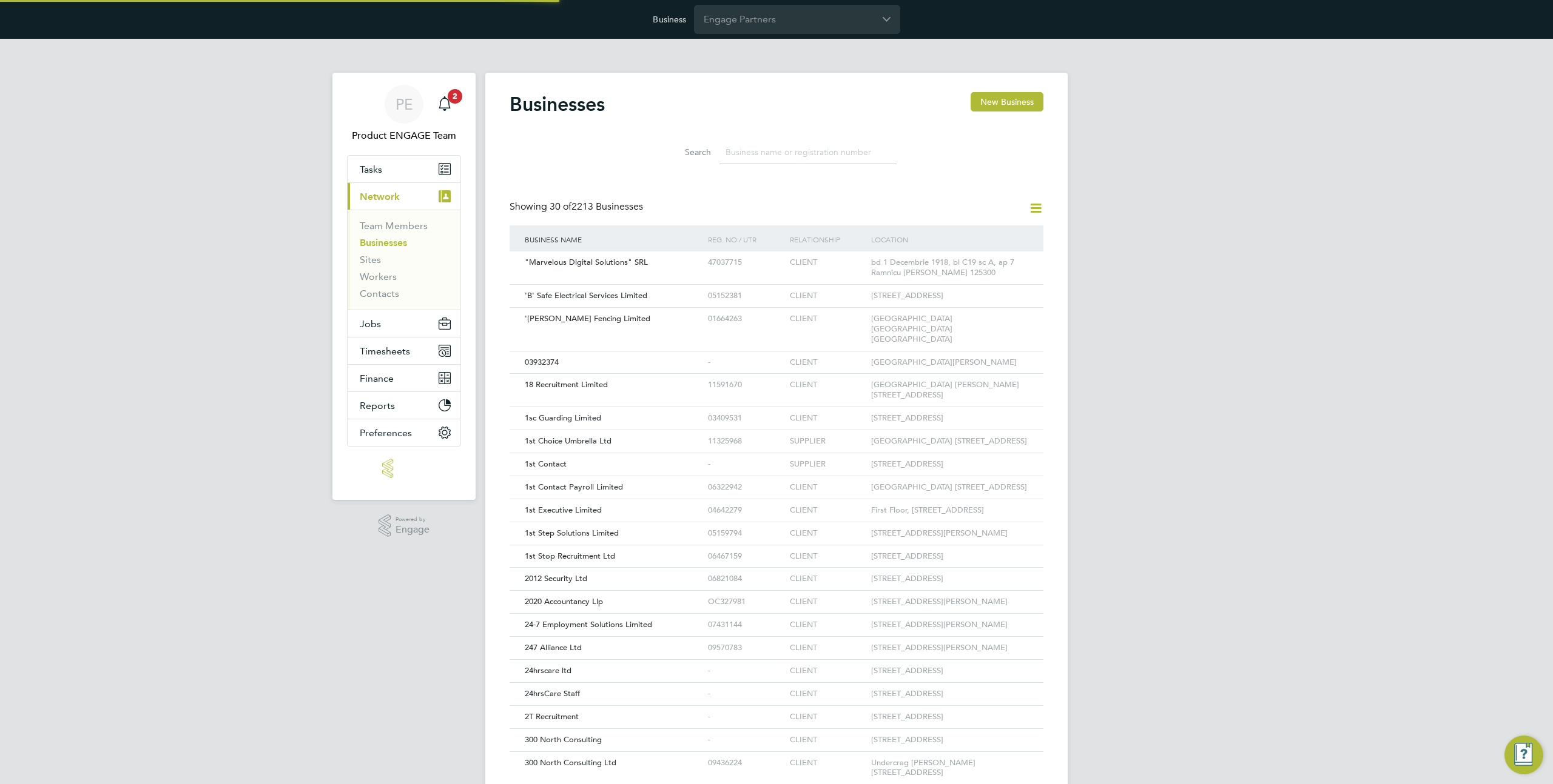
click at [781, 162] on input at bounding box center [808, 152] width 177 height 24
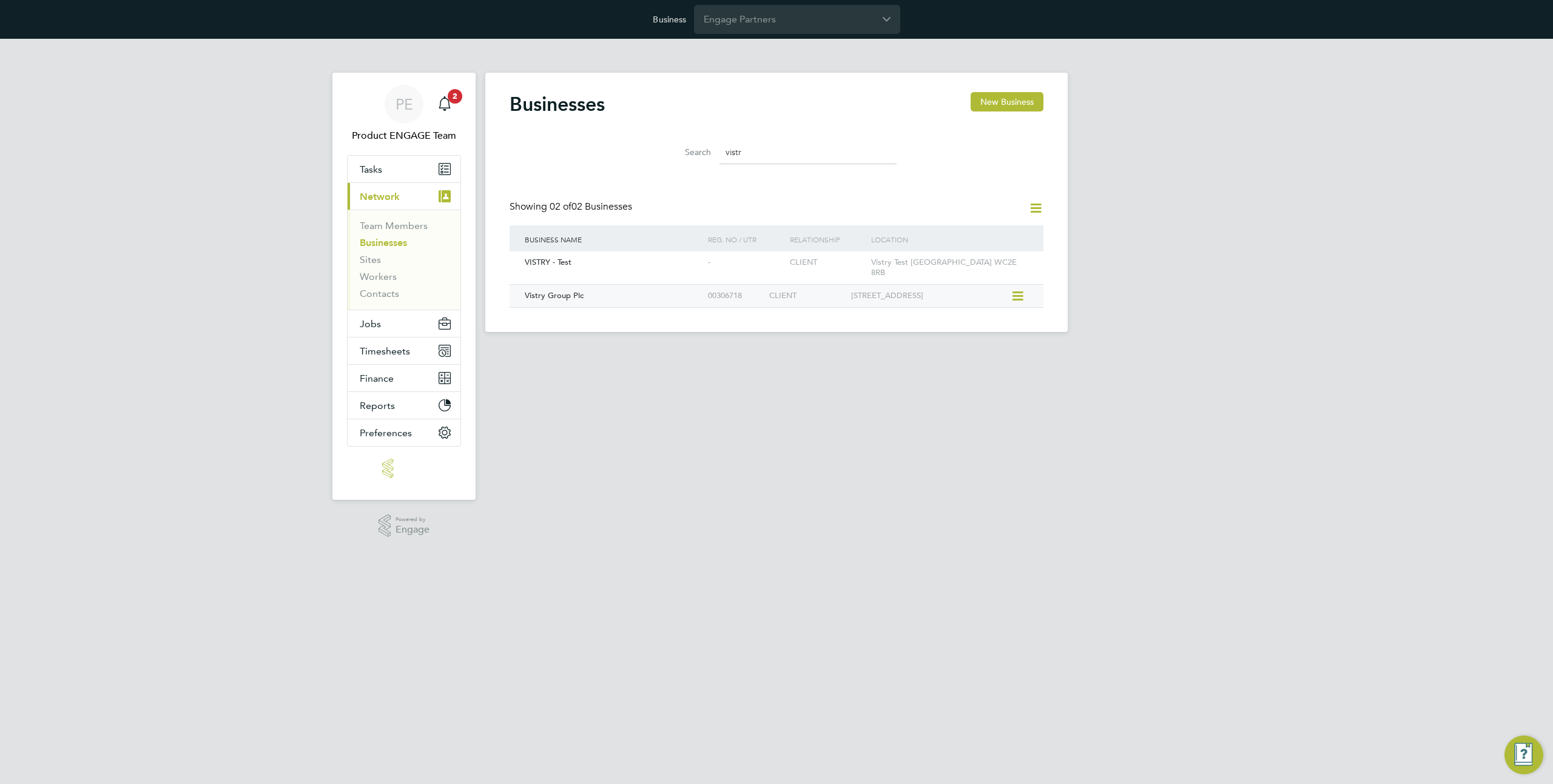
type input "vistr"
click at [945, 294] on div "[STREET_ADDRESS]" at bounding box center [929, 296] width 163 height 22
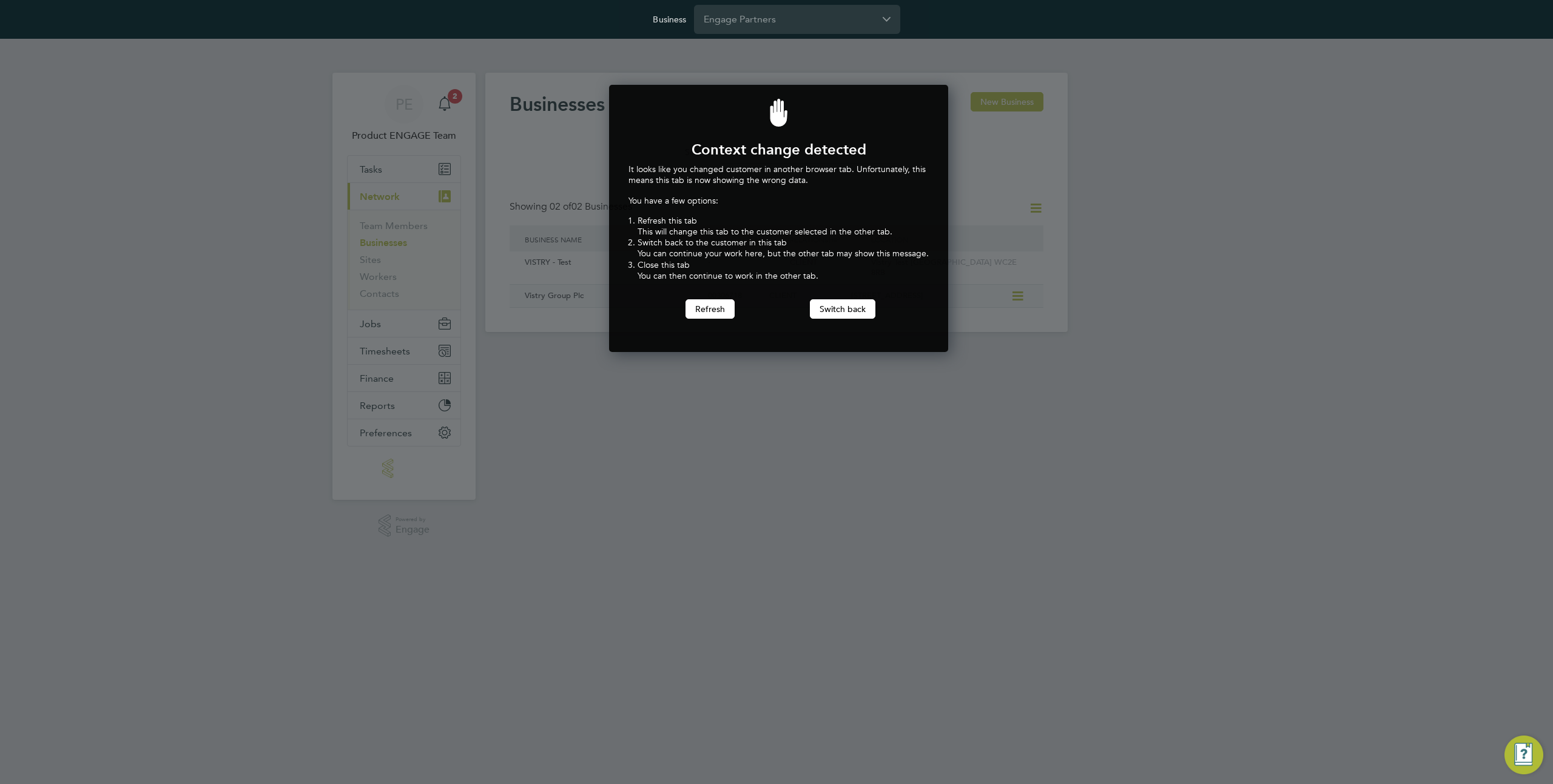
scroll to position [268, 335]
click at [737, 303] on div "Refresh" at bounding box center [723, 309] width 75 height 20
click at [718, 303] on button "Refresh" at bounding box center [710, 309] width 49 height 20
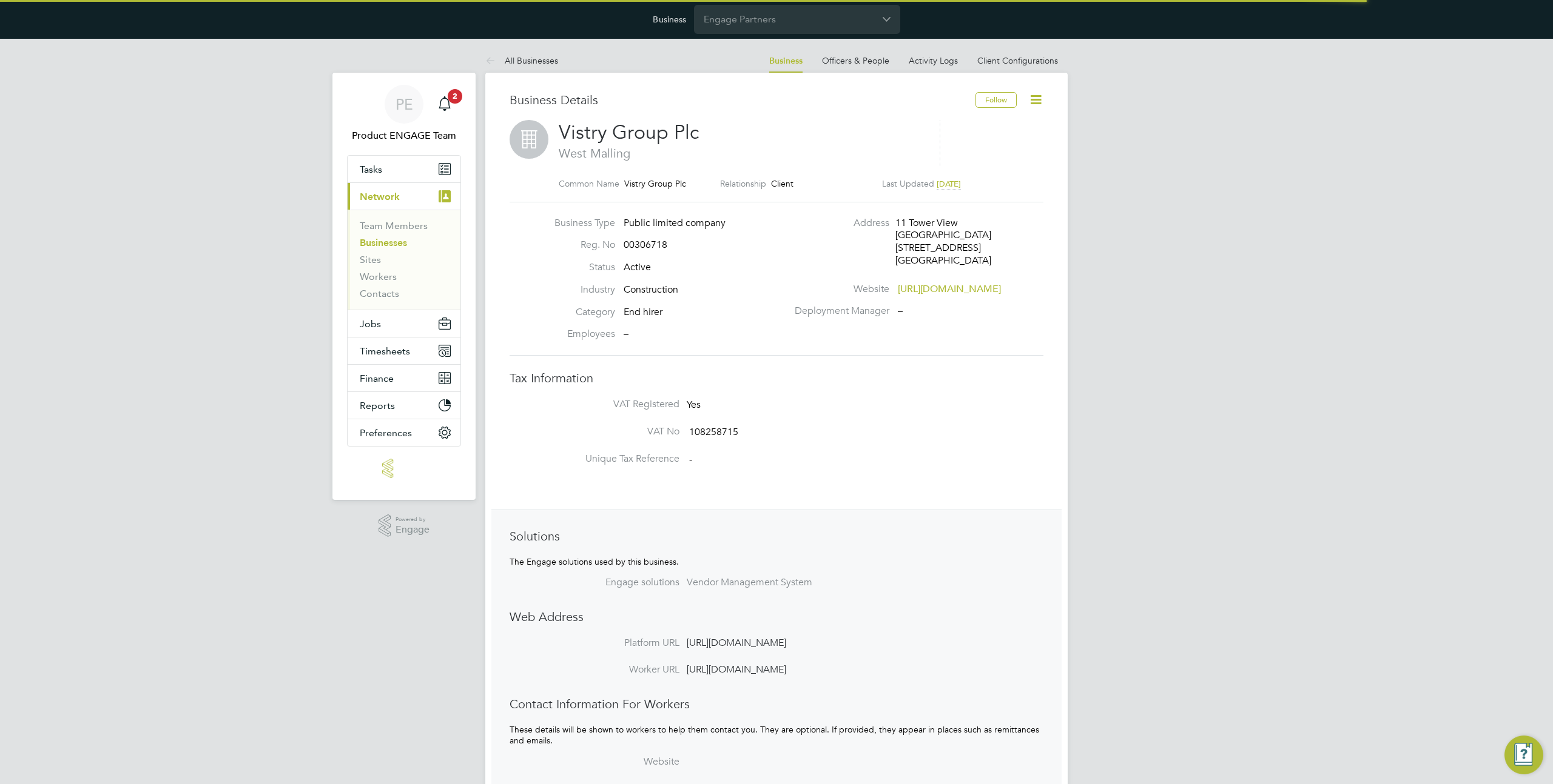
click at [1037, 95] on icon at bounding box center [1035, 99] width 15 height 15
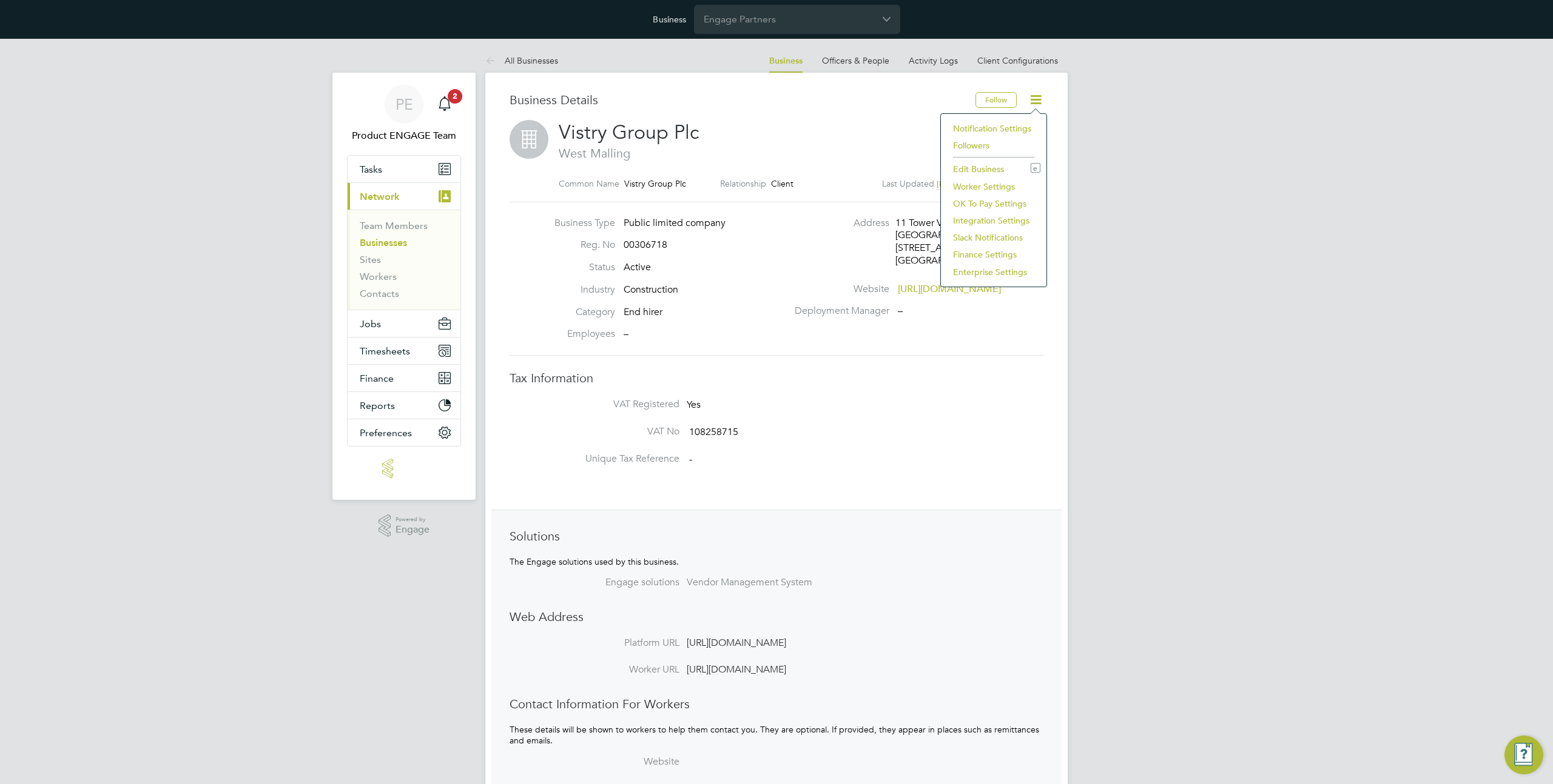
click at [974, 271] on li "Enterprise Settings" at bounding box center [993, 272] width 93 height 17
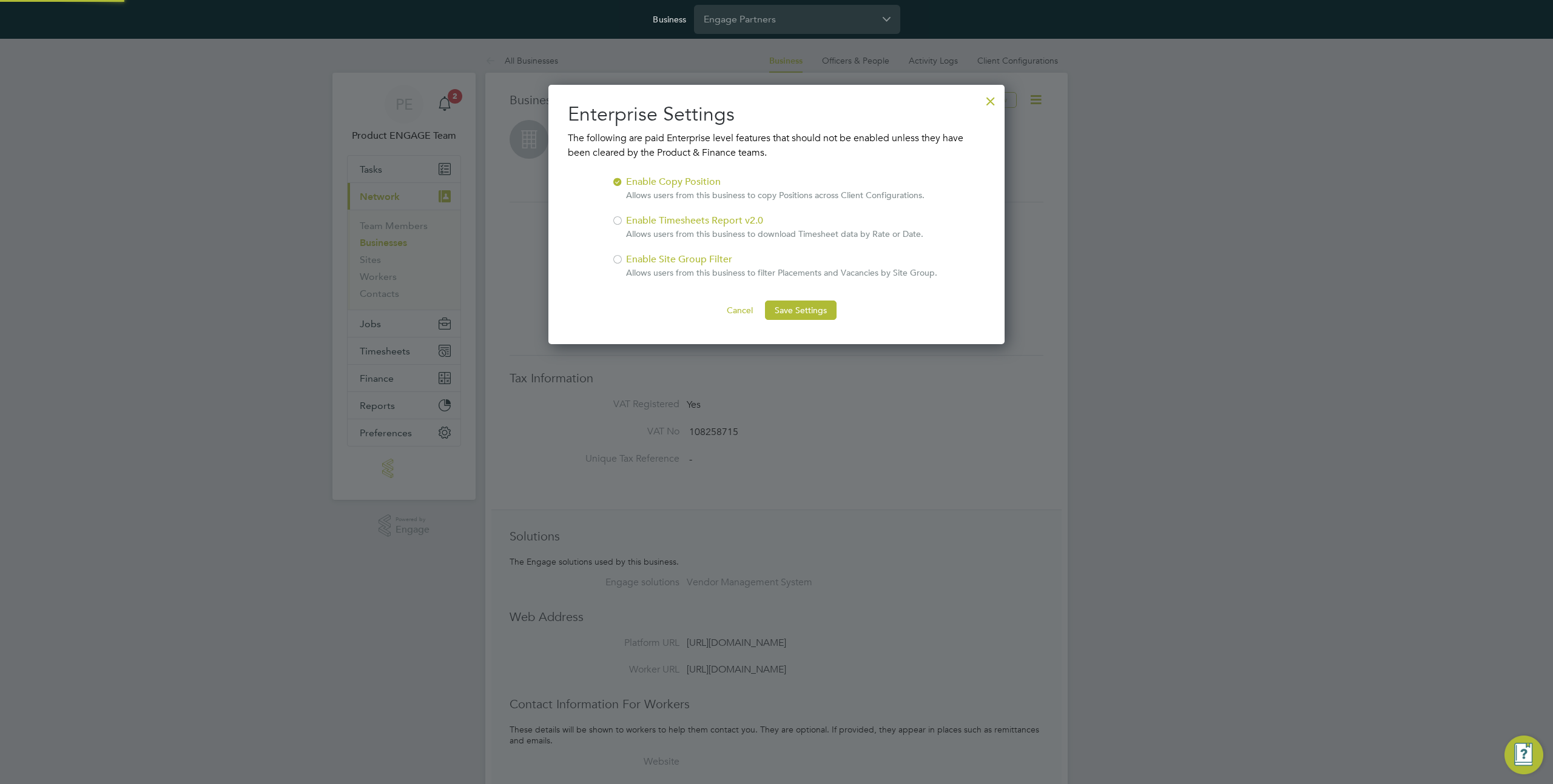
scroll to position [259, 457]
click at [990, 97] on div at bounding box center [991, 98] width 22 height 22
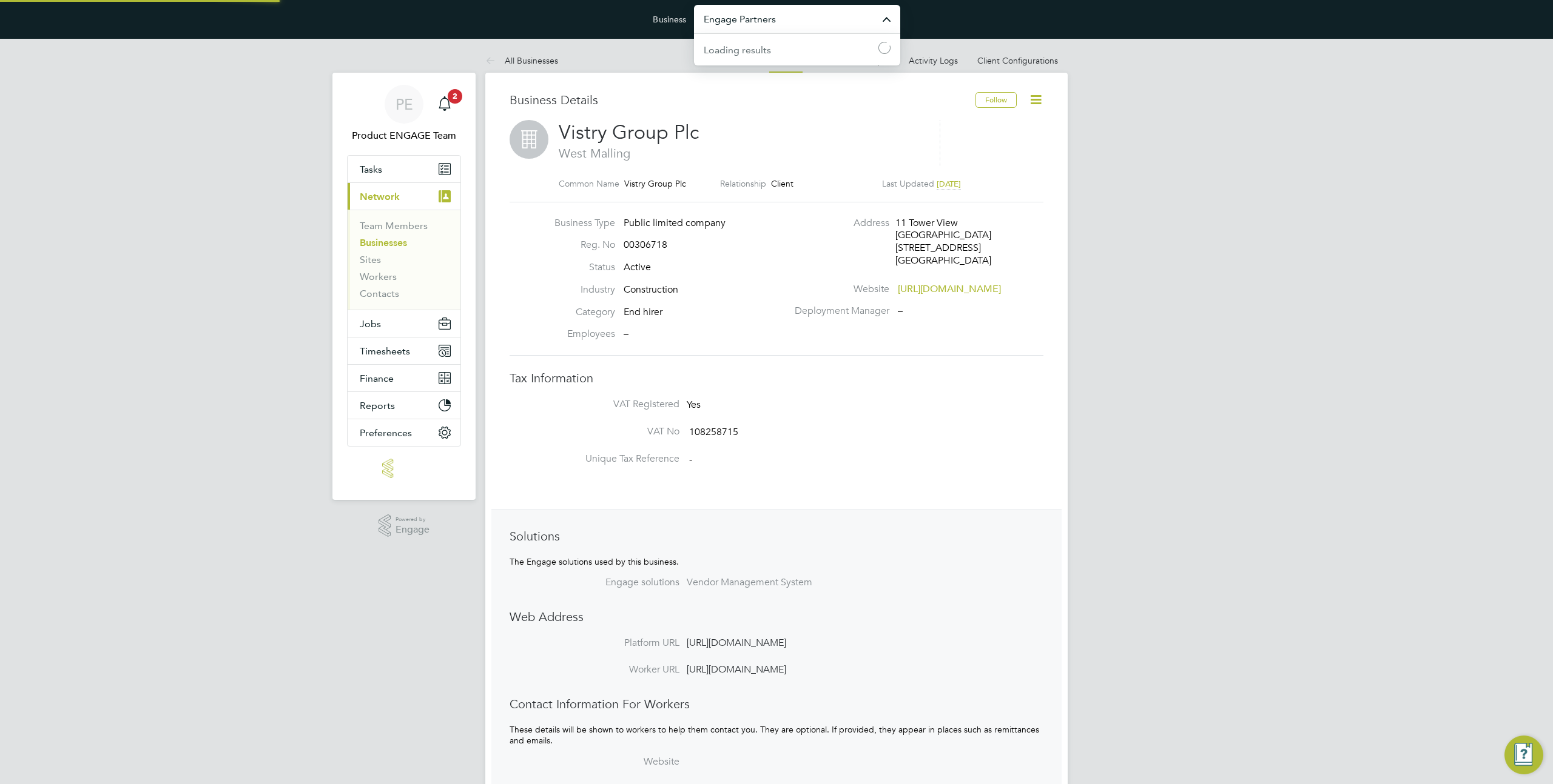
click at [764, 7] on input "Engage Partners" at bounding box center [797, 19] width 206 height 28
type input "Demo ENGAGE End Hirer"
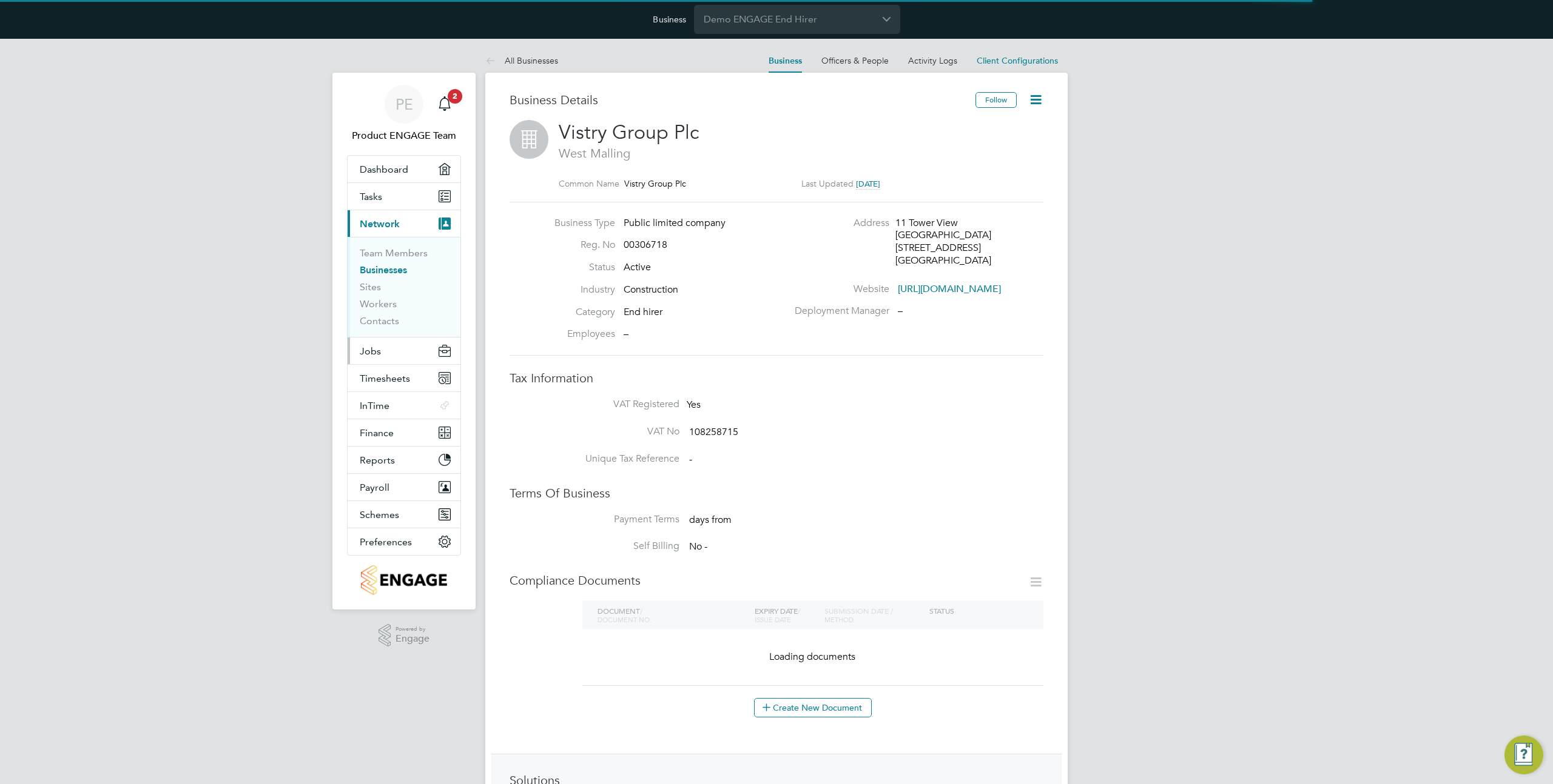
click at [386, 361] on button "Jobs" at bounding box center [403, 351] width 113 height 27
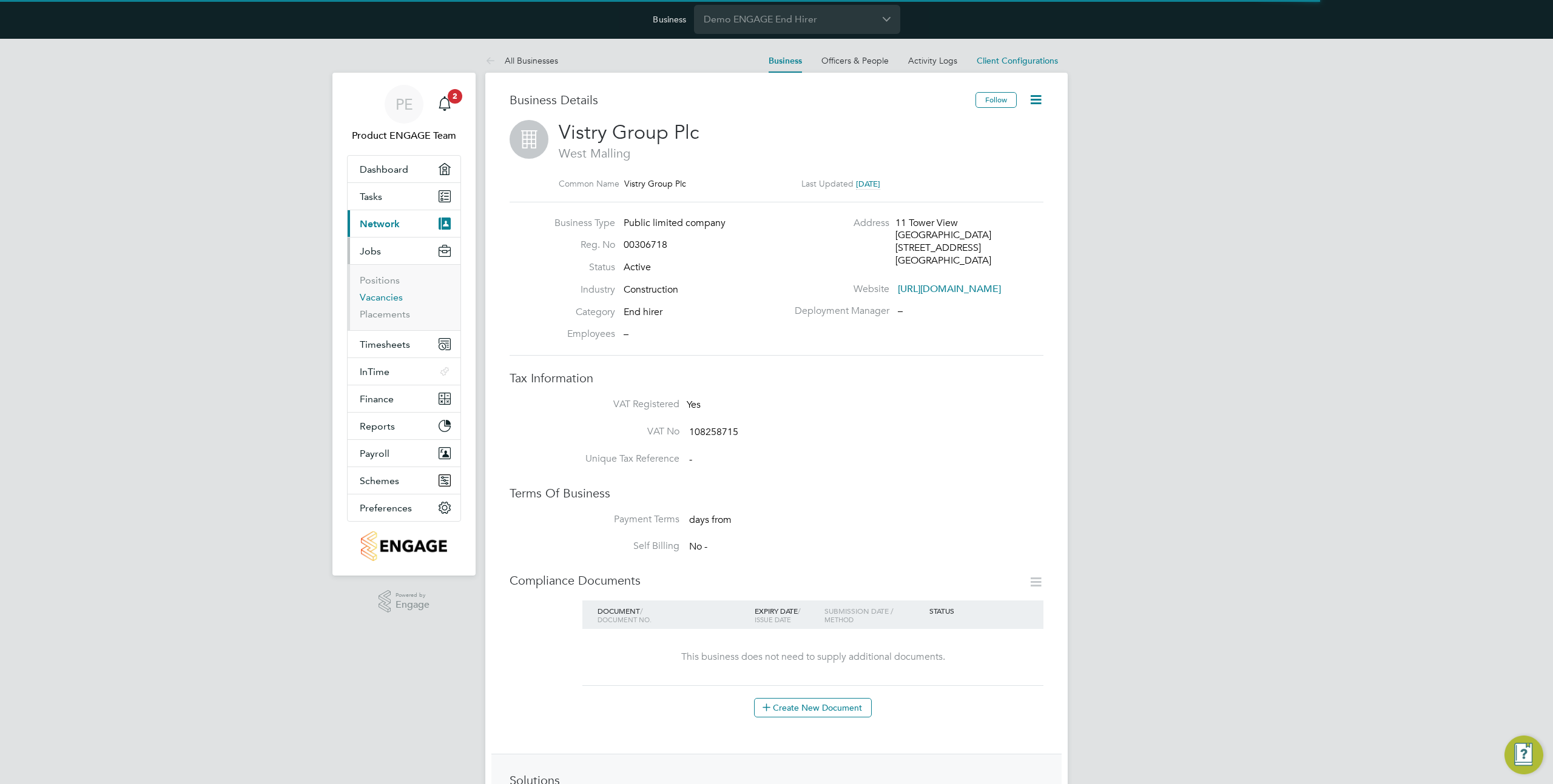
click at [381, 300] on link "Vacancies" at bounding box center [381, 297] width 43 height 12
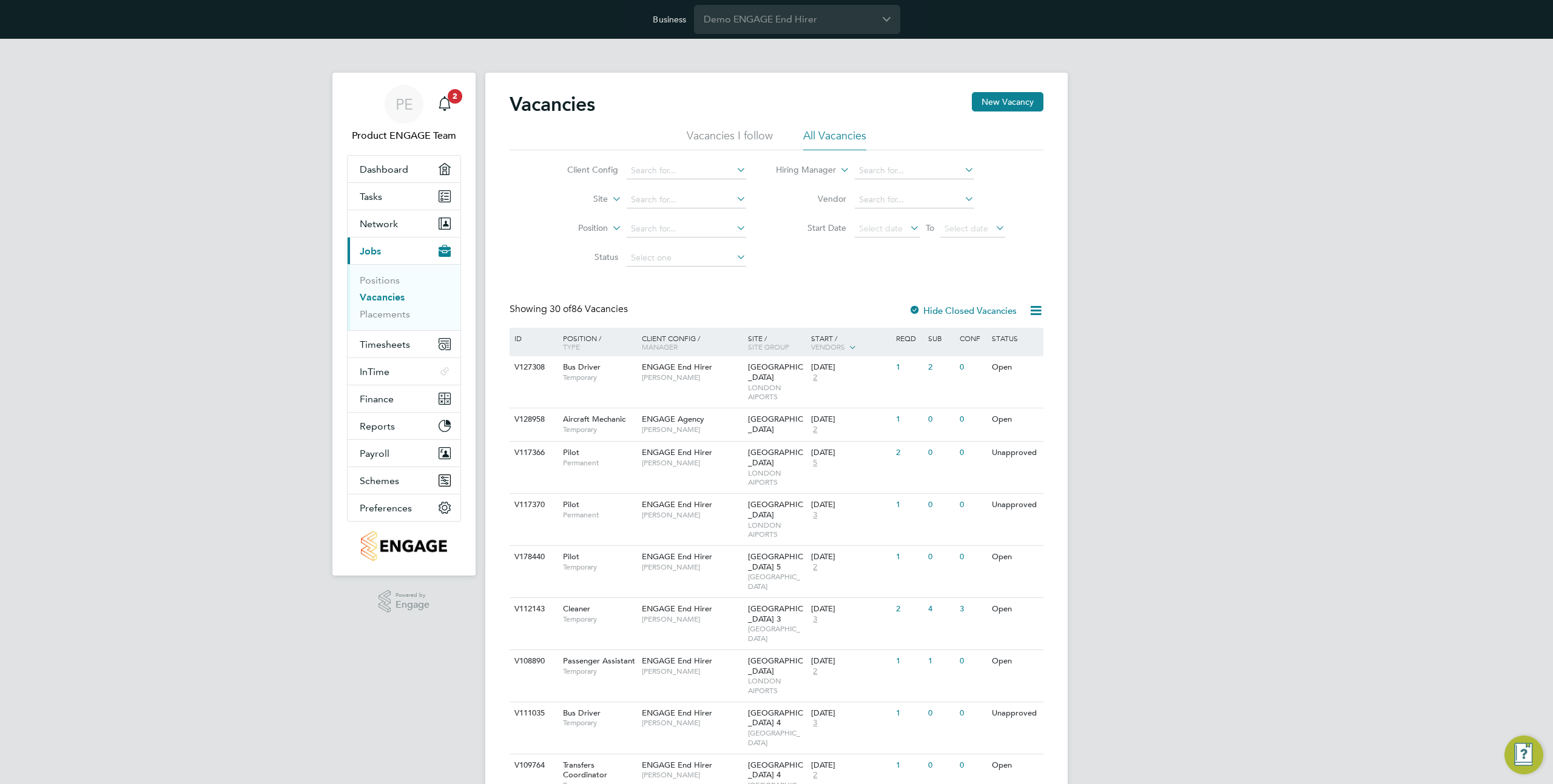
click at [609, 200] on icon at bounding box center [609, 195] width 0 height 11
click at [379, 313] on link "Placements" at bounding box center [385, 314] width 51 height 12
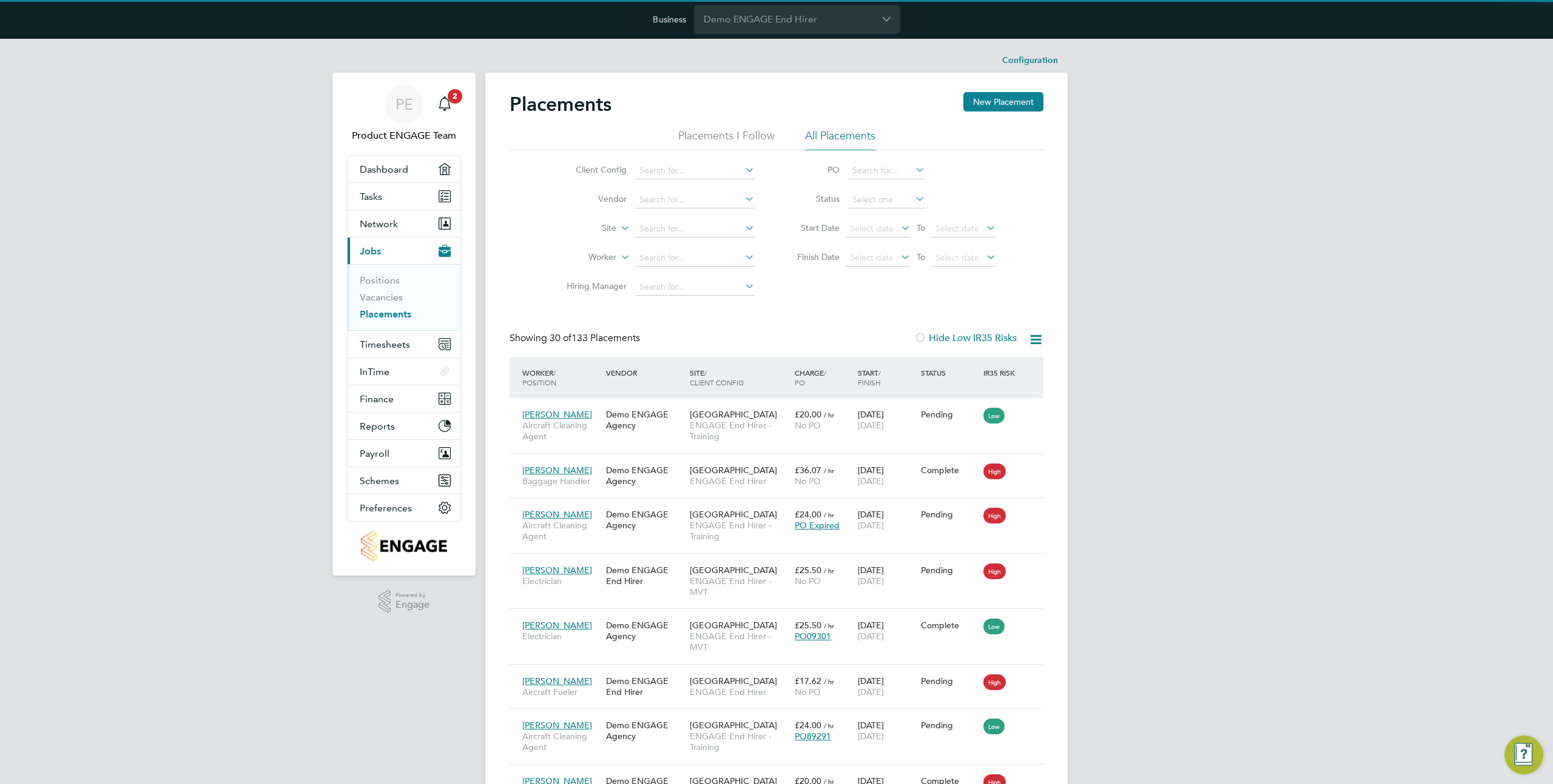
click at [618, 228] on icon at bounding box center [618, 225] width 0 height 11
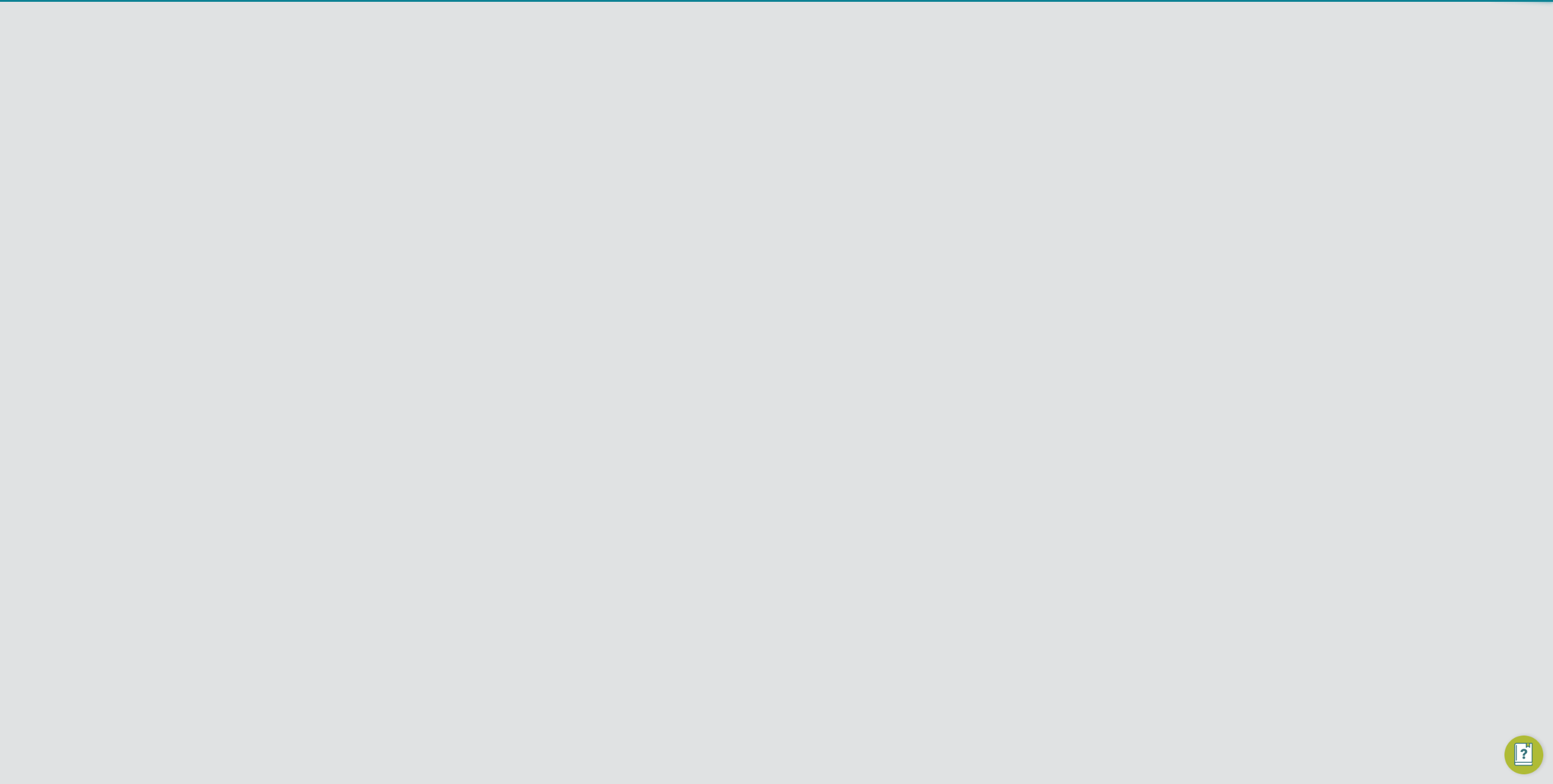
click at [753, 18] on input "Demo ENGAGE End Hirer" at bounding box center [797, 19] width 206 height 28
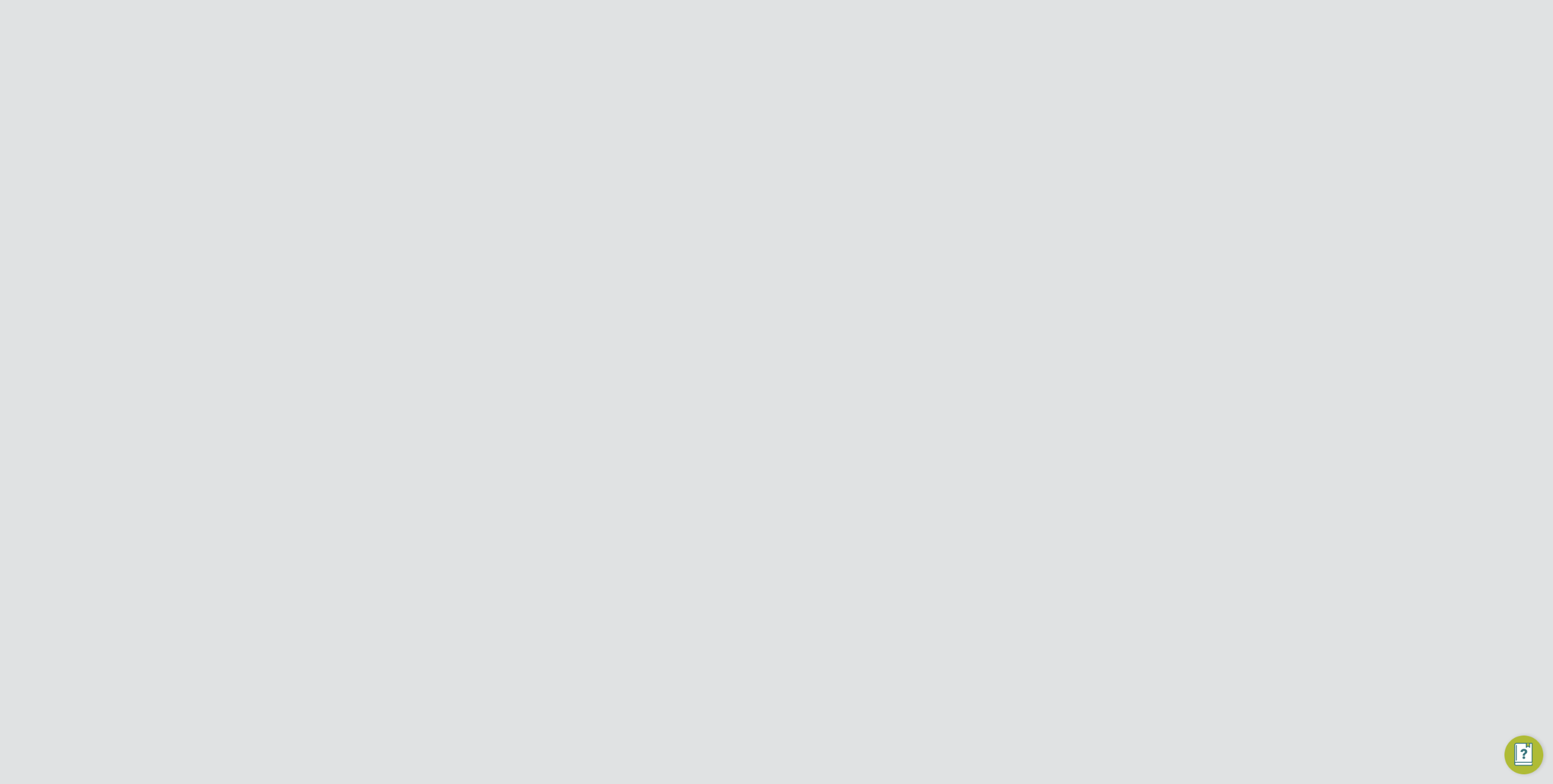
click at [753, 18] on input "Demo ENGAGE End Hirer" at bounding box center [797, 19] width 206 height 28
click at [376, 351] on span "Jobs" at bounding box center [370, 351] width 21 height 12
click at [382, 301] on link "Vacancies" at bounding box center [381, 297] width 43 height 12
click at [603, 202] on label "Site" at bounding box center [573, 200] width 70 height 12
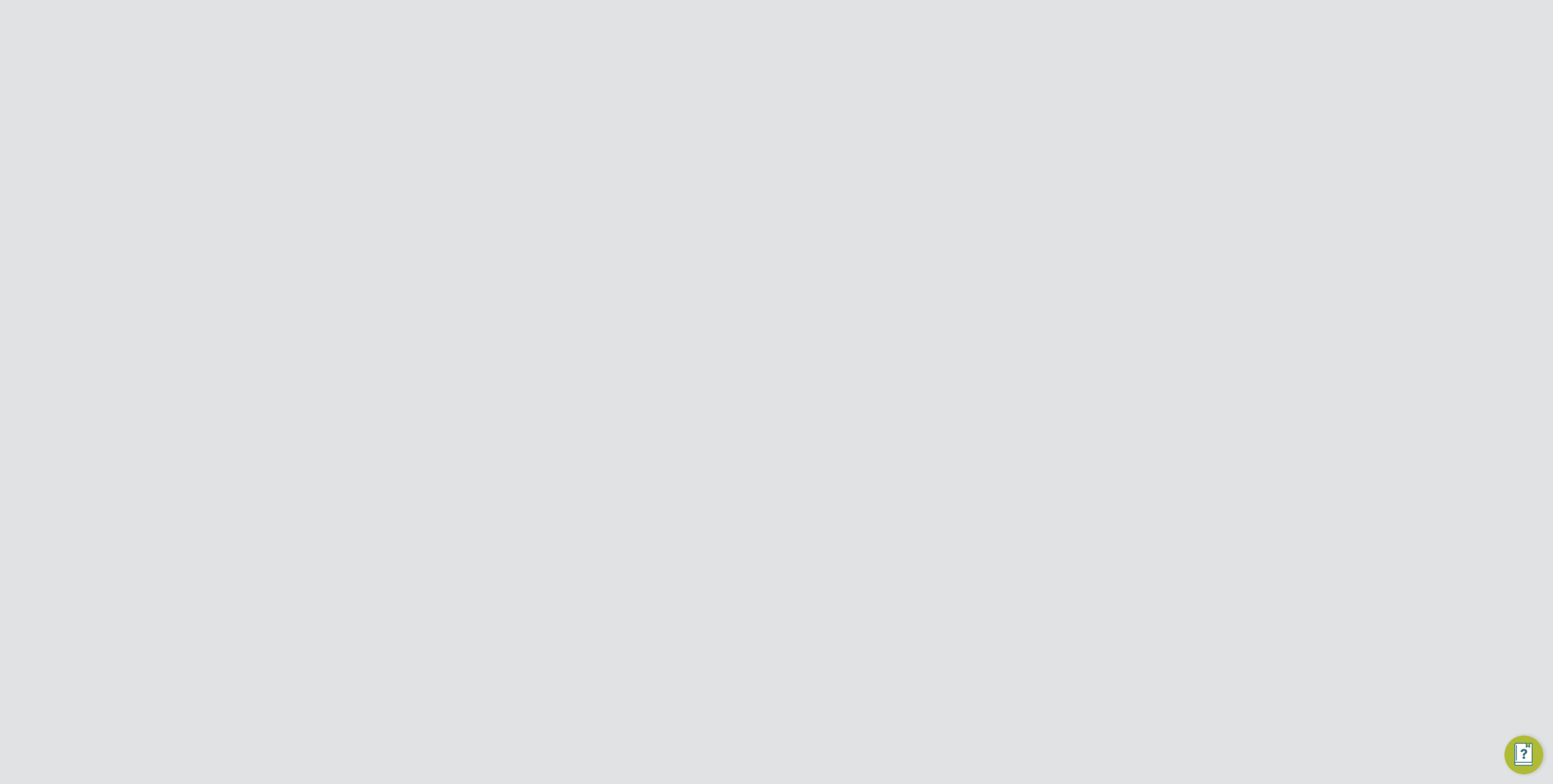
click at [376, 400] on span "Finance" at bounding box center [377, 399] width 34 height 12
click at [389, 359] on link "Invoices & Credit Notes" at bounding box center [397, 368] width 76 height 24
click at [751, 16] on input "Demo ENGAGE End Hirer" at bounding box center [797, 19] width 206 height 28
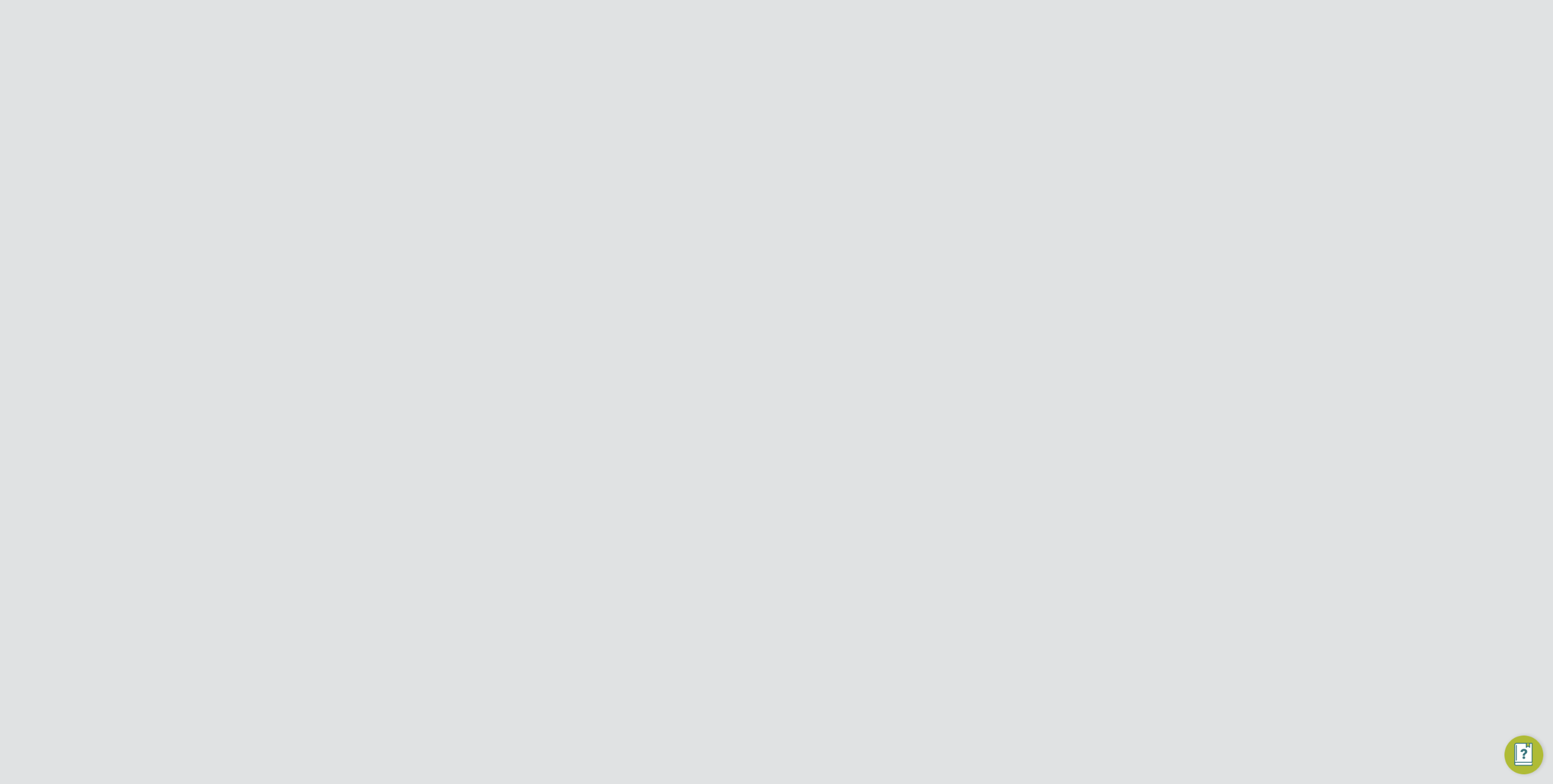
click at [751, 16] on input "Demo ENGAGE End Hirer" at bounding box center [797, 19] width 206 height 28
click at [1222, 265] on div "PE Product ENGAGE Team Notifications 2 Applications: Dashboard Tasks Network Te…" at bounding box center [776, 581] width 1553 height 1084
click at [783, 14] on input "Demo ENGAGE End Hirer" at bounding box center [797, 19] width 206 height 28
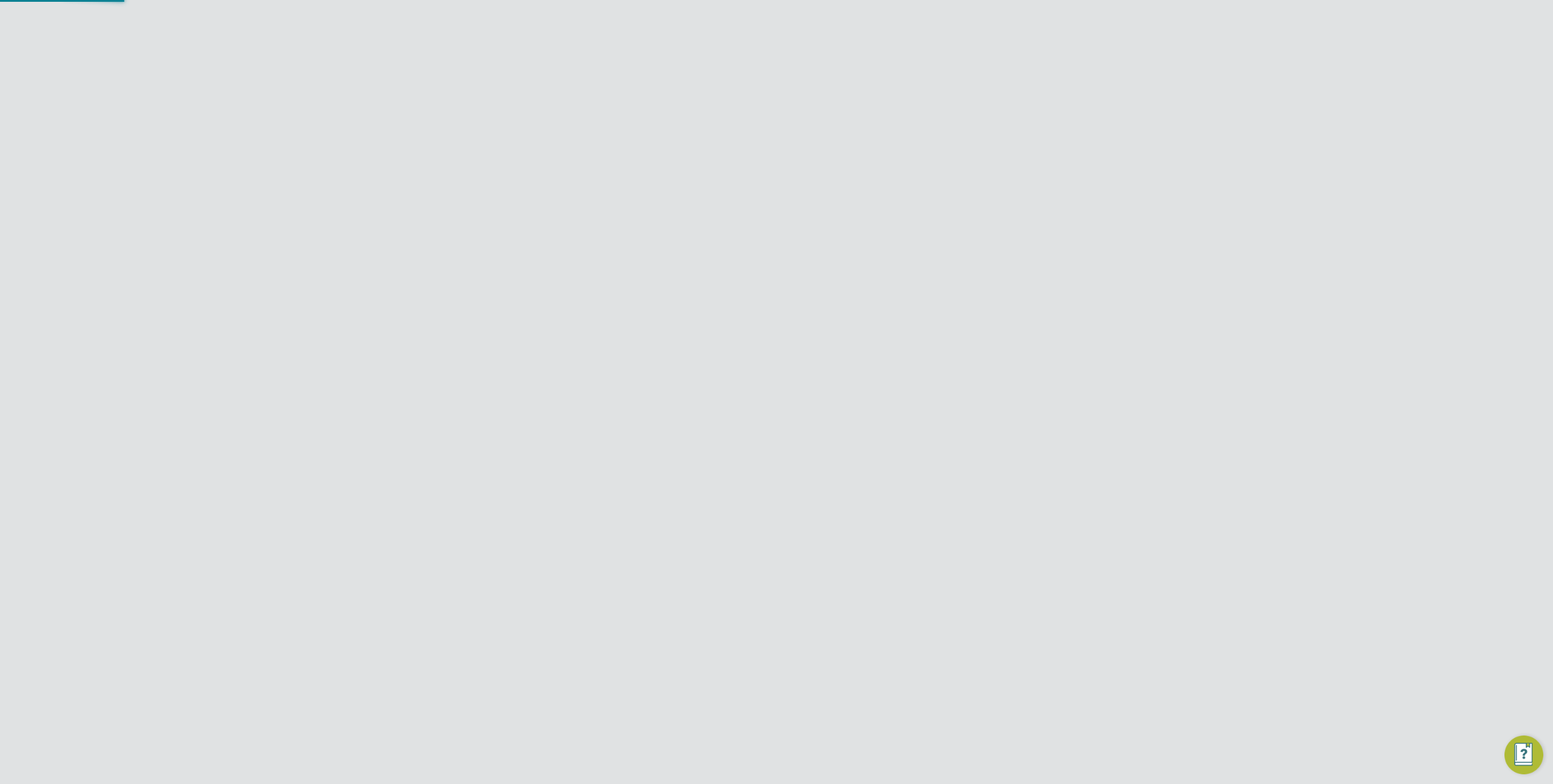
click at [783, 14] on input "Demo ENGAGE End Hirer" at bounding box center [797, 19] width 206 height 28
click at [387, 245] on button "Jobs" at bounding box center [403, 251] width 113 height 27
click at [397, 316] on link "Placements" at bounding box center [385, 314] width 51 height 12
click at [741, 420] on span "ENGAGE End Hirer - Training" at bounding box center [738, 431] width 99 height 22
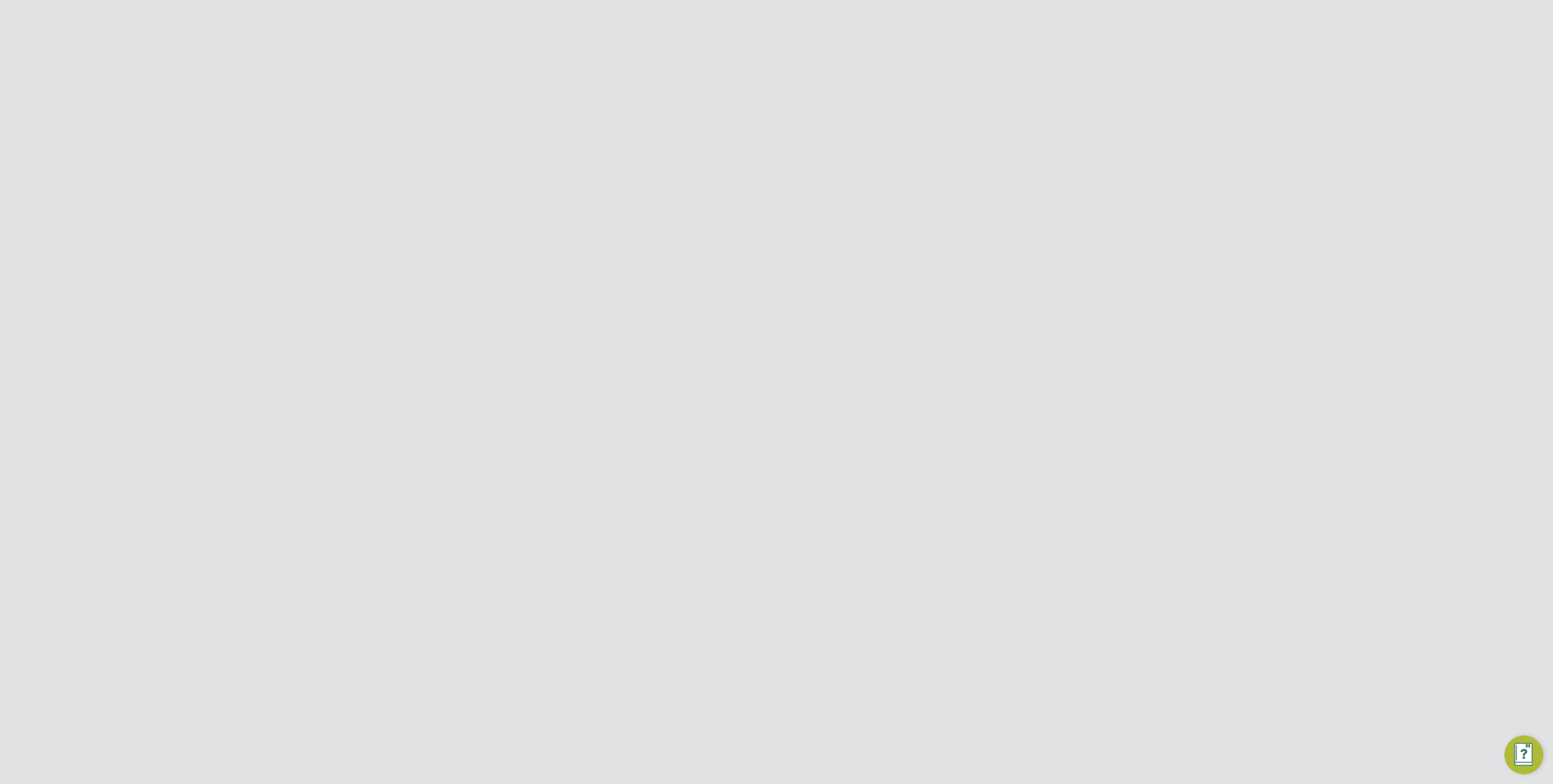
click at [673, 258] on input at bounding box center [695, 257] width 120 height 17
click at [381, 297] on link "Vacancies" at bounding box center [381, 297] width 43 height 12
click at [386, 342] on span "Timesheets" at bounding box center [385, 344] width 51 height 12
click at [380, 307] on link "Timesheets" at bounding box center [385, 307] width 51 height 12
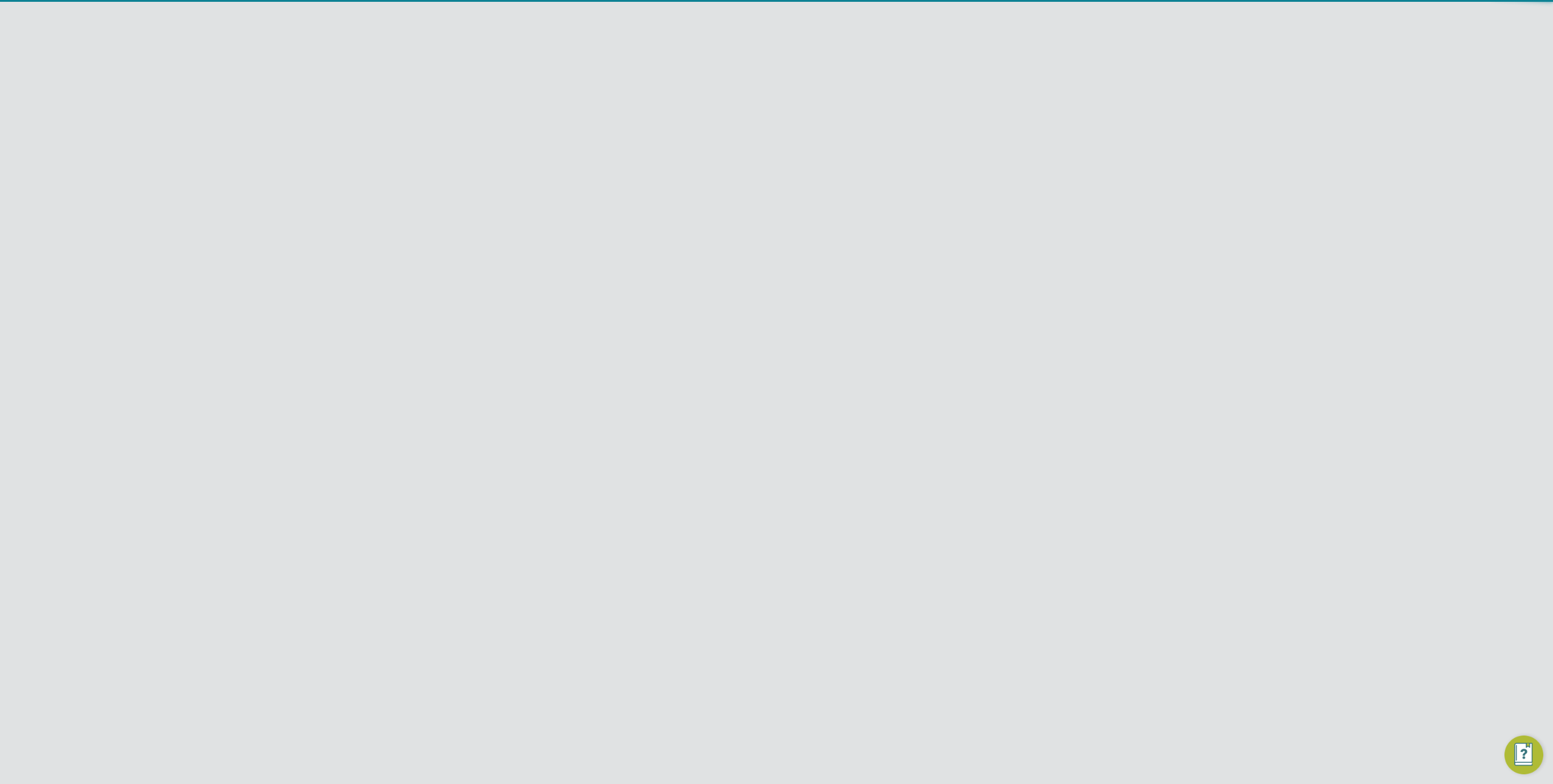
scroll to position [30, 105]
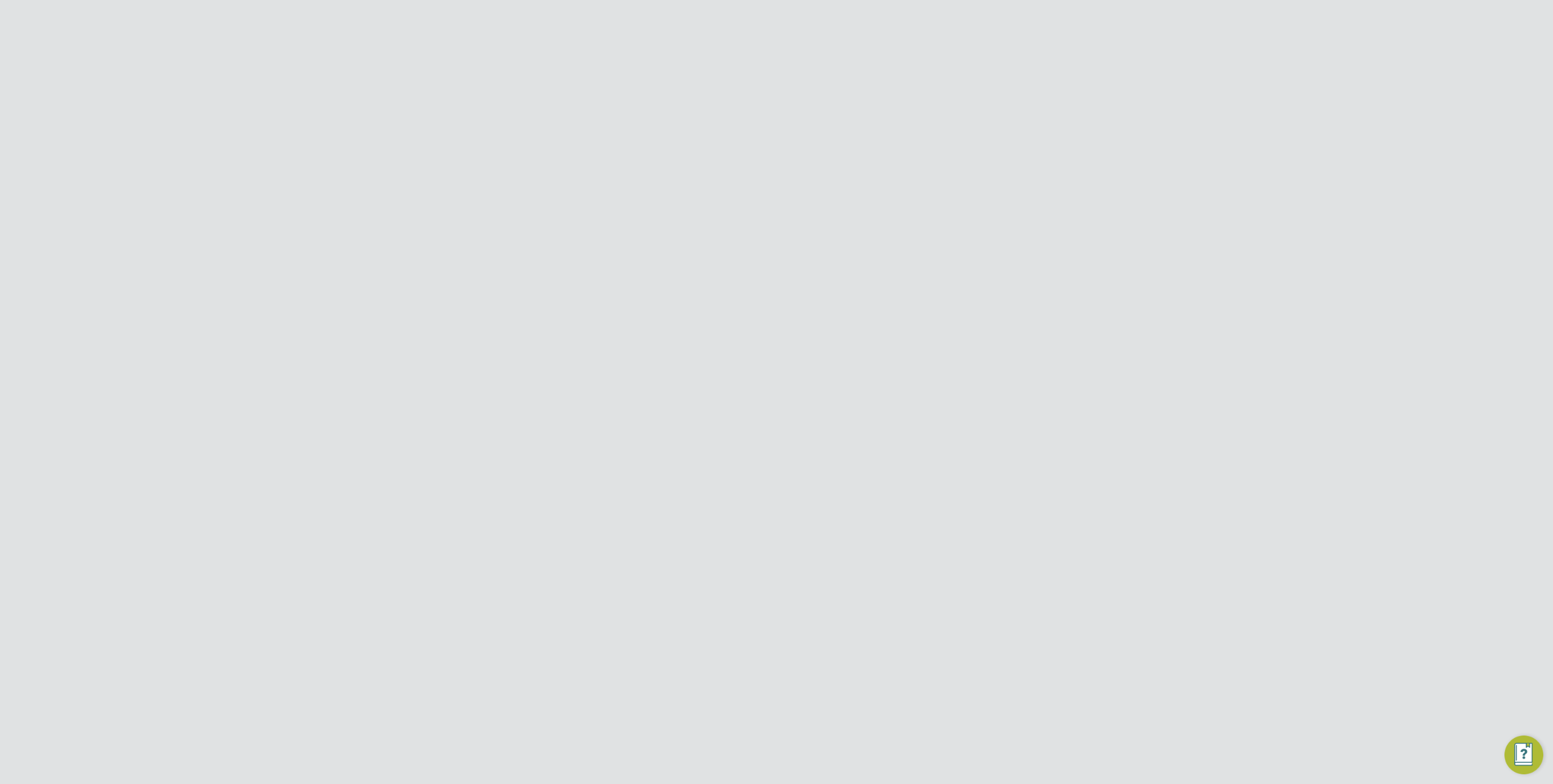
click at [821, 201] on li "Approver" at bounding box center [883, 200] width 242 height 29
click at [824, 197] on icon at bounding box center [824, 195] width 0 height 11
click at [794, 210] on li "Worker" at bounding box center [792, 213] width 60 height 16
click at [854, 202] on input at bounding box center [900, 200] width 120 height 17
type input "a"
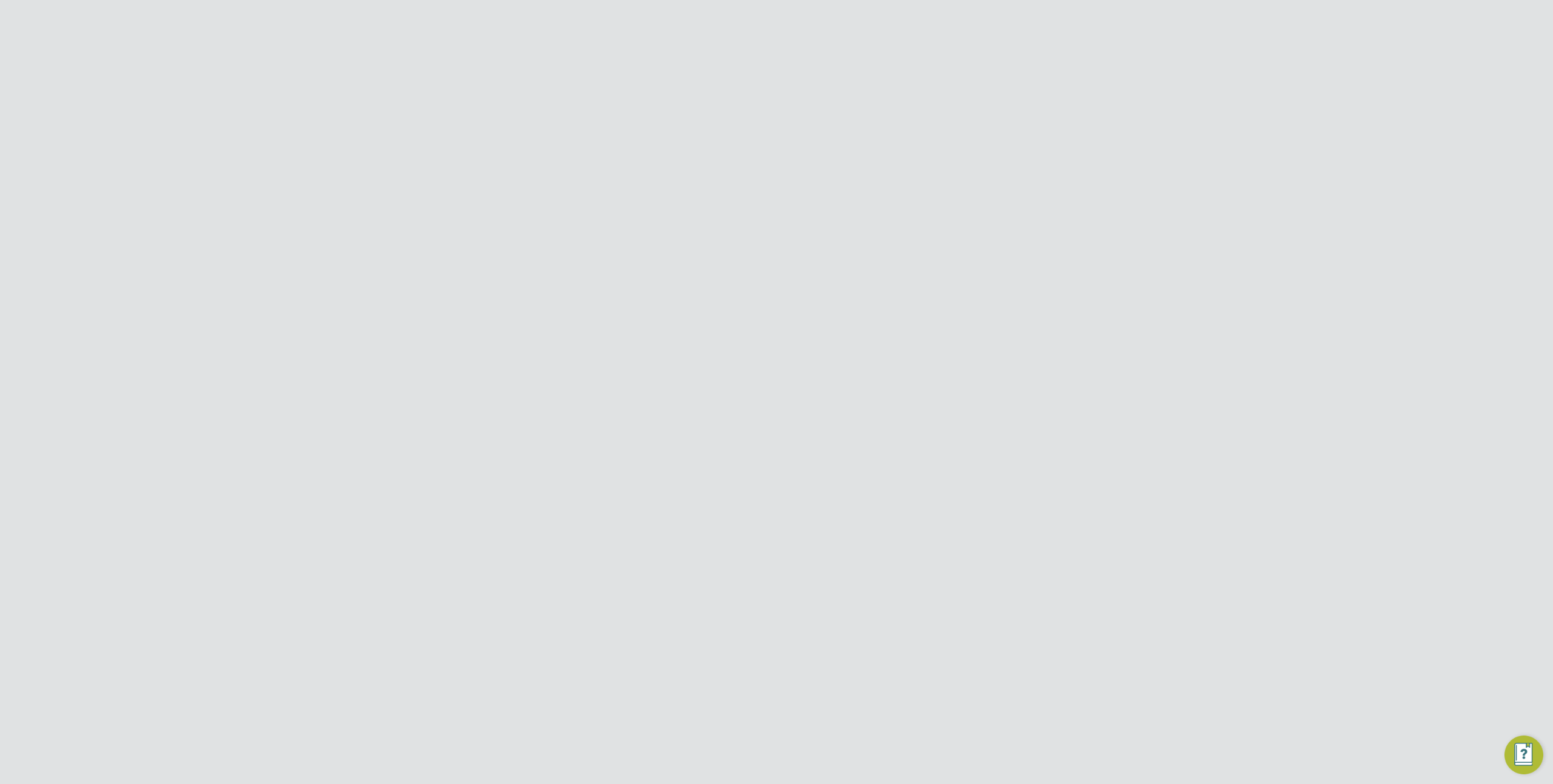
type input "a"
type input "f"
click at [1084, 212] on div "PE Product ENGAGE Team Notifications 2 Applications: Dashboard Tasks Network Te…" at bounding box center [776, 612] width 1553 height 1146
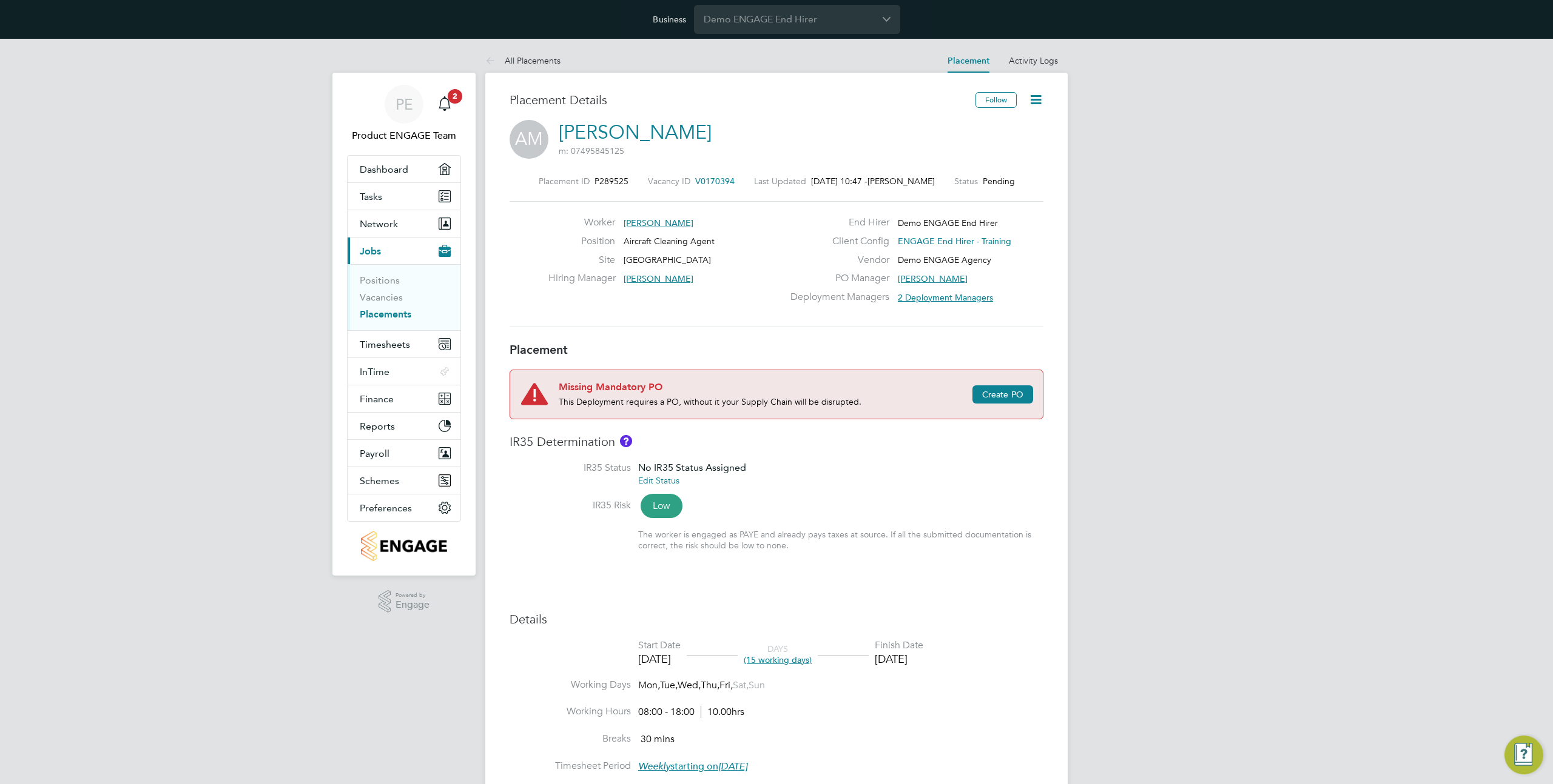
click at [1041, 101] on icon at bounding box center [1035, 99] width 15 height 15
click at [1008, 144] on li "Initiate Worker Replacement" at bounding box center [978, 145] width 125 height 17
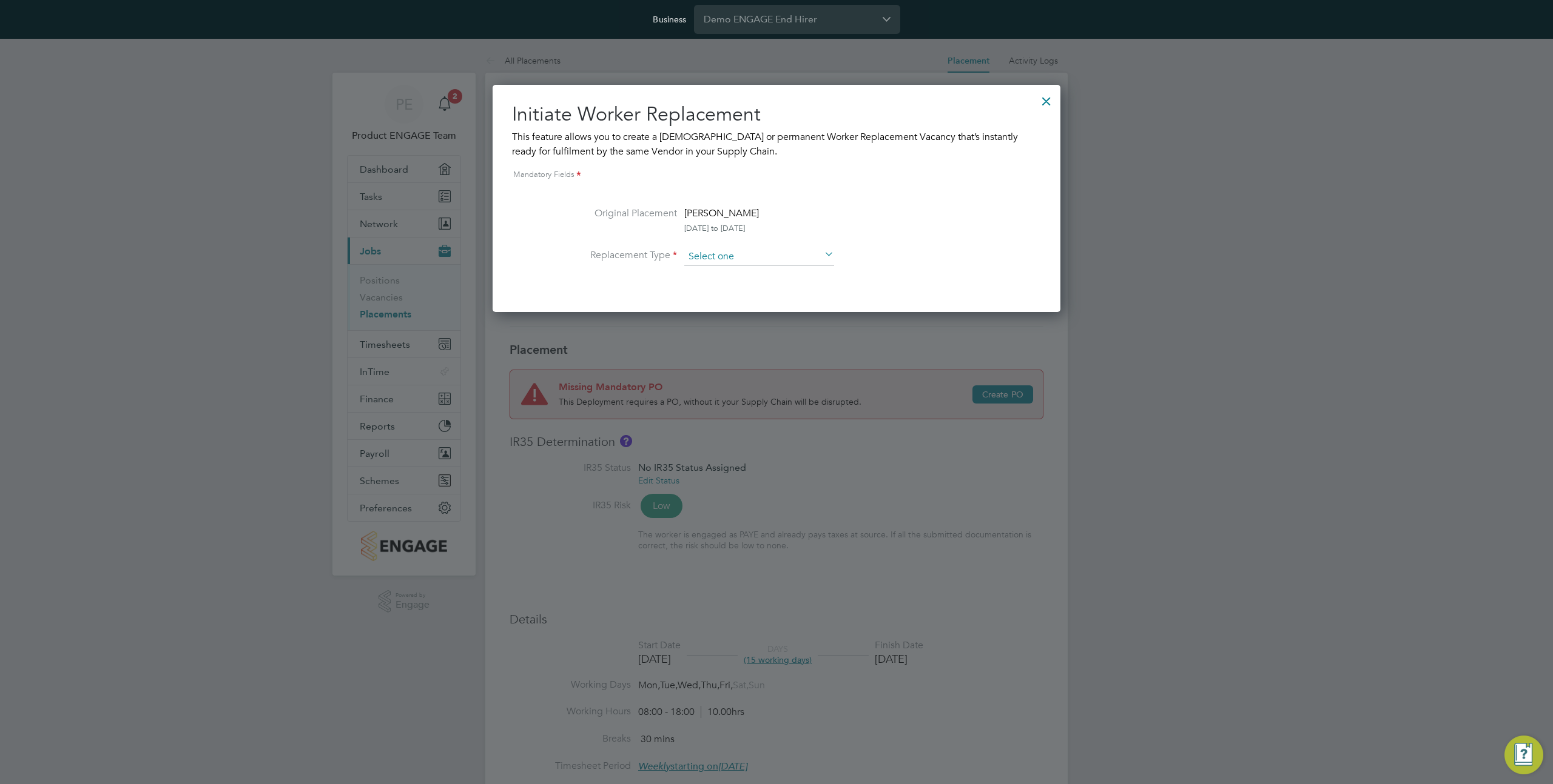
click at [809, 256] on input at bounding box center [759, 257] width 150 height 18
click at [754, 276] on li "Temporary" at bounding box center [759, 273] width 151 height 16
type input "Temporary"
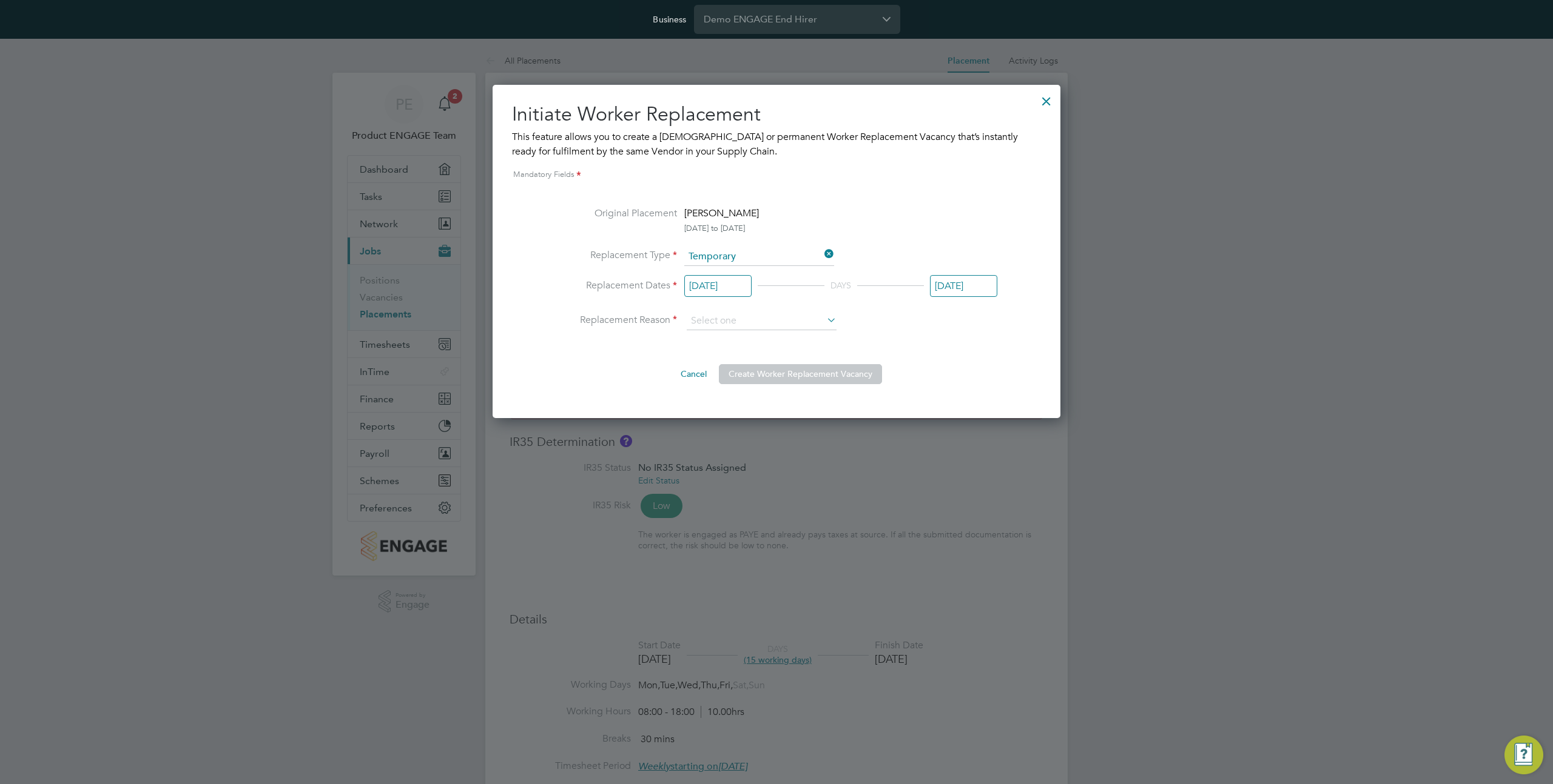
click at [1047, 95] on div at bounding box center [1046, 98] width 22 height 22
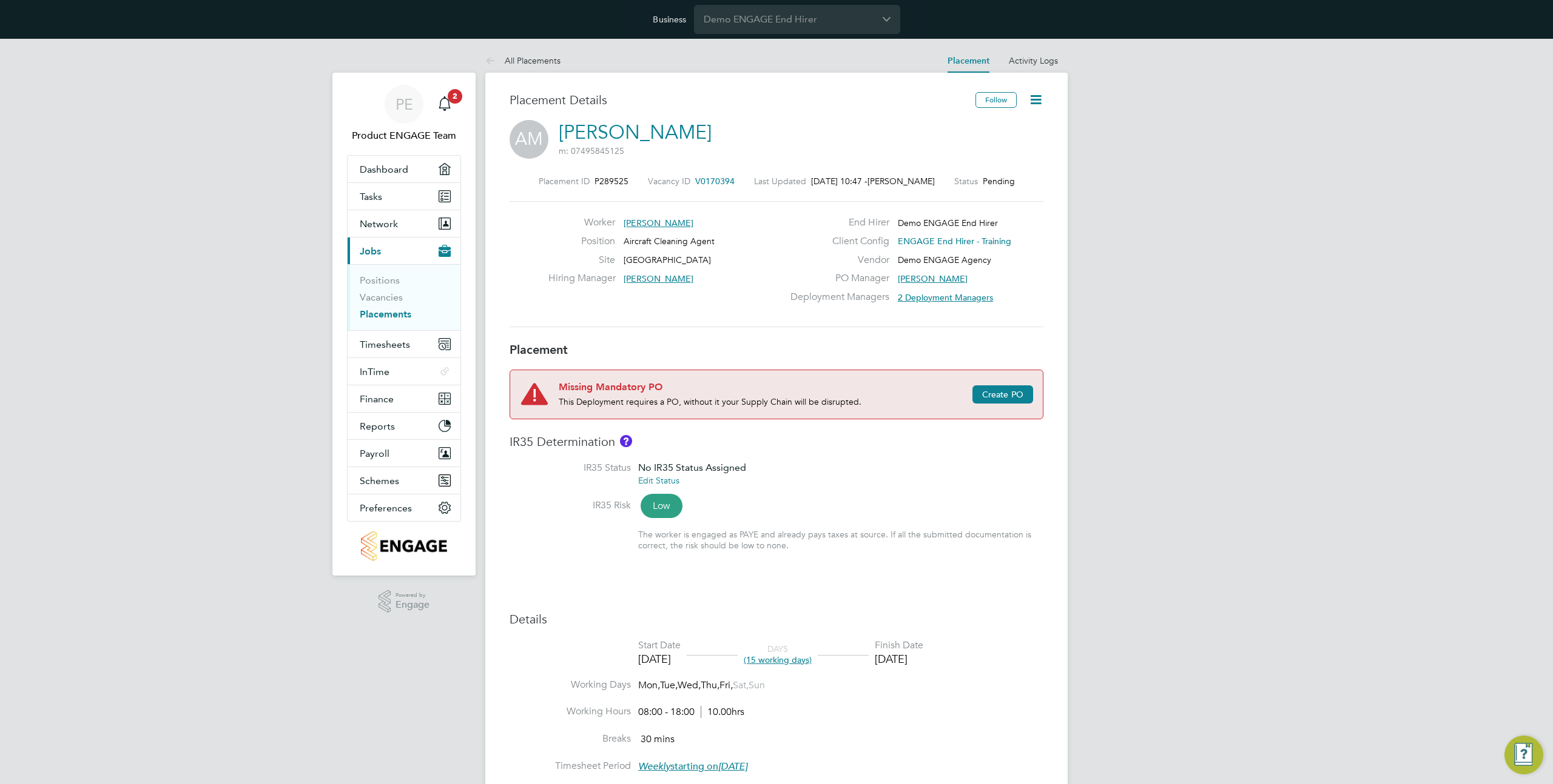
click at [1043, 104] on icon at bounding box center [1035, 99] width 15 height 15
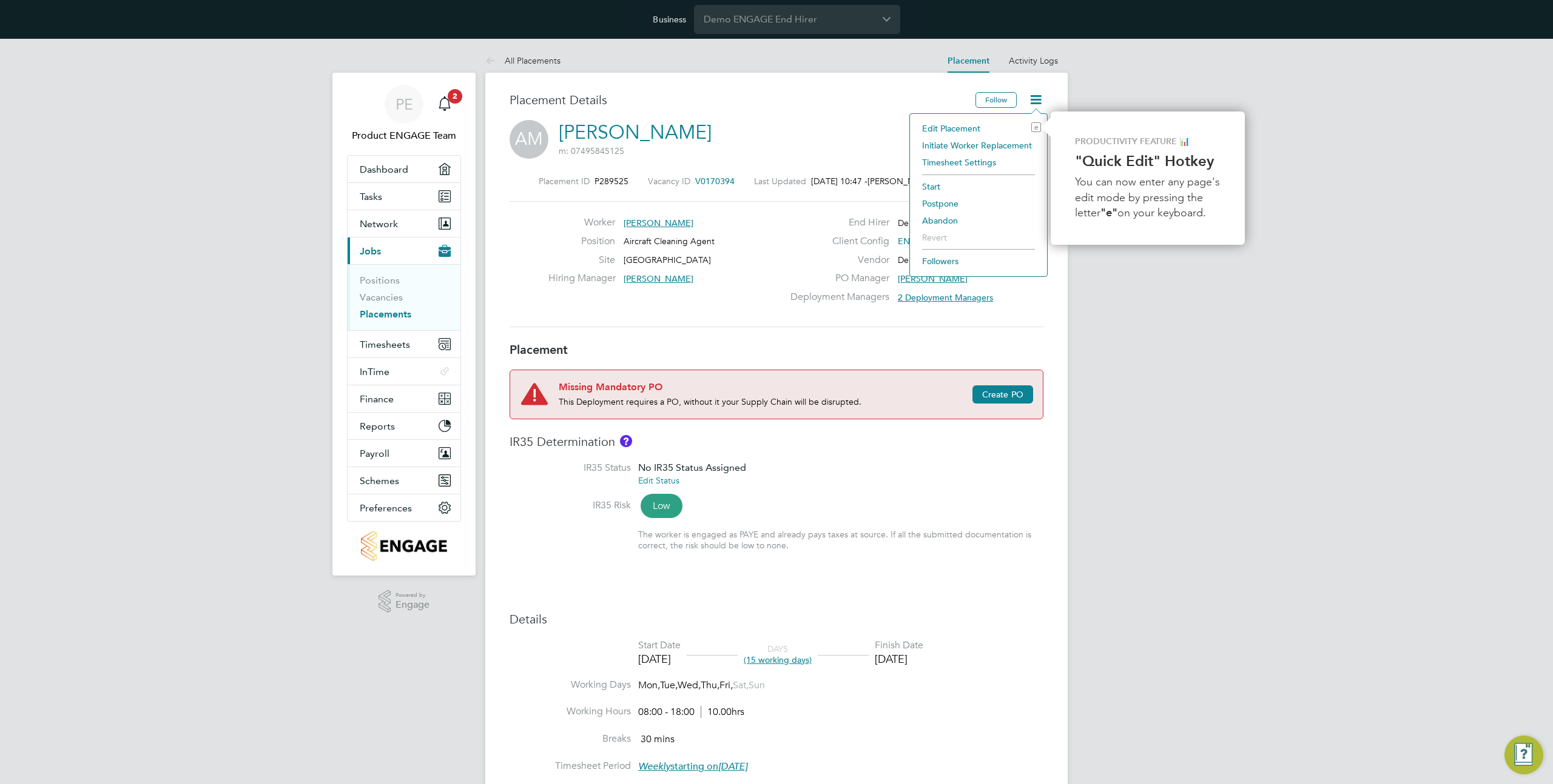
click at [996, 146] on li "Initiate Worker Replacement" at bounding box center [978, 145] width 125 height 17
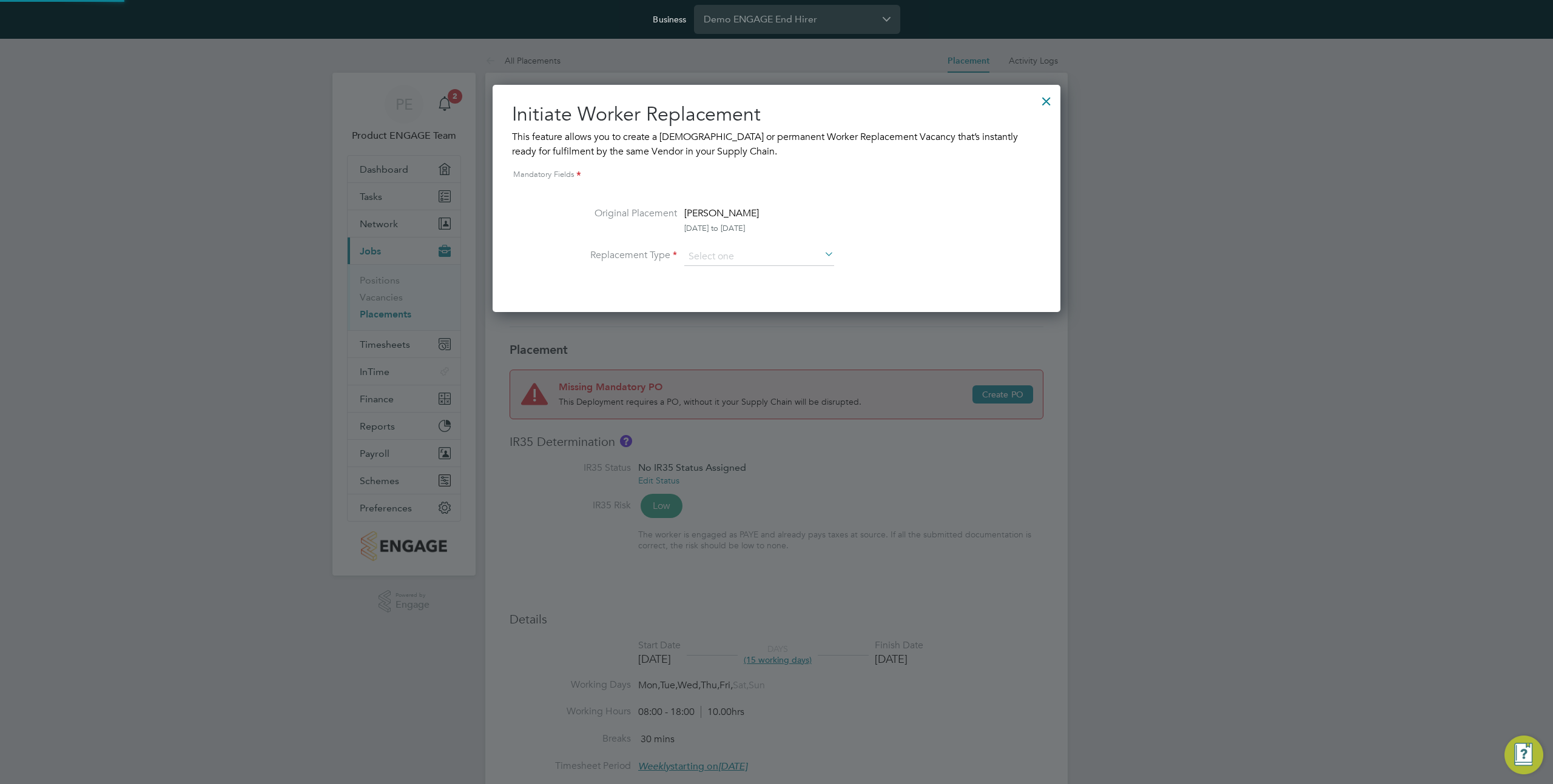
scroll to position [227, 569]
click at [721, 256] on input at bounding box center [759, 257] width 150 height 18
click at [725, 274] on li "Temporary" at bounding box center [759, 273] width 151 height 16
type input "Temporary"
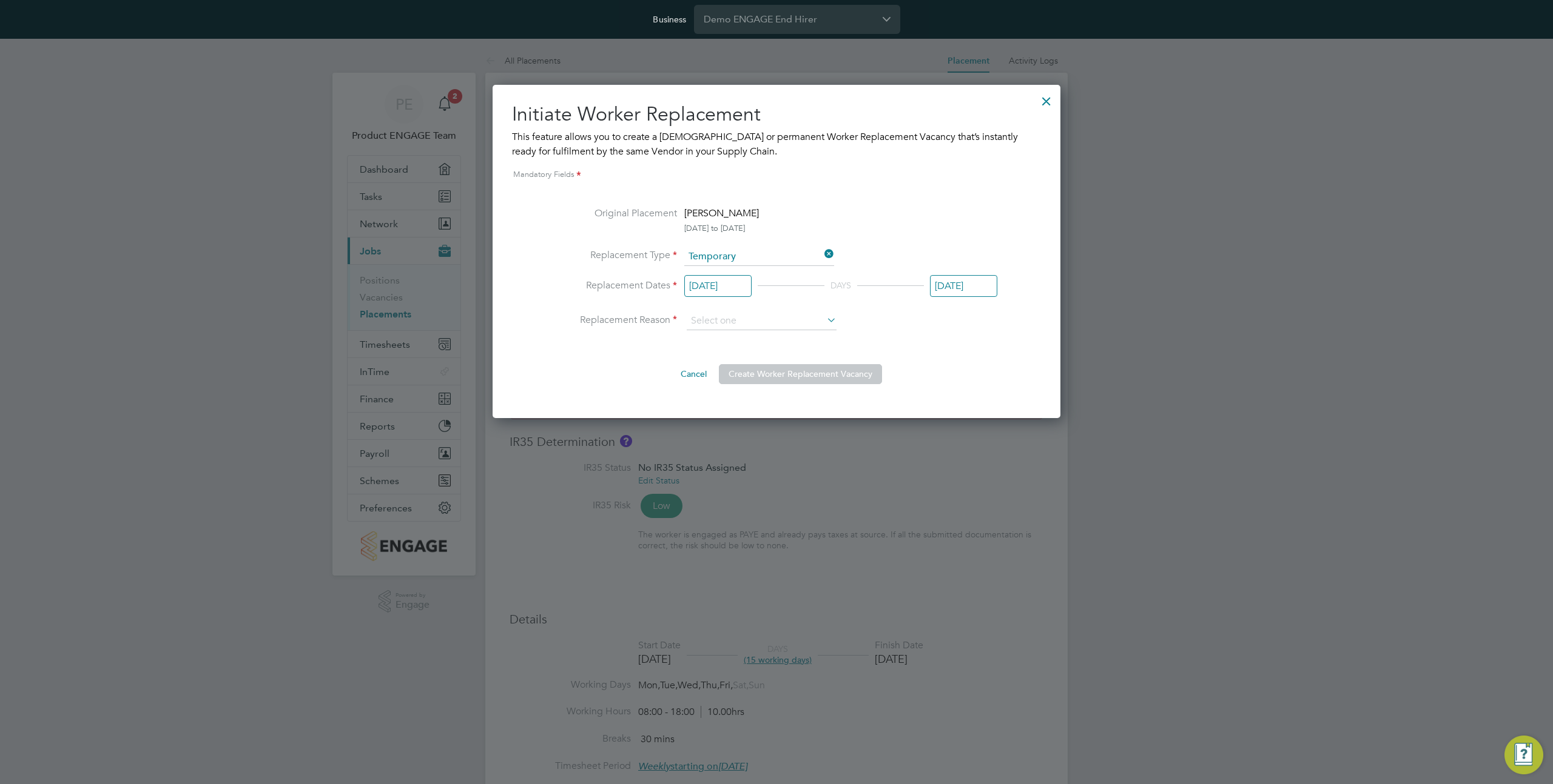
click at [1047, 98] on div at bounding box center [1046, 98] width 22 height 22
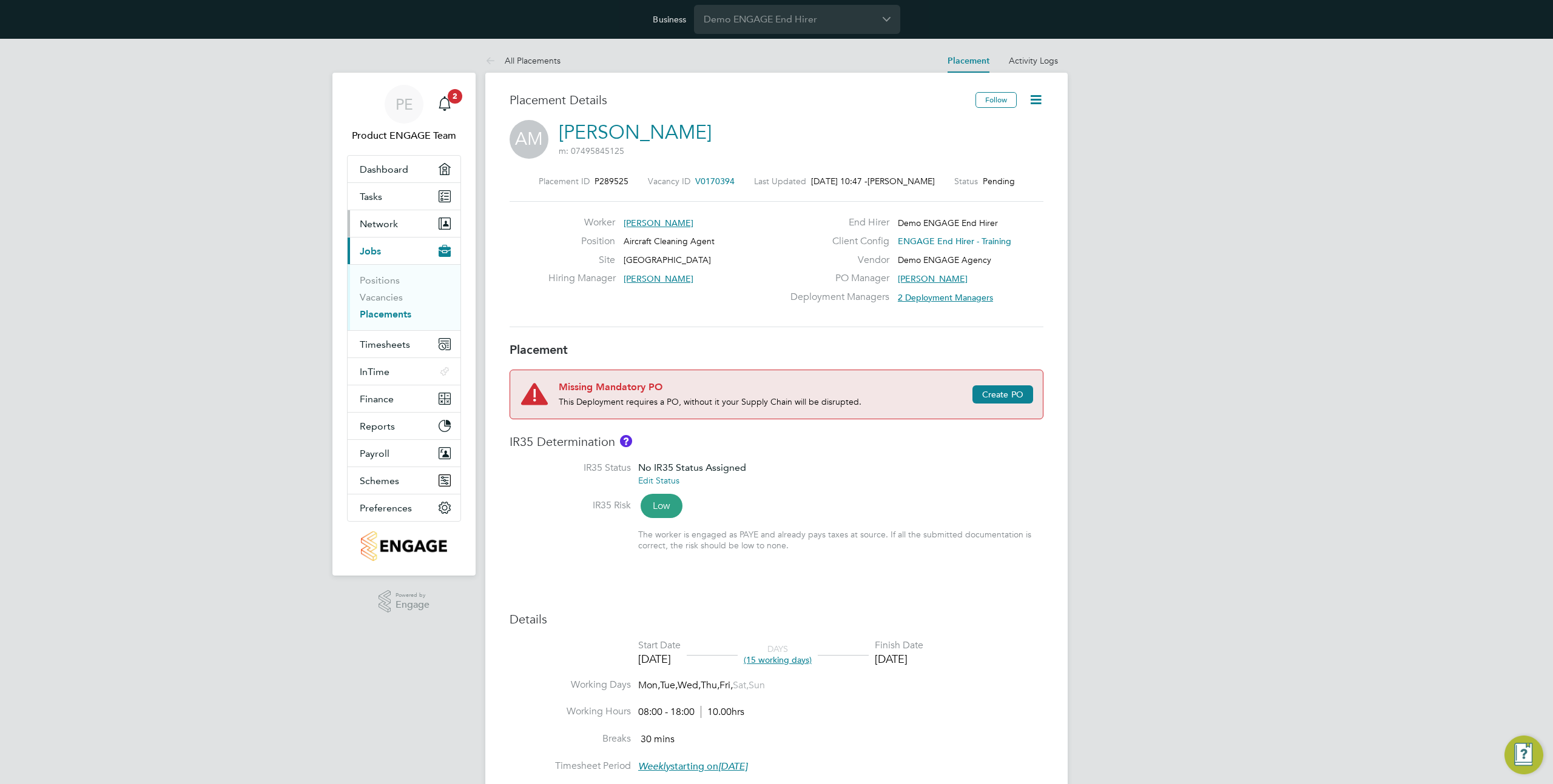
click at [393, 212] on button "Network" at bounding box center [403, 224] width 113 height 27
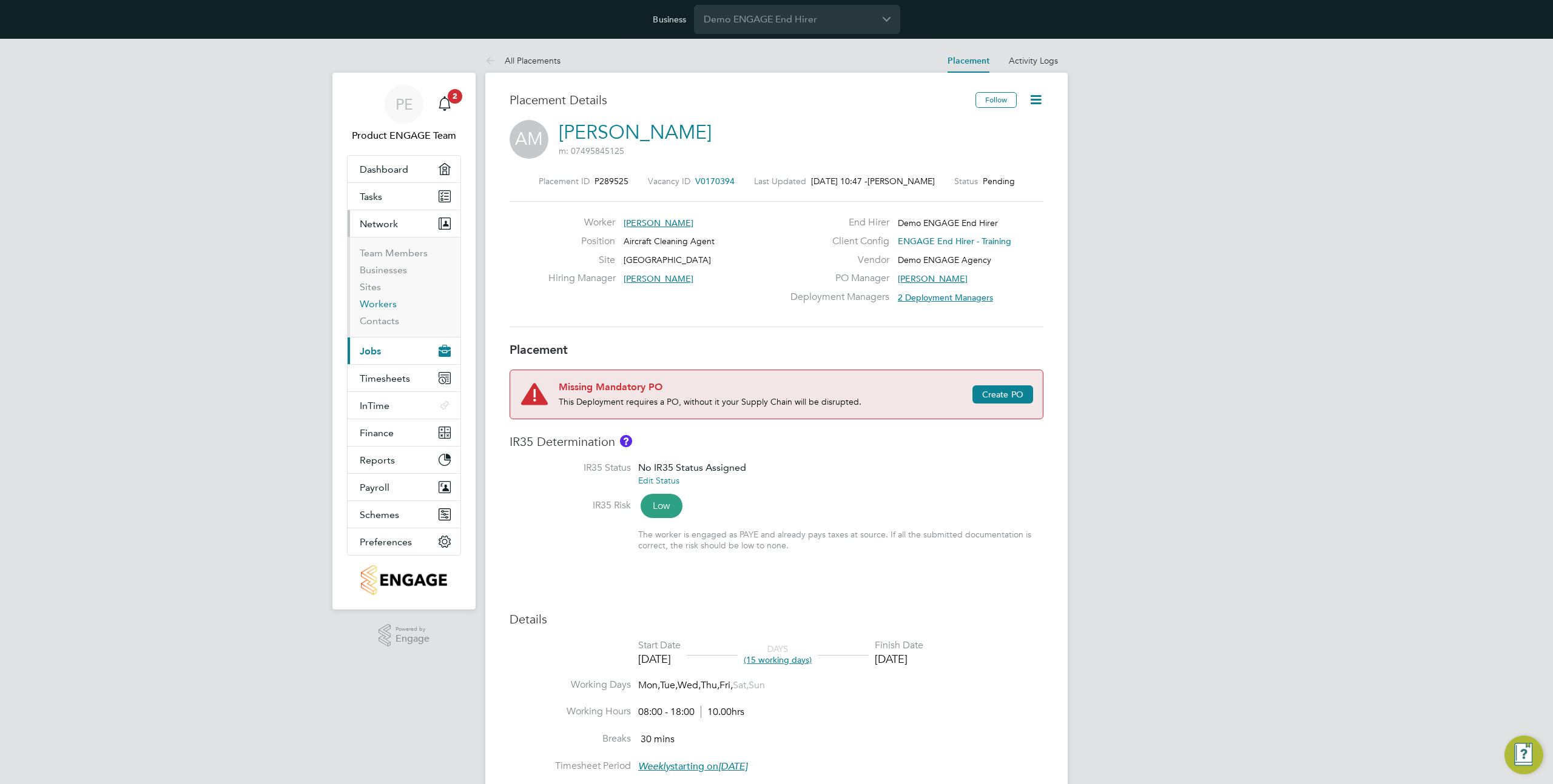
click at [386, 306] on link "Workers" at bounding box center [378, 304] width 37 height 12
